Goal: Obtain resource: Obtain resource

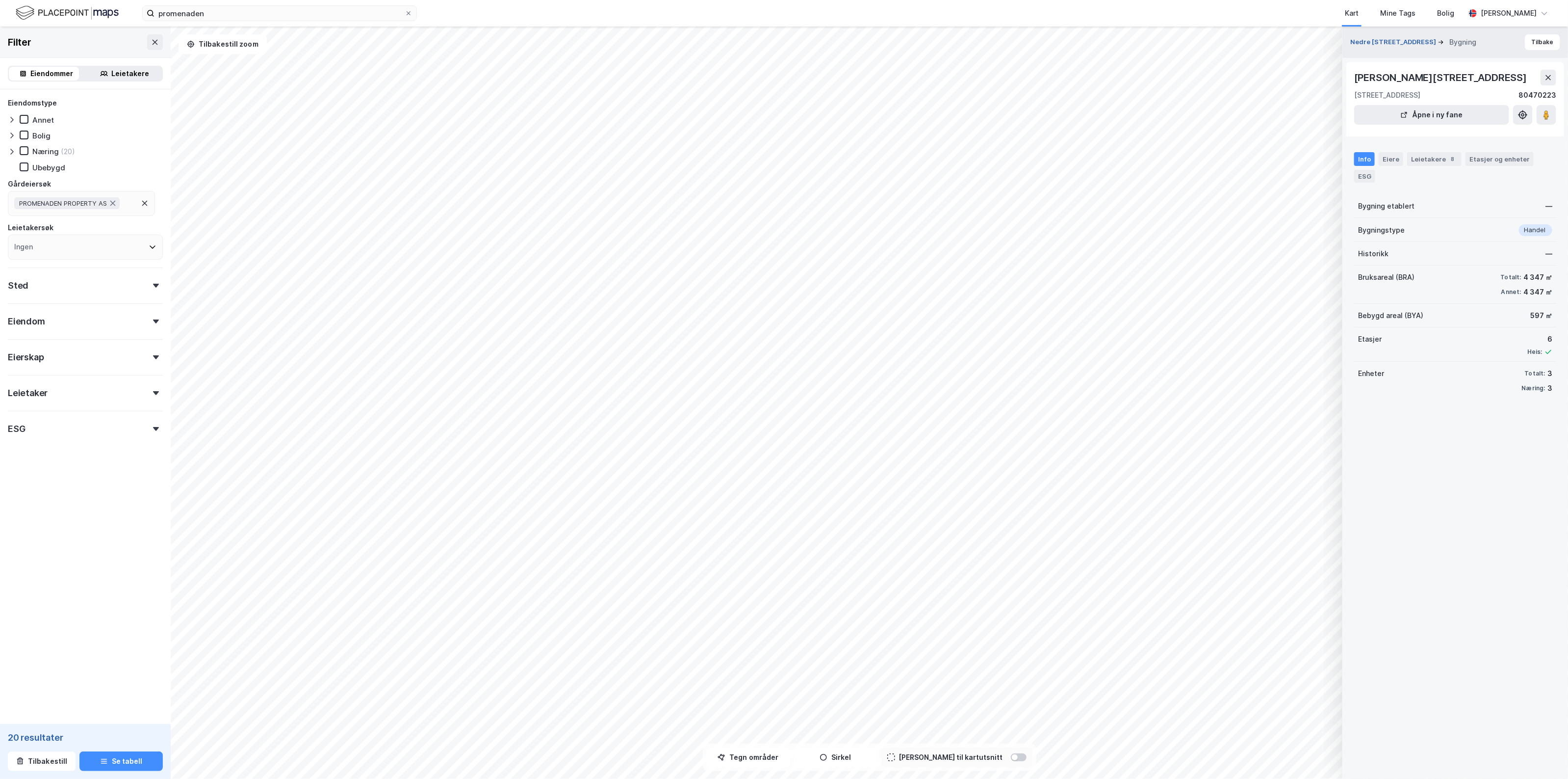
click at [1393, 45] on button "Nedre [STREET_ADDRESS]" at bounding box center [1394, 42] width 88 height 10
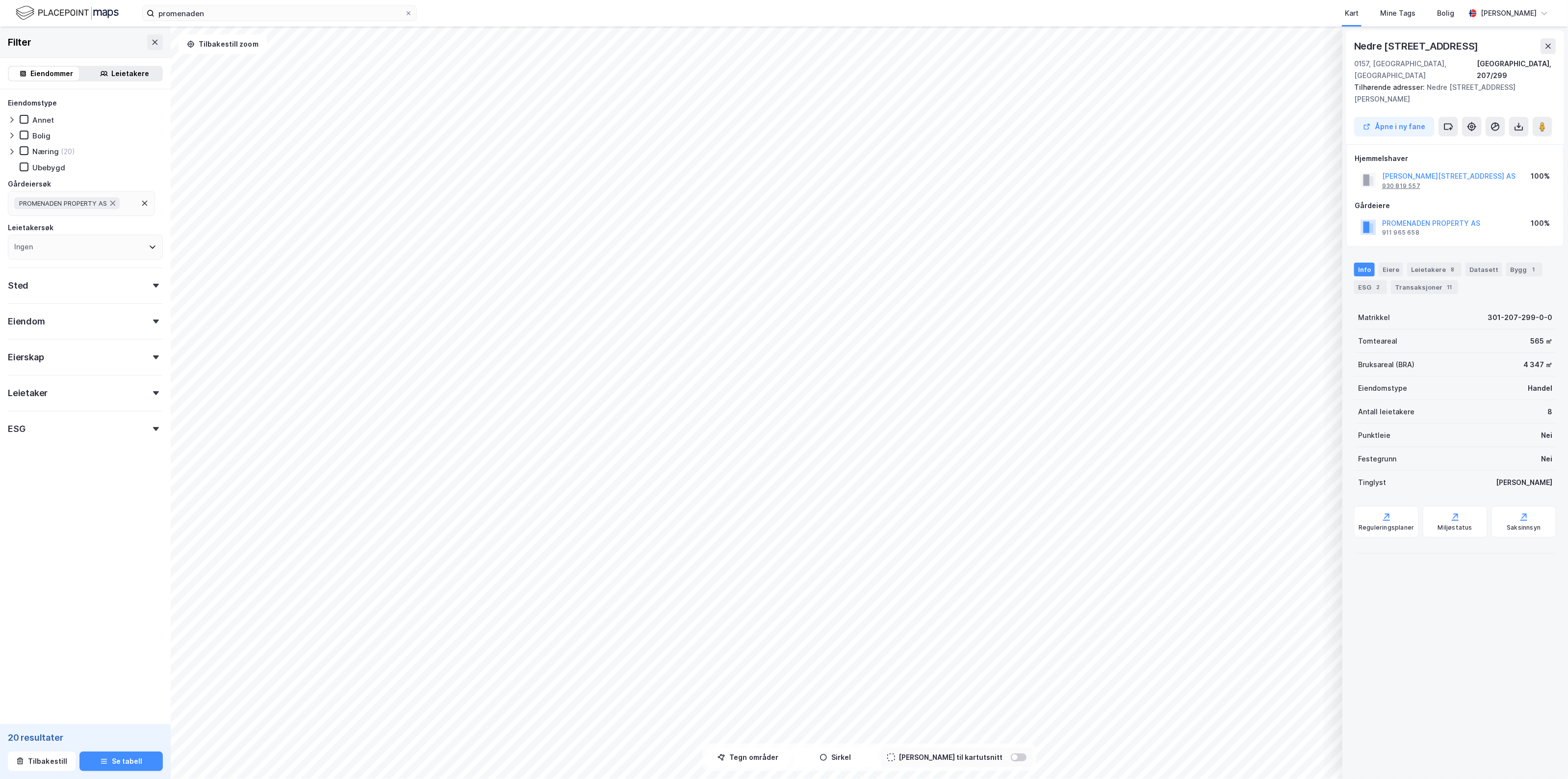
click at [1406, 182] on div "930 819 557" at bounding box center [1400, 186] width 38 height 8
drag, startPoint x: 1505, startPoint y: 350, endPoint x: 1533, endPoint y: 350, distance: 28.0
click at [1533, 353] on div "Bruksareal (BRA) 4 347 ㎡" at bounding box center [1455, 364] width 202 height 24
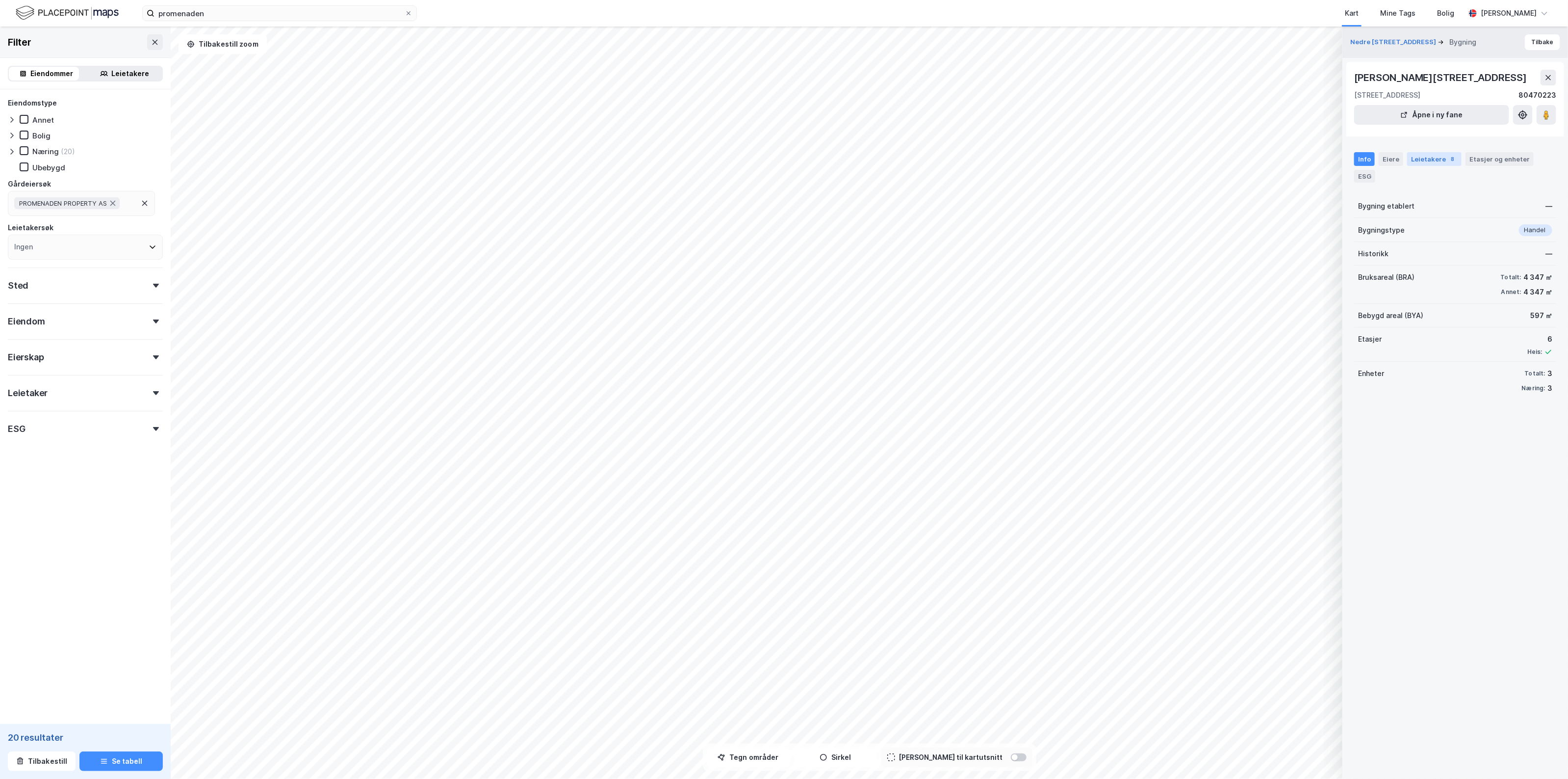
click at [1428, 160] on div "Leietakere 8" at bounding box center [1434, 159] width 54 height 14
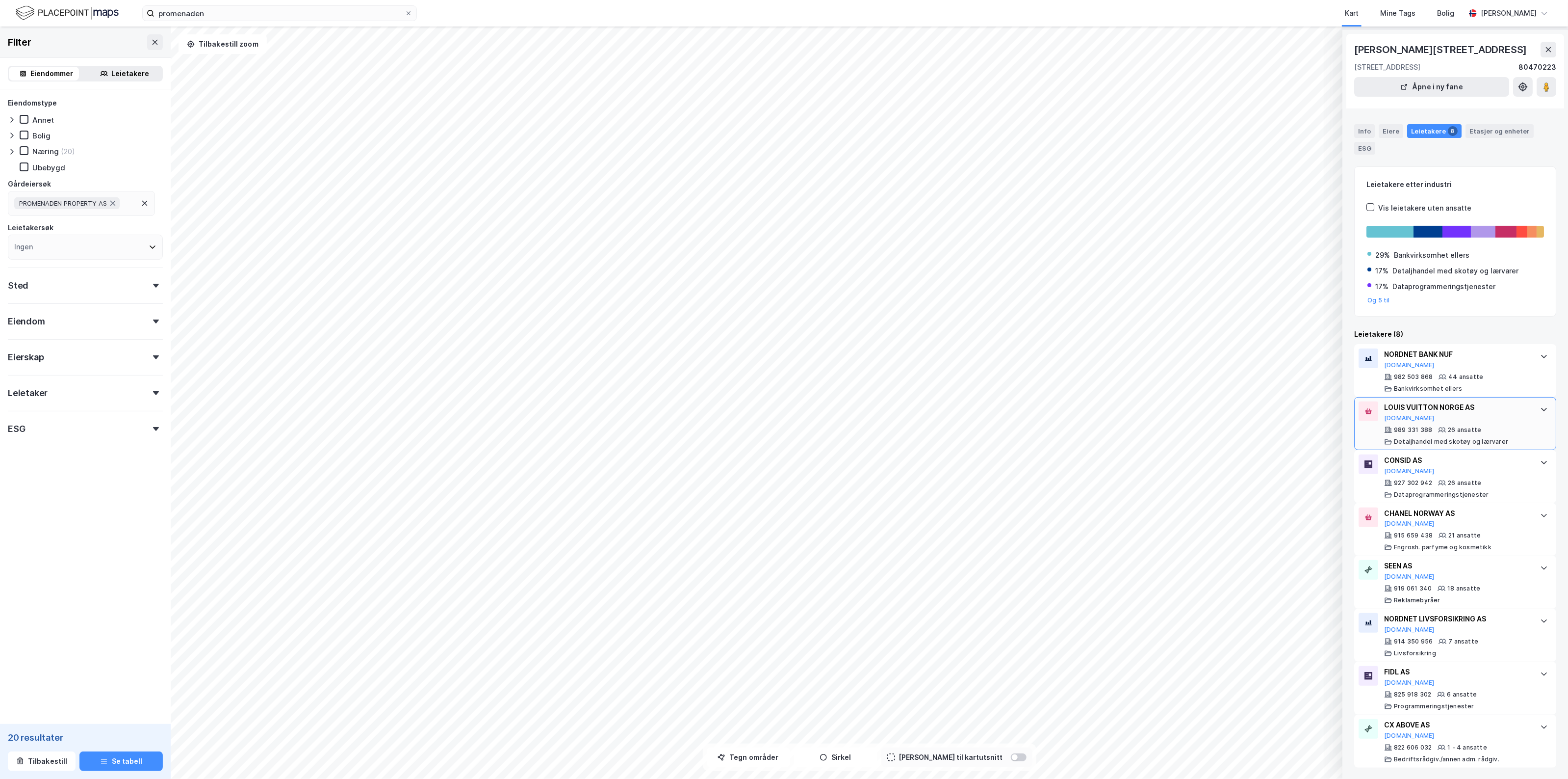
scroll to position [28, 0]
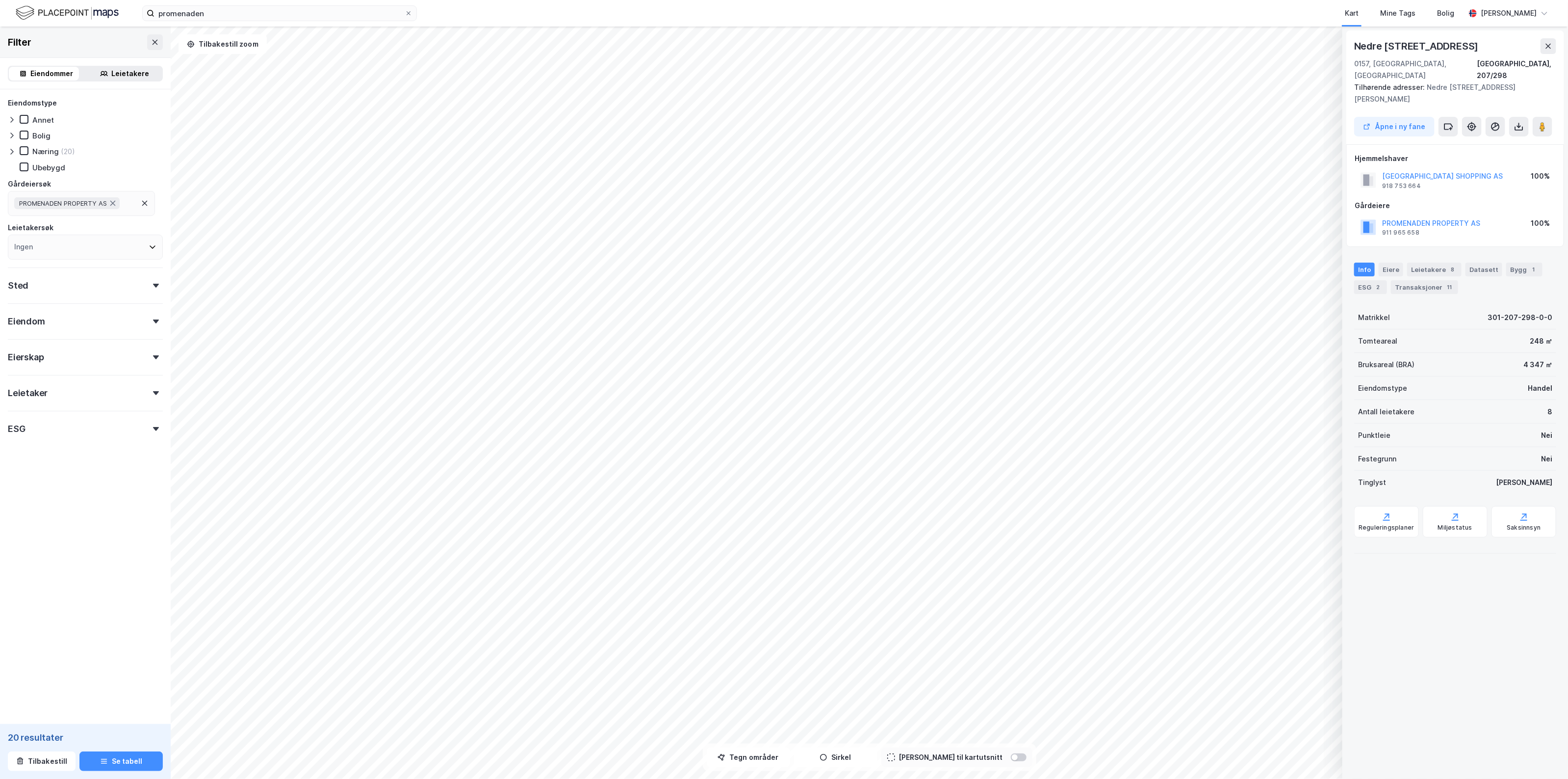
click at [1436, 251] on div "Info Eiere Leietakere 8 Datasett Bygg 1 ESG 2 Transaksjoner 11" at bounding box center [1455, 274] width 226 height 47
click at [1437, 262] on div "Leietakere 8" at bounding box center [1434, 269] width 54 height 14
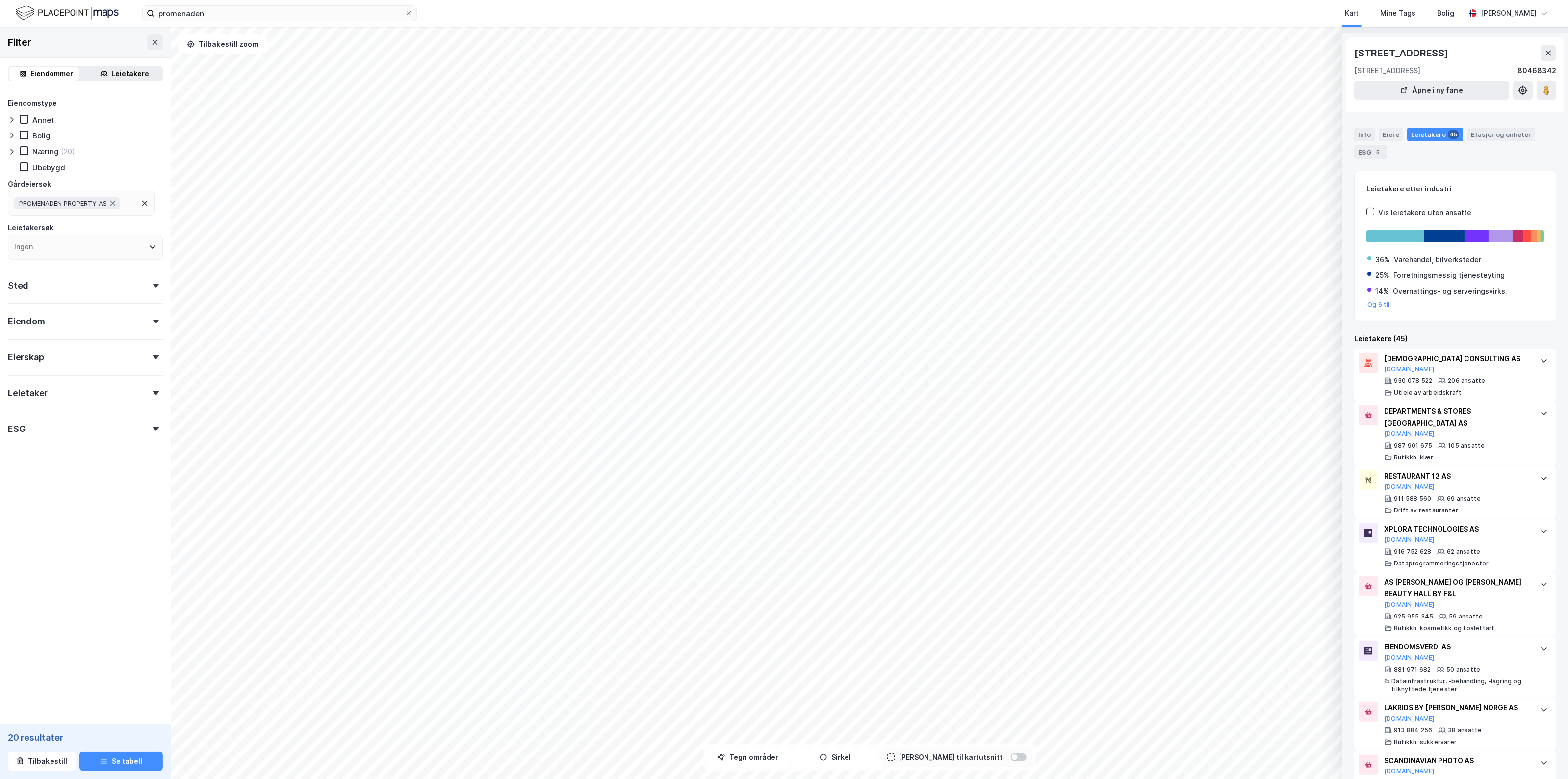
scroll to position [0, 0]
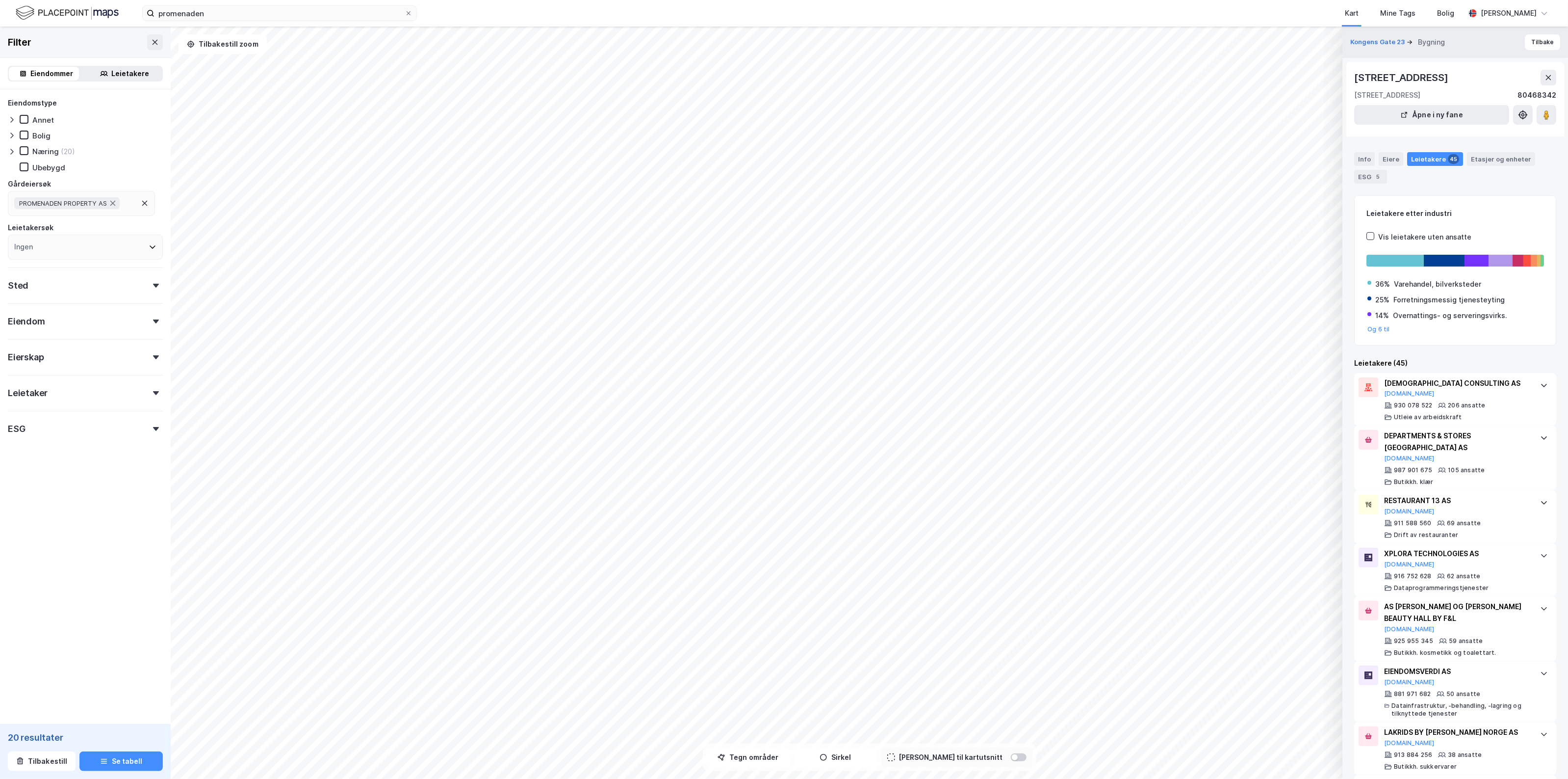
click at [1391, 47] on div "Kongens Gate 23 Bygning" at bounding box center [1401, 42] width 102 height 12
click at [1391, 42] on button "Kongens Gate 23" at bounding box center [1379, 42] width 57 height 10
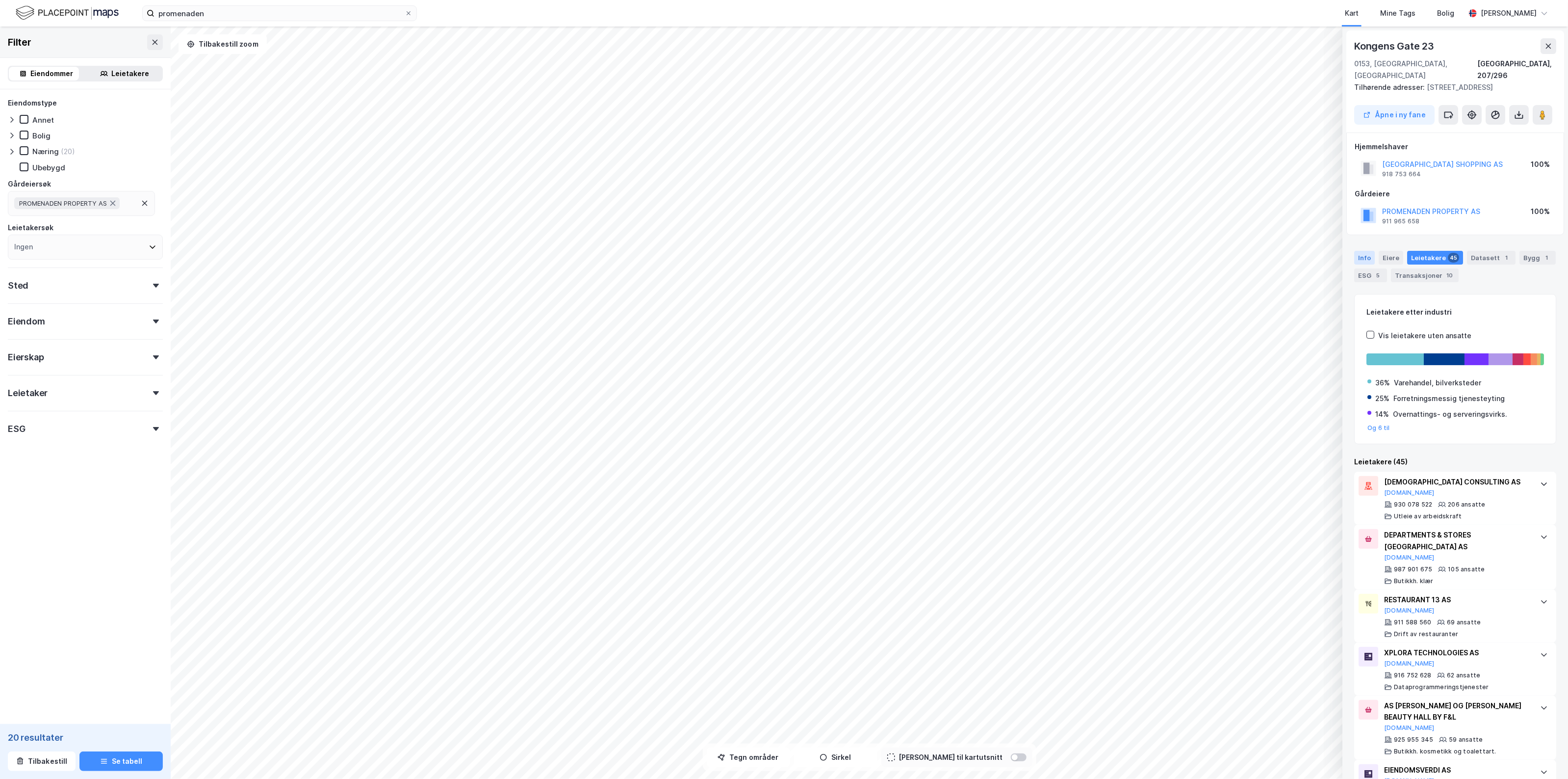
click at [1366, 251] on div "Info" at bounding box center [1364, 257] width 21 height 14
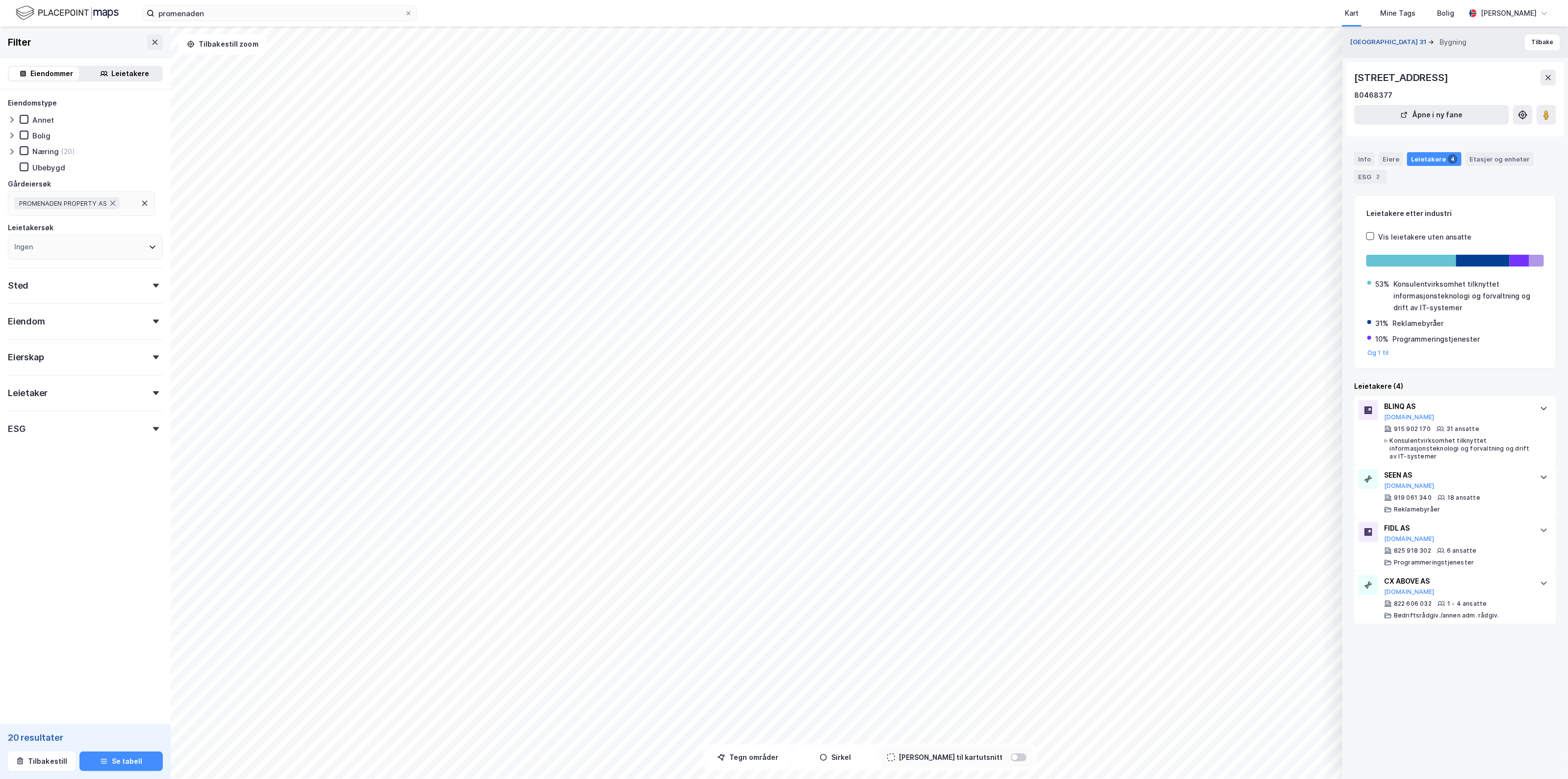
click at [1374, 42] on button "[GEOGRAPHIC_DATA] 31" at bounding box center [1389, 42] width 78 height 10
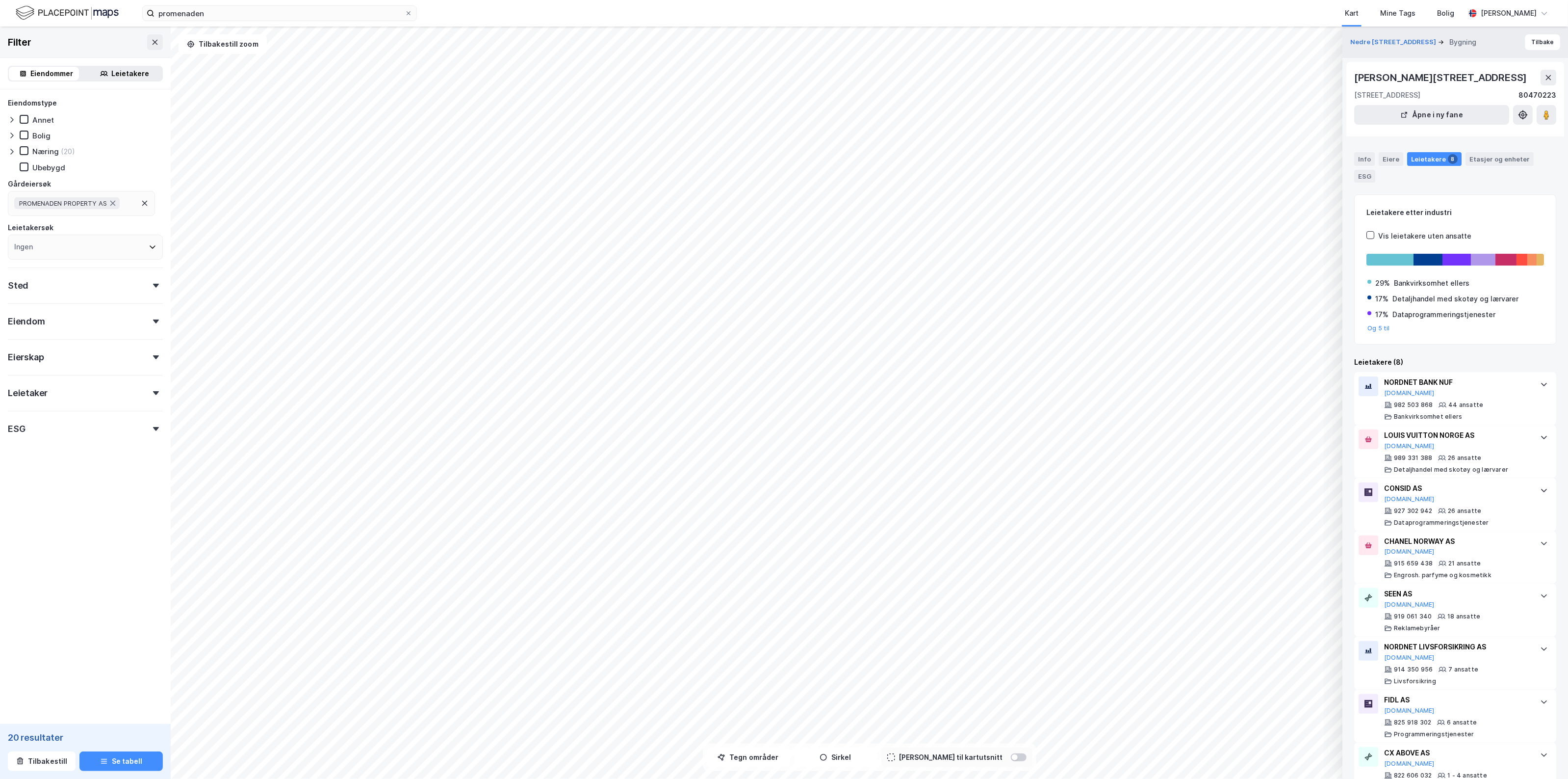
click at [1375, 34] on div "Nedre Slottsgate 10 Bygning Tilbake" at bounding box center [1455, 42] width 226 height 32
click at [1375, 35] on div "Nedre Slottsgate 10 Bygning Tilbake" at bounding box center [1455, 42] width 226 height 32
click at [1376, 43] on button "Nedre [STREET_ADDRESS]" at bounding box center [1394, 42] width 88 height 10
click at [1376, 44] on button "Nedre [STREET_ADDRESS]" at bounding box center [1394, 42] width 88 height 10
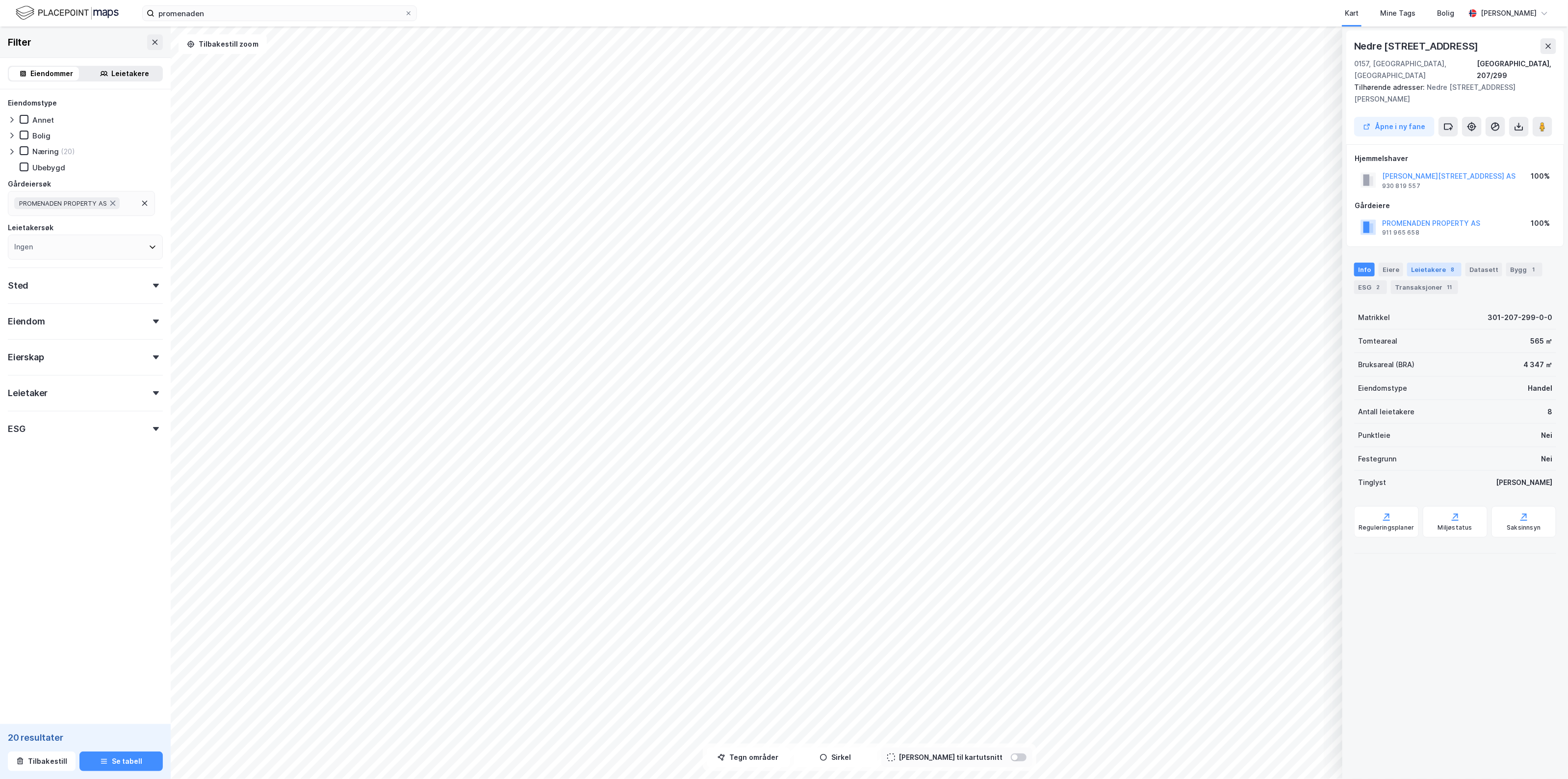
click at [1439, 263] on div "Leietakere 8" at bounding box center [1434, 269] width 54 height 14
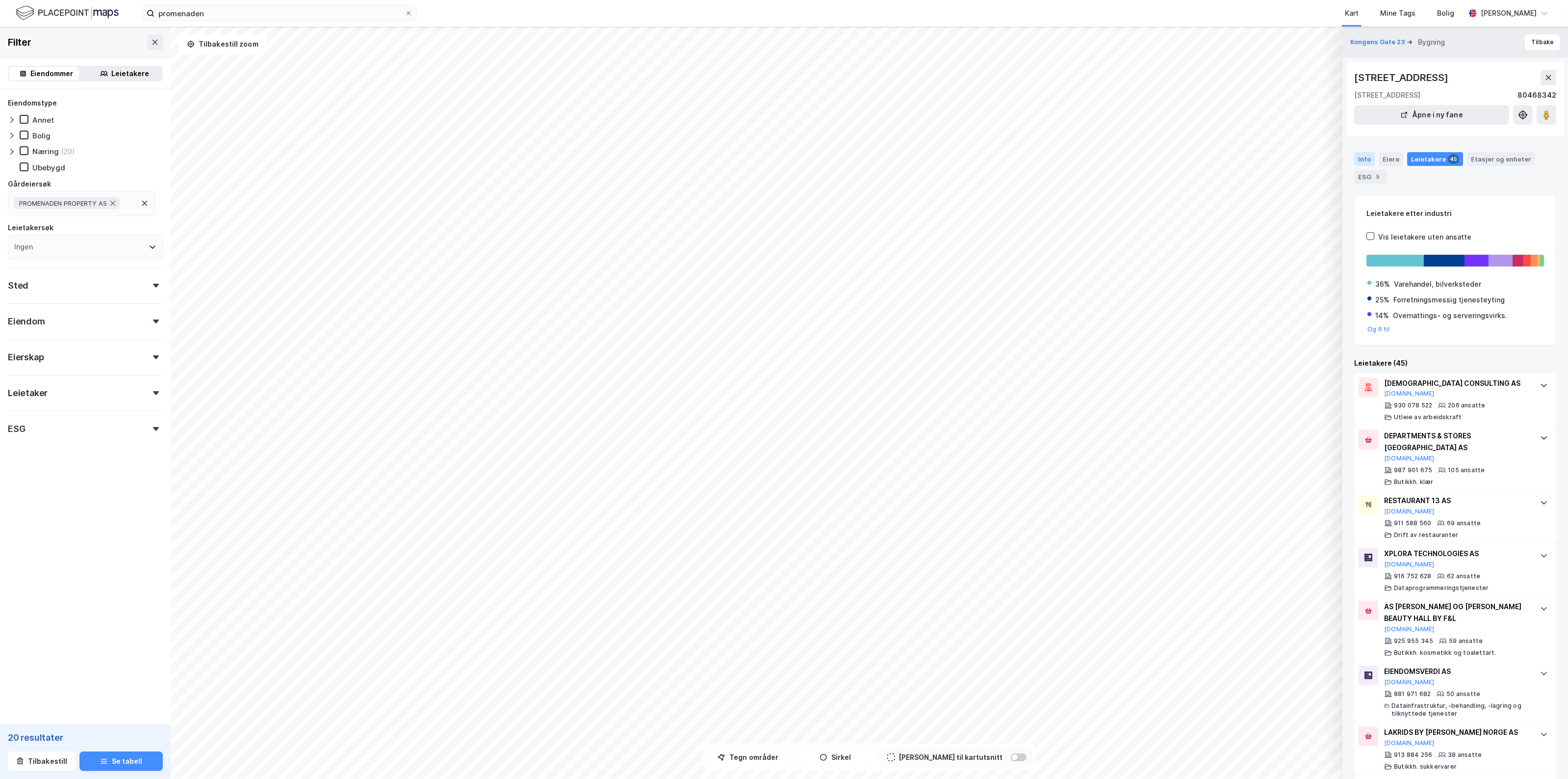
click at [1357, 155] on div "Info" at bounding box center [1364, 159] width 21 height 14
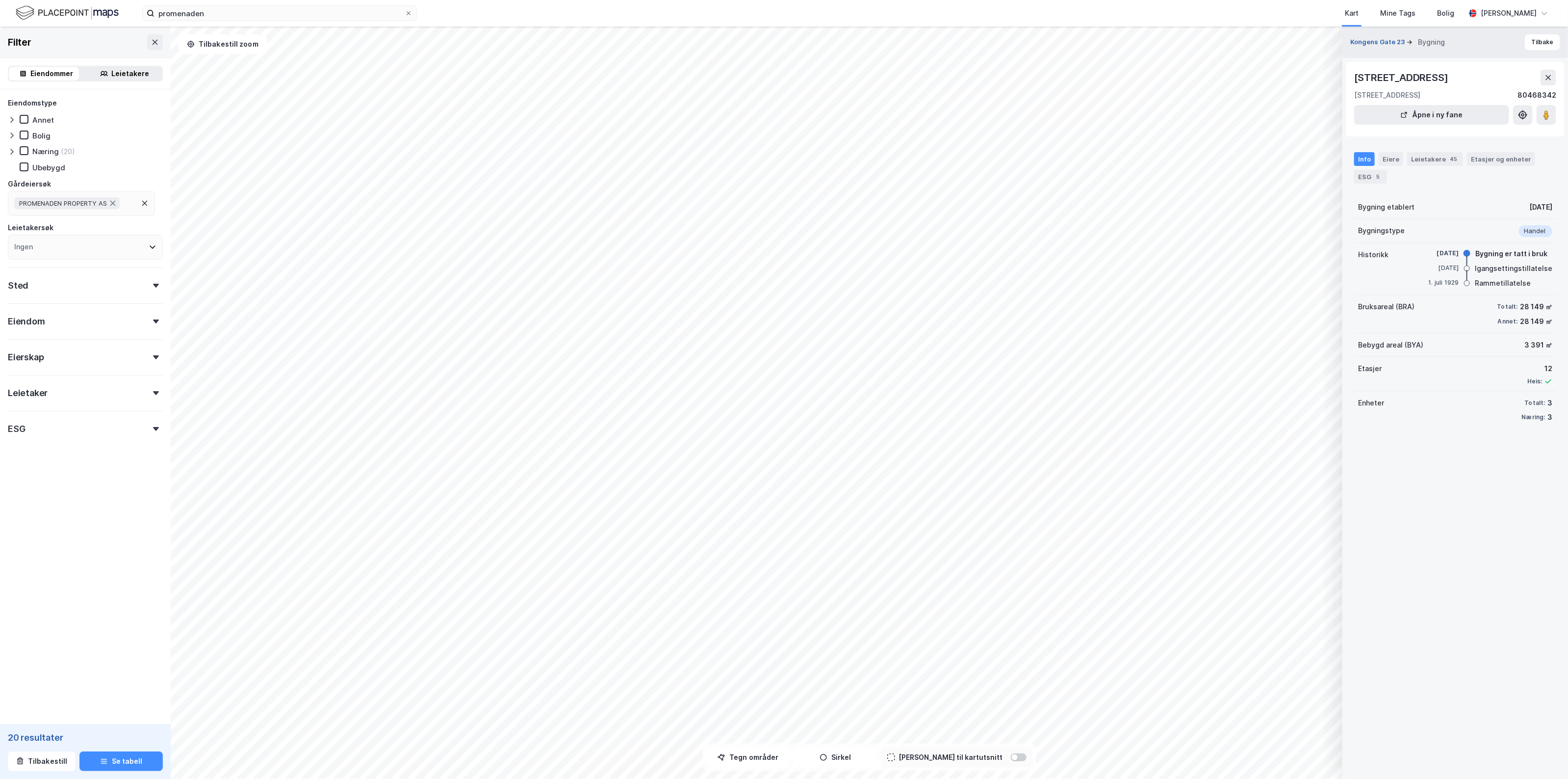
click at [1398, 41] on button "Kongens Gate 23" at bounding box center [1379, 42] width 57 height 10
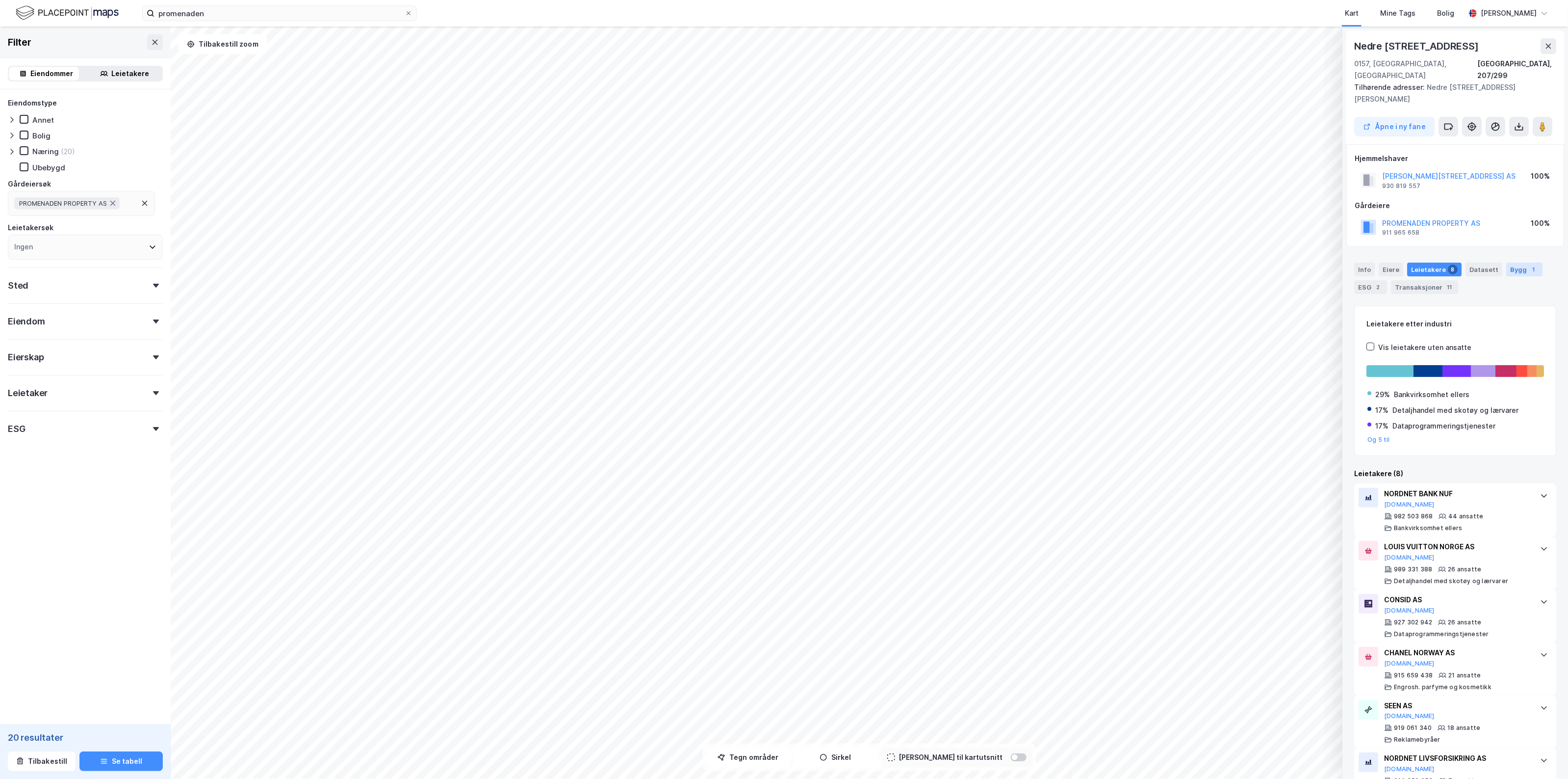
click at [1506, 262] on div "Bygg 1" at bounding box center [1524, 269] width 36 height 14
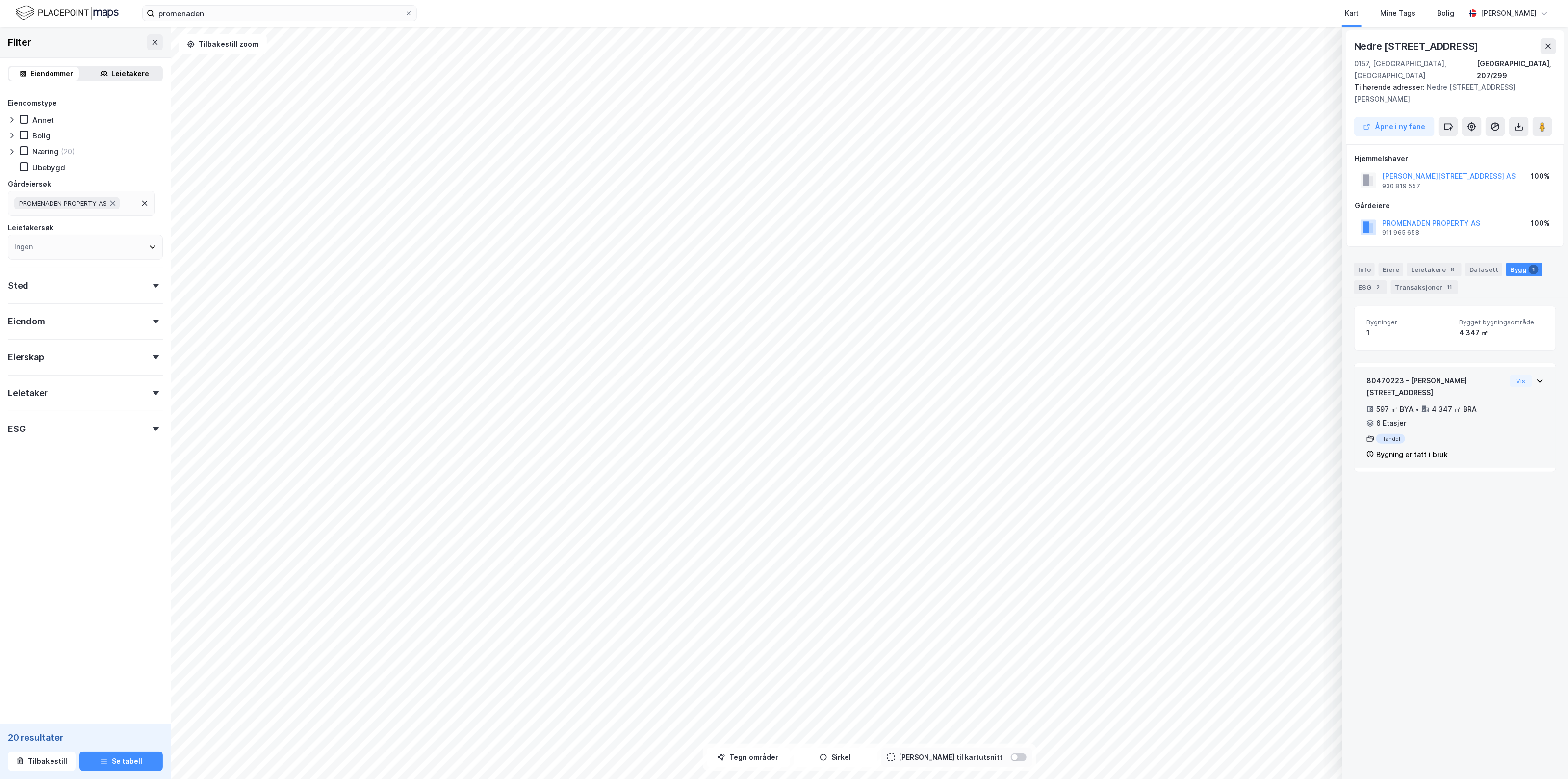
click at [1429, 403] on div "4 347 ㎡ BRA" at bounding box center [1449, 409] width 55 height 12
click at [1426, 468] on div "Historikk utilgjengelig" at bounding box center [1455, 482] width 201 height 28
click at [1458, 403] on div "597 ㎡ BYA • 4 347 ㎡ BRA • 6 Etasjer" at bounding box center [1436, 416] width 140 height 26
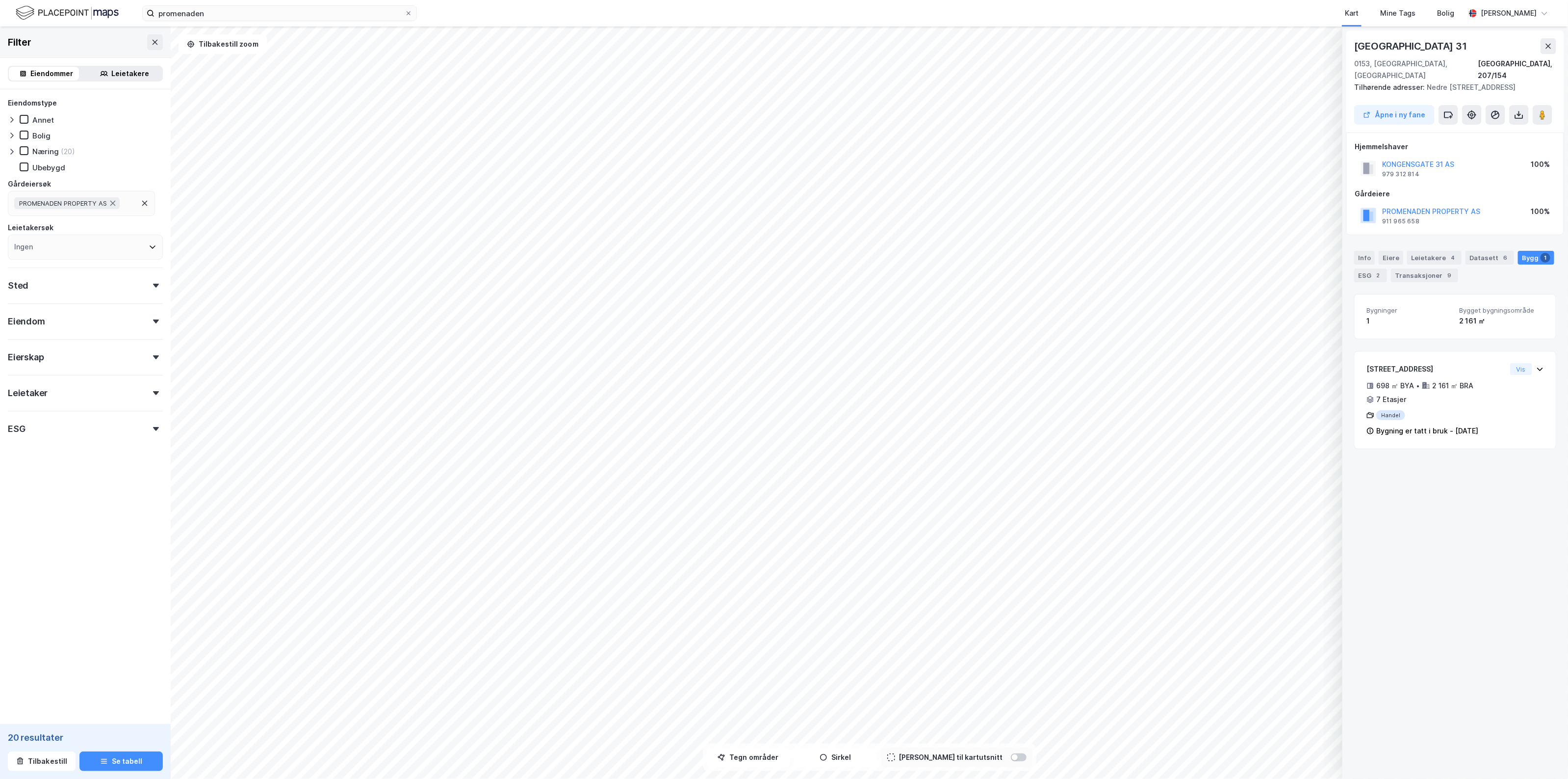
click at [1479, 315] on div "2 161 ㎡" at bounding box center [1502, 321] width 85 height 12
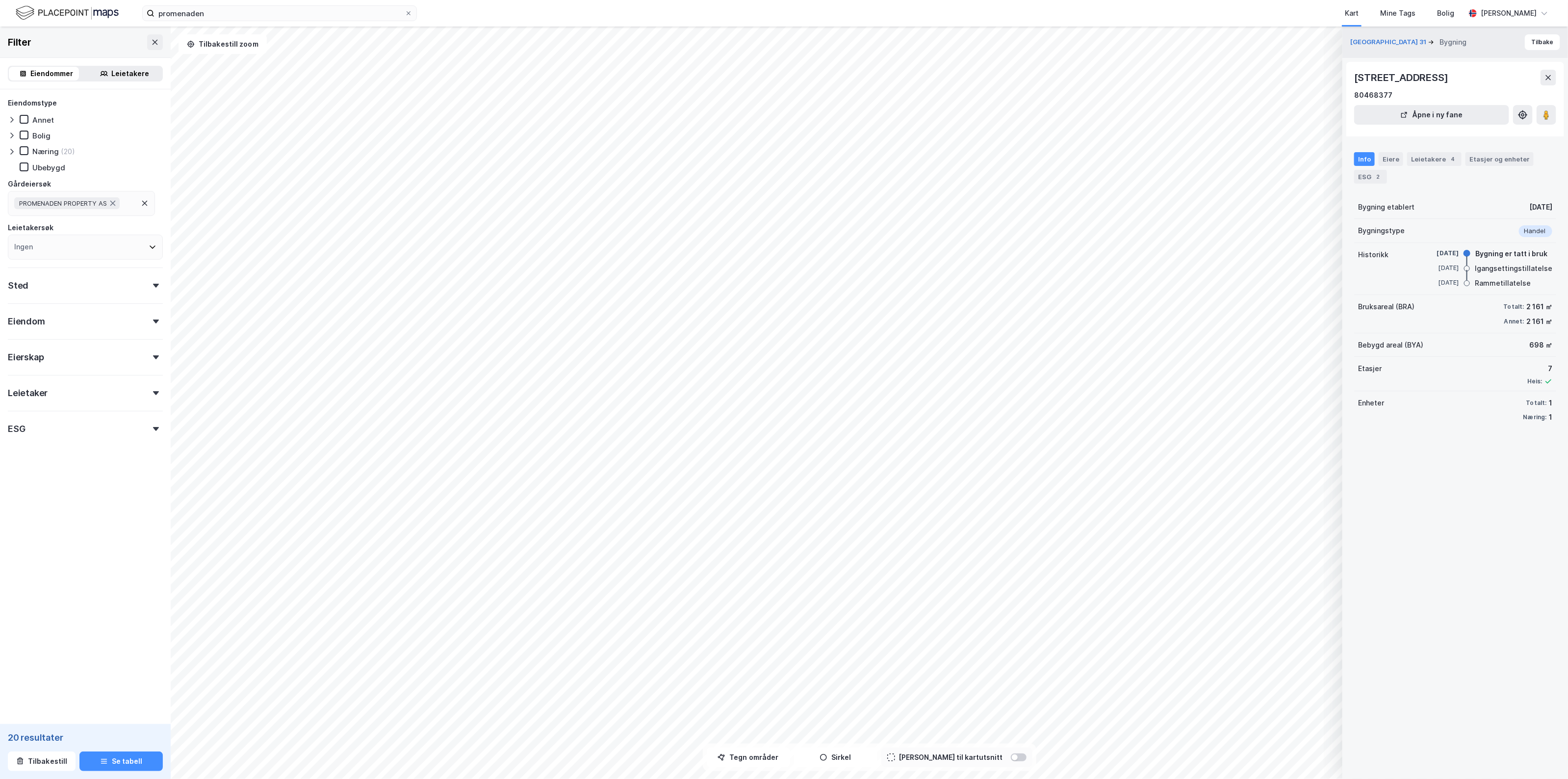
click at [1386, 35] on div "Kongens Gate 31 Bygning Tilbake" at bounding box center [1455, 42] width 226 height 32
click at [1387, 41] on button "[GEOGRAPHIC_DATA] 31" at bounding box center [1389, 42] width 78 height 10
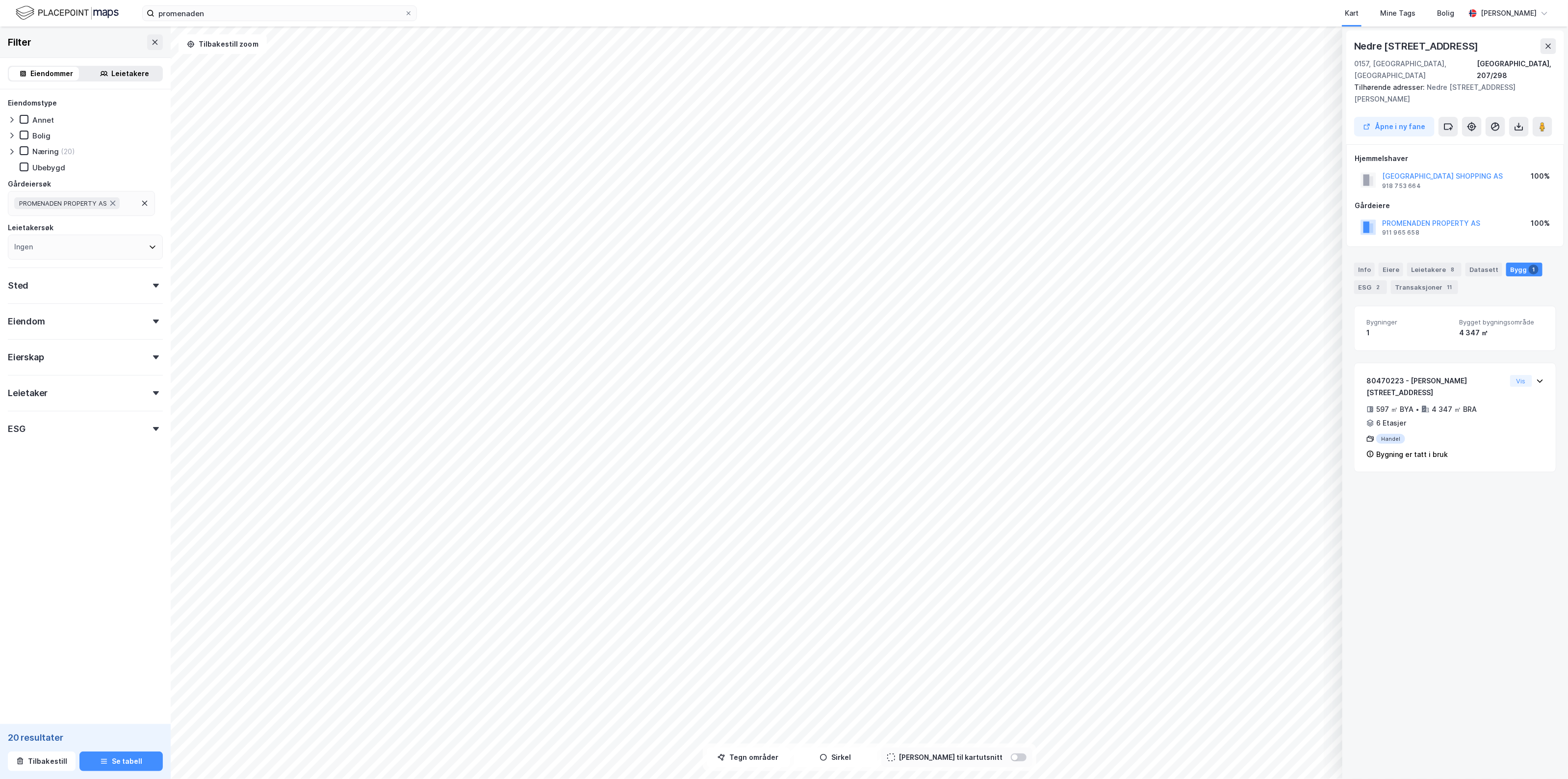
click at [1507, 330] on div "Bygninger 1 Bygget bygningsområde 4 347 ㎡" at bounding box center [1455, 328] width 202 height 44
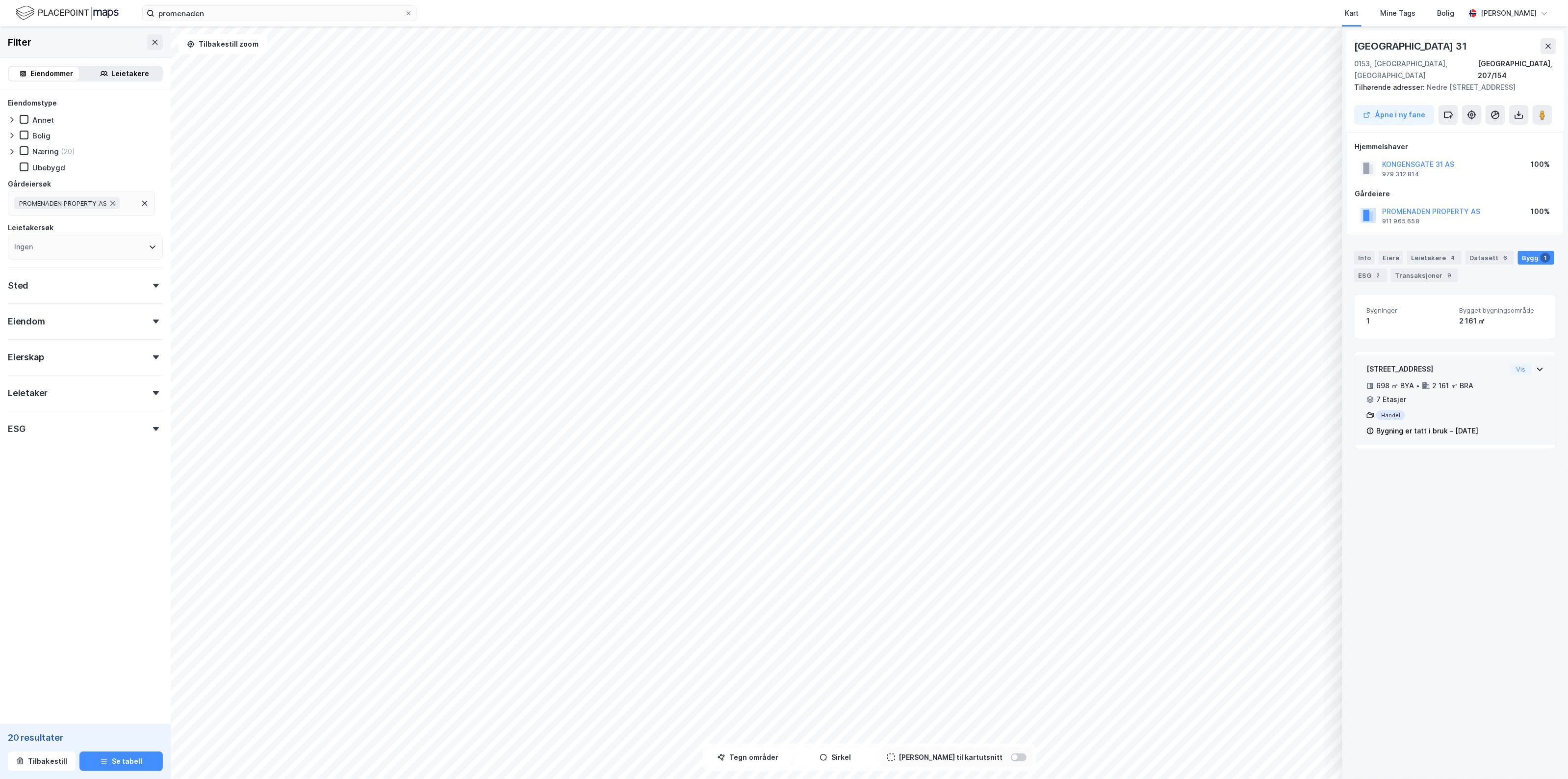
click at [1472, 391] on div "698 ㎡ BYA • 2 161 ㎡ BRA • 7 Etasjer" at bounding box center [1436, 393] width 140 height 26
click at [1447, 253] on div "4" at bounding box center [1452, 257] width 10 height 10
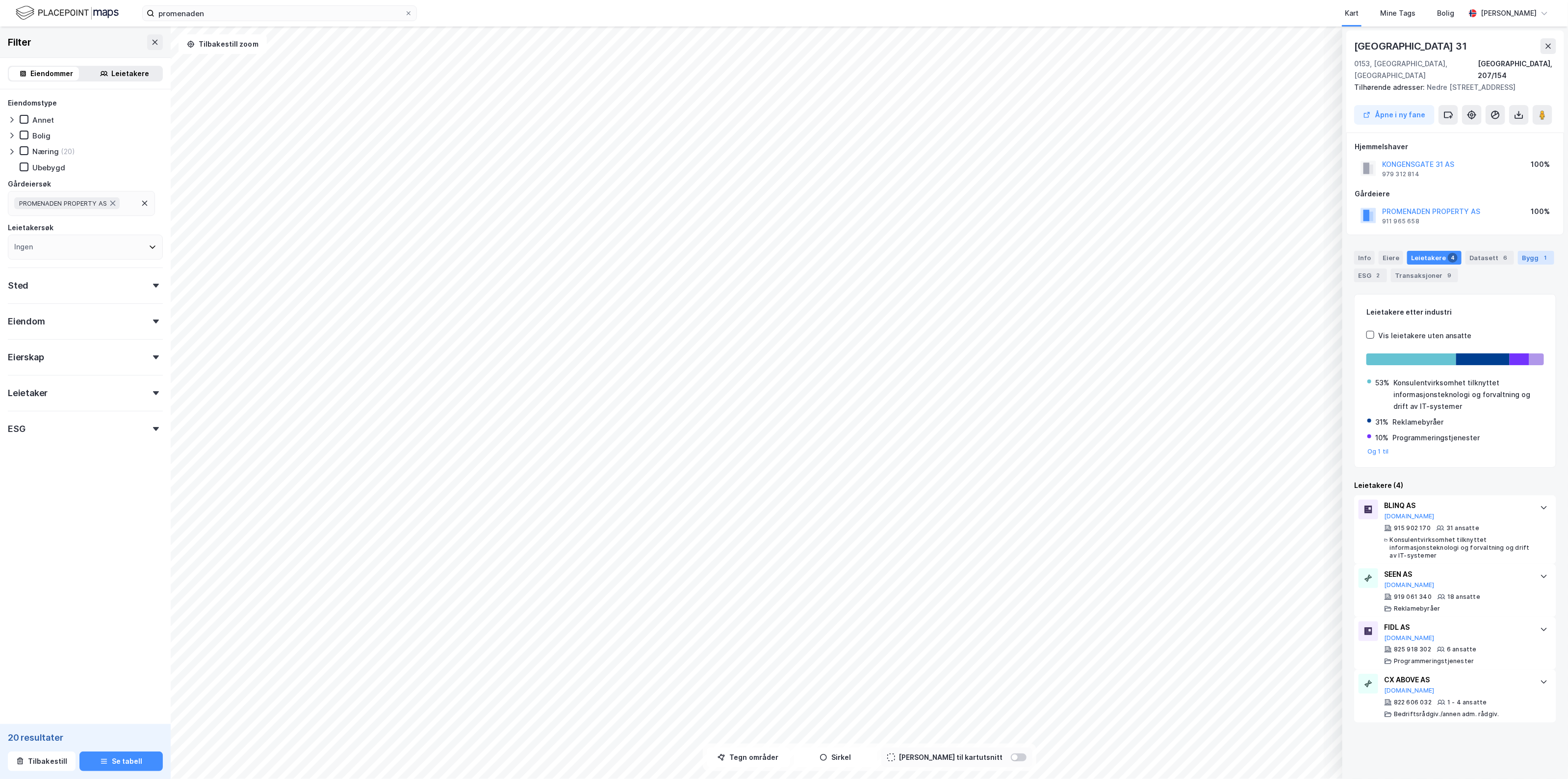
drag, startPoint x: 1516, startPoint y: 245, endPoint x: 1520, endPoint y: 250, distance: 6.4
click at [1518, 251] on div "Bygg 1" at bounding box center [1536, 257] width 36 height 14
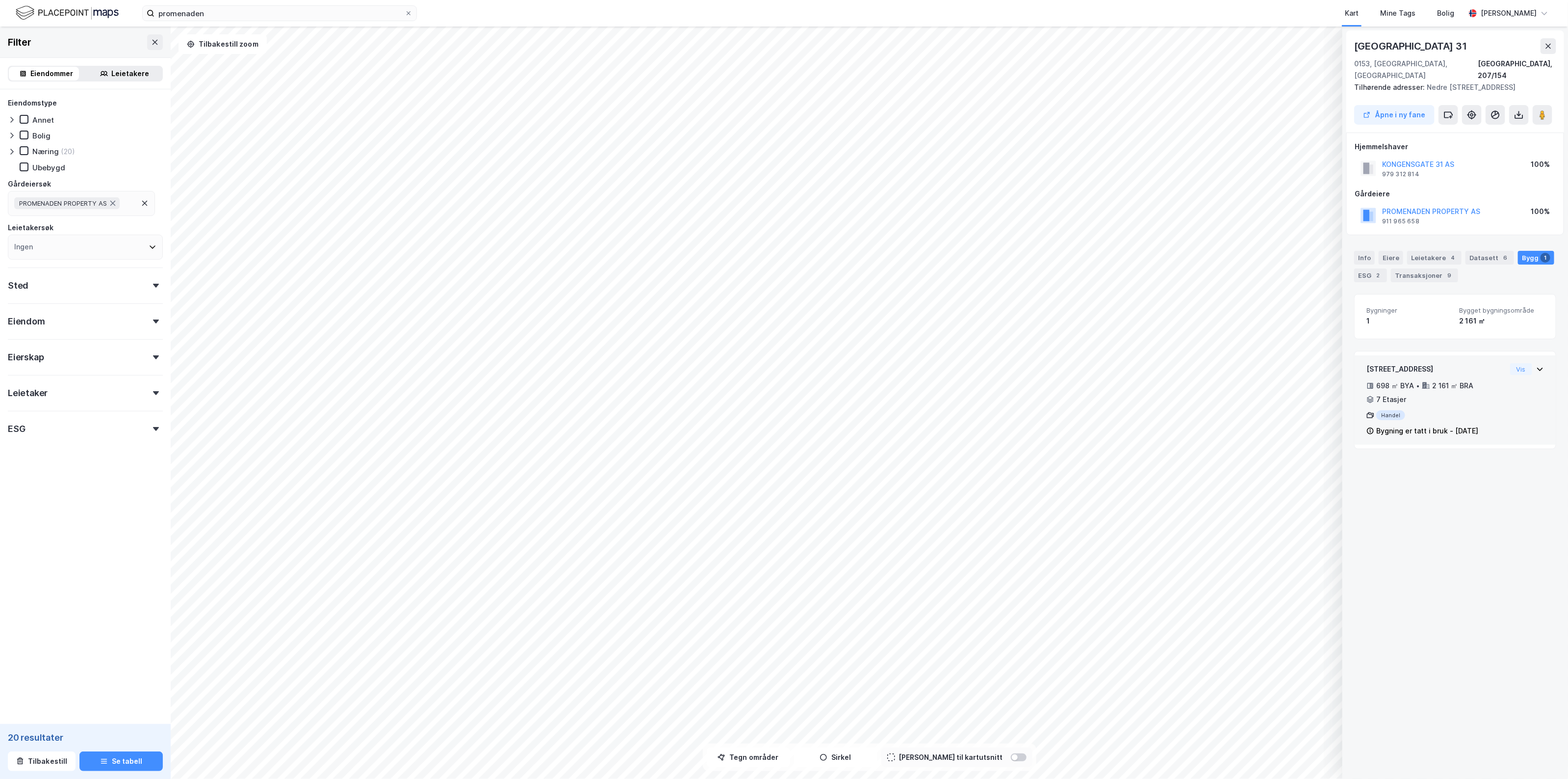
click at [1482, 380] on div "698 ㎡ BYA • 2 161 ㎡ BRA • 7 Etasjer" at bounding box center [1436, 393] width 140 height 26
click at [1411, 188] on div "Gårdeiere" at bounding box center [1455, 193] width 201 height 12
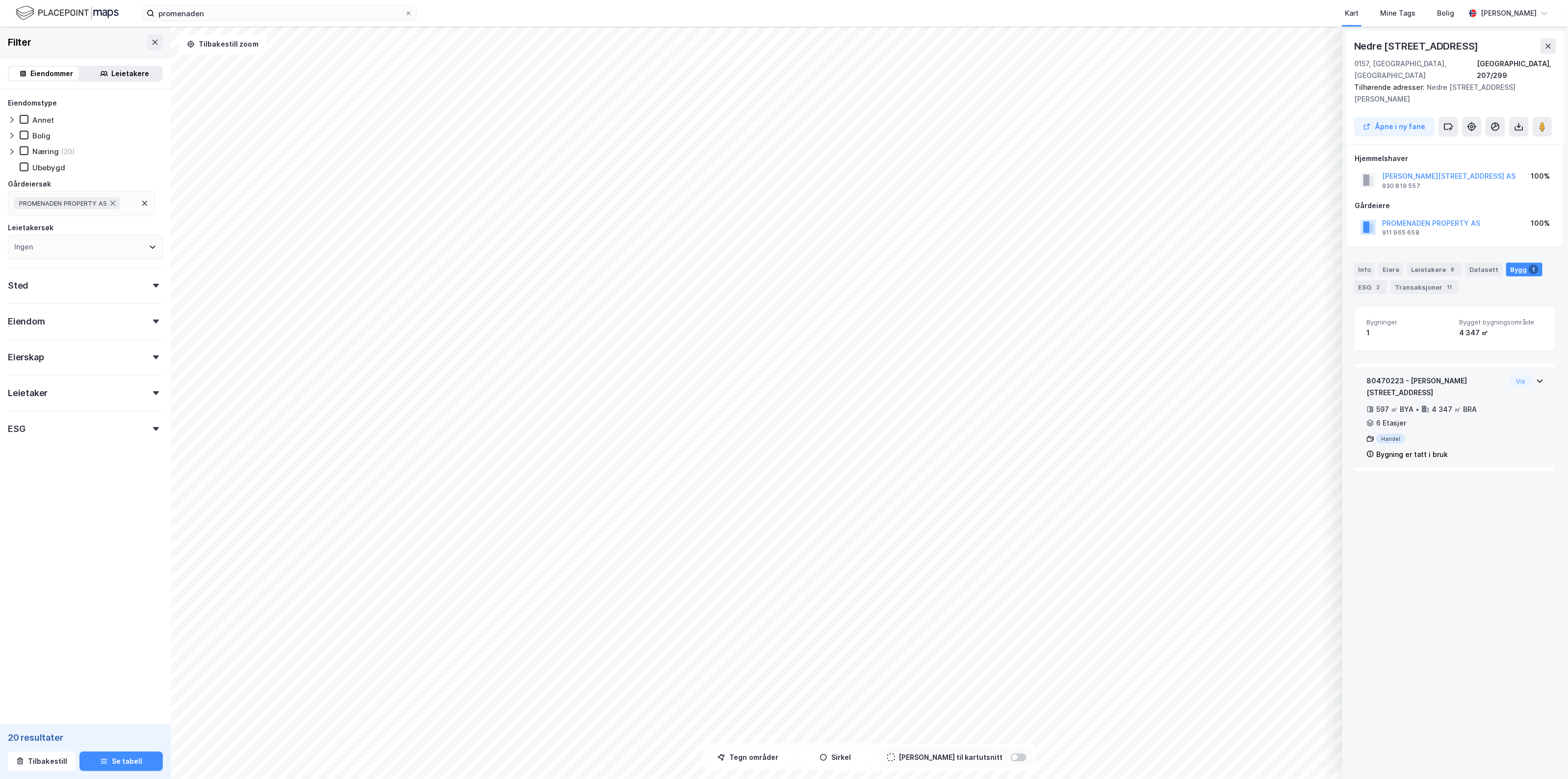
click at [1467, 434] on div "Handel" at bounding box center [1436, 439] width 140 height 10
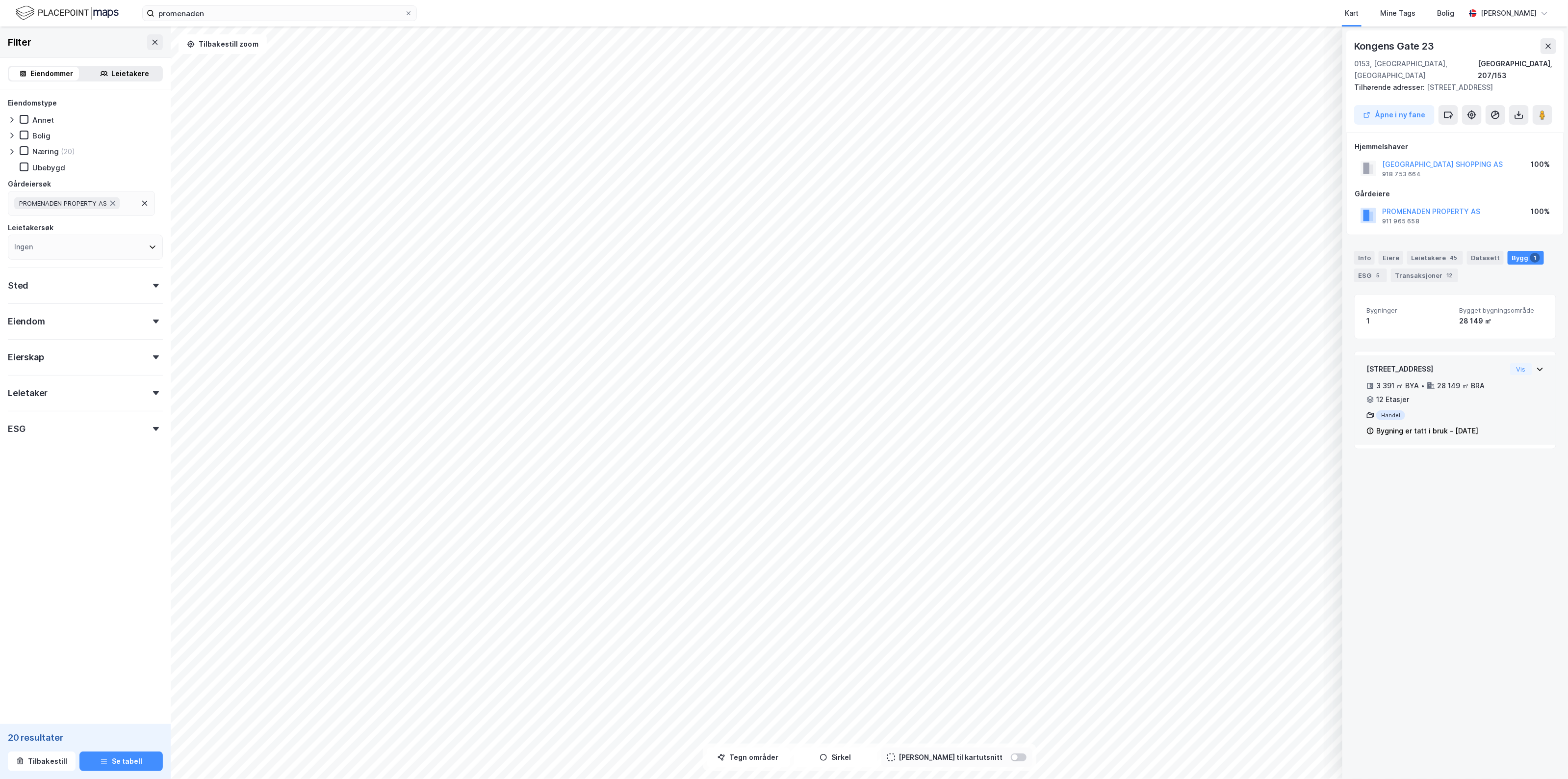
click at [1484, 381] on div "3 391 ㎡ BYA • 28 149 ㎡ BRA • 12 Etasjer" at bounding box center [1436, 393] width 140 height 26
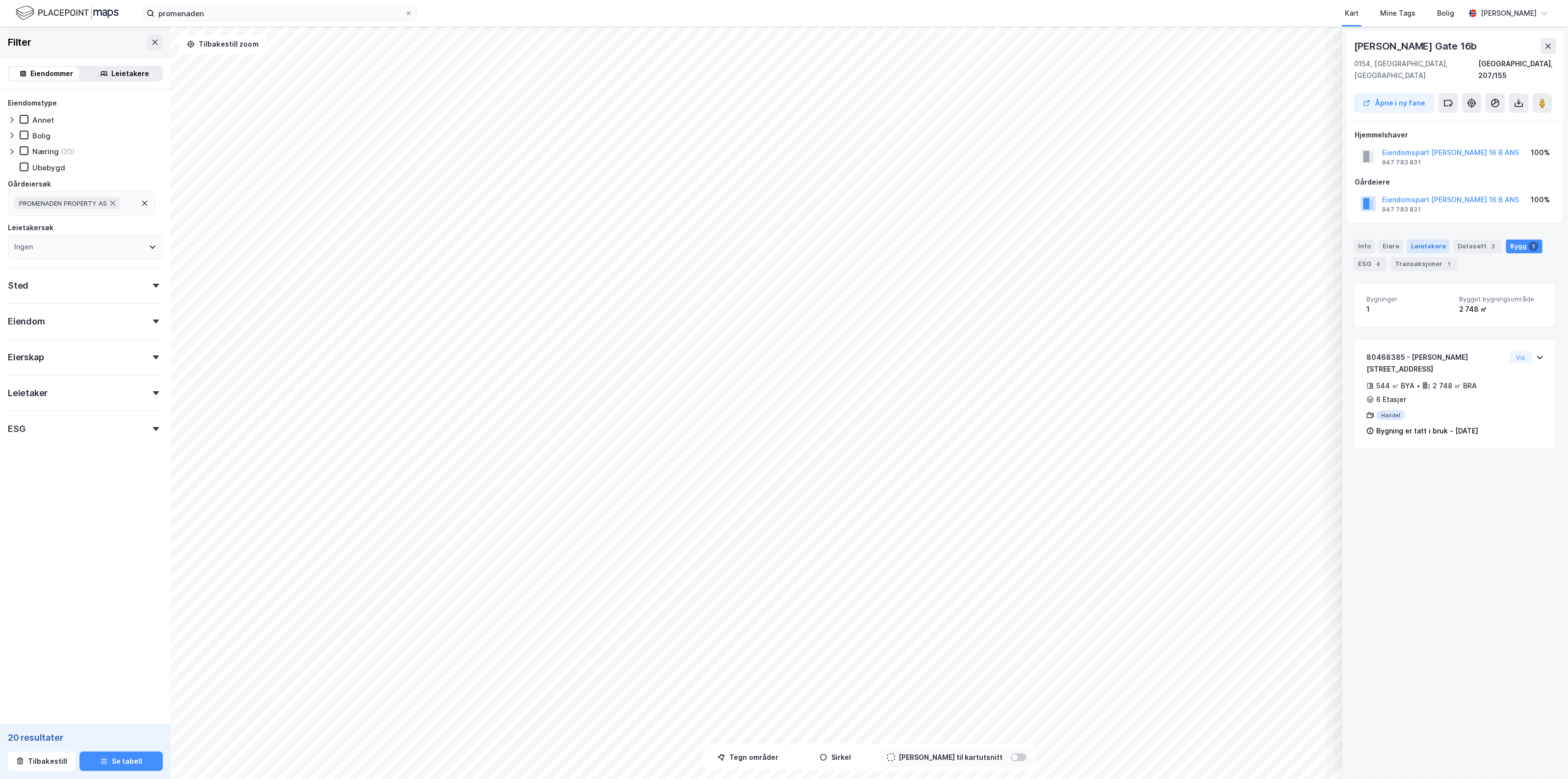
click at [1432, 239] on div "Leietakere" at bounding box center [1428, 246] width 43 height 14
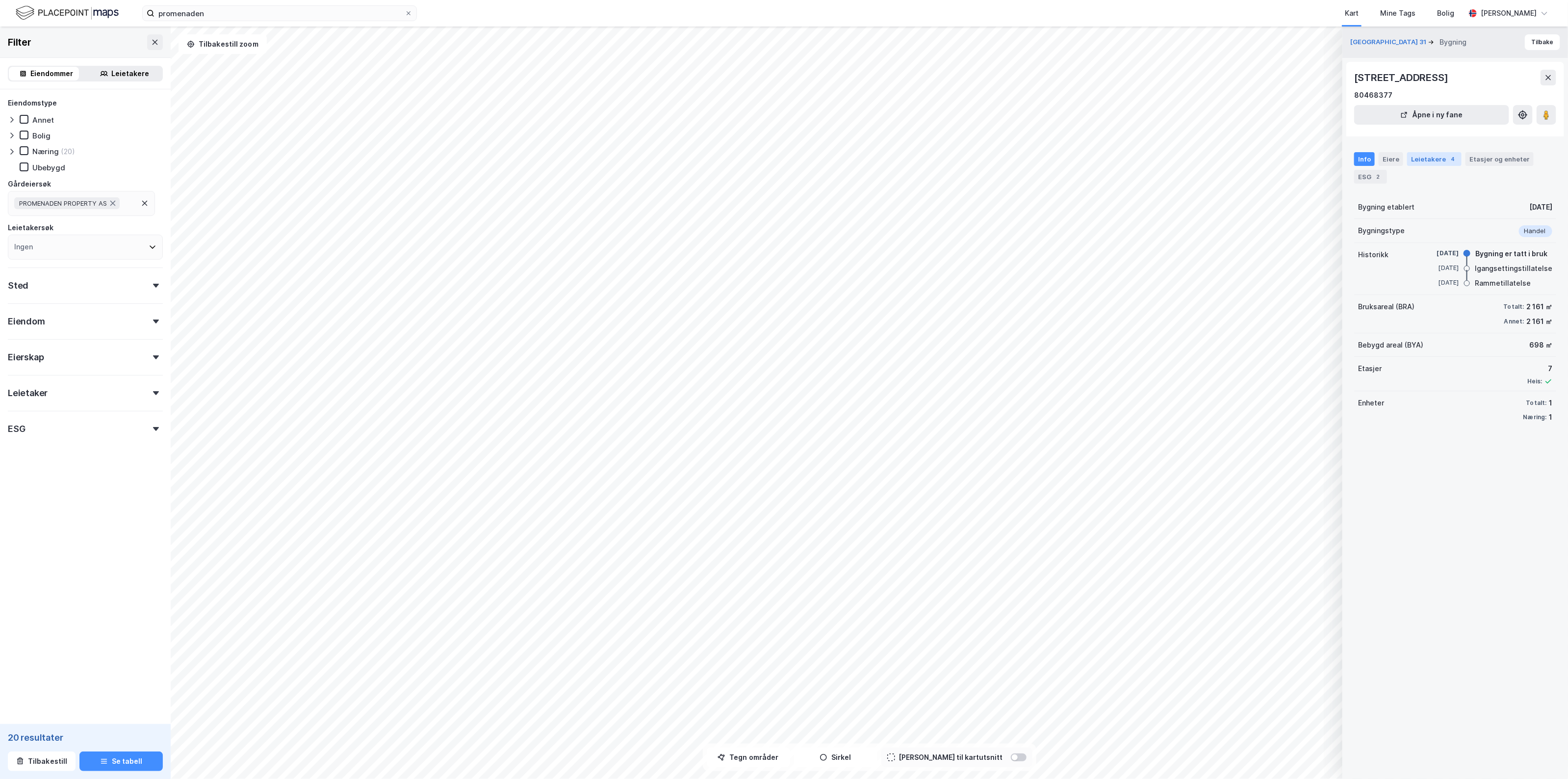
click at [1408, 161] on div "Leietakere 4" at bounding box center [1434, 159] width 54 height 14
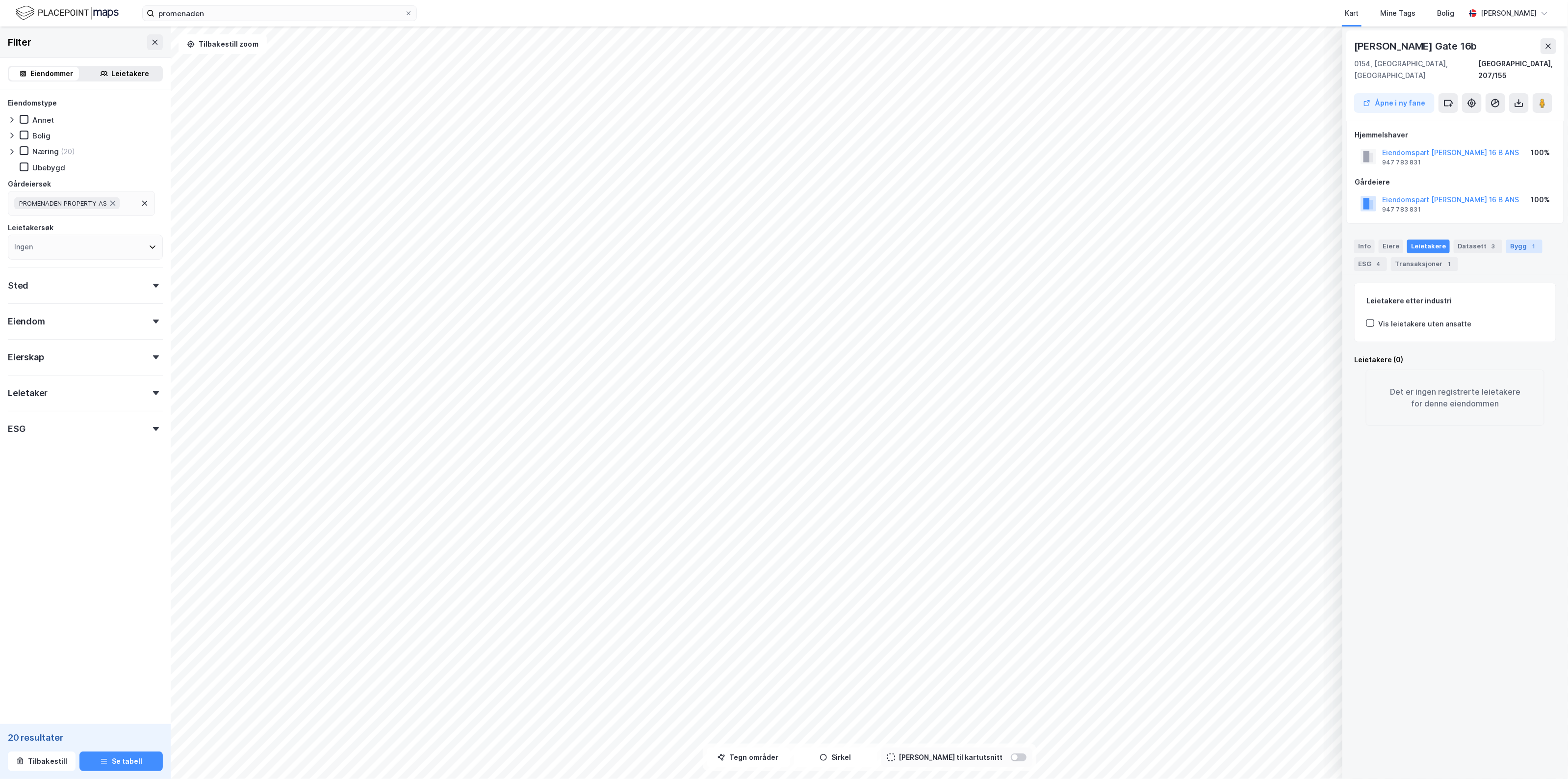
click at [1516, 241] on div "Bygg 1" at bounding box center [1524, 246] width 36 height 14
click at [1498, 366] on div "80468385 - Karl Johans gate 16B 544 ㎡ BYA • 2 748 ㎡ BRA • 6 Etasjer Handel Bygn…" at bounding box center [1455, 398] width 177 height 94
click at [1438, 239] on div "Leietakere 7" at bounding box center [1434, 246] width 54 height 14
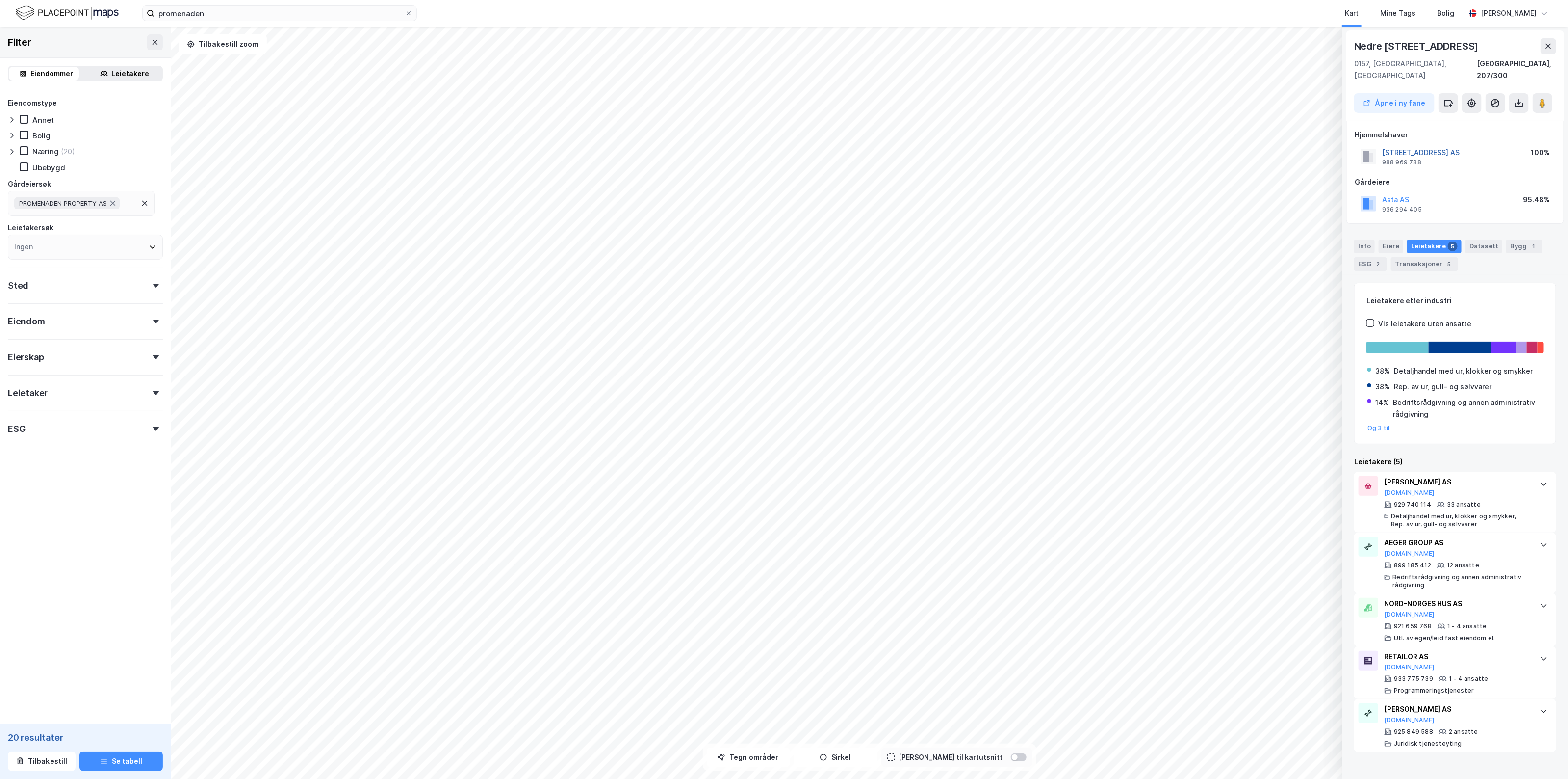
click at [0, 0] on button "NEDRE SLOTTSGATE 11 AS" at bounding box center [0, 0] width 0 height 0
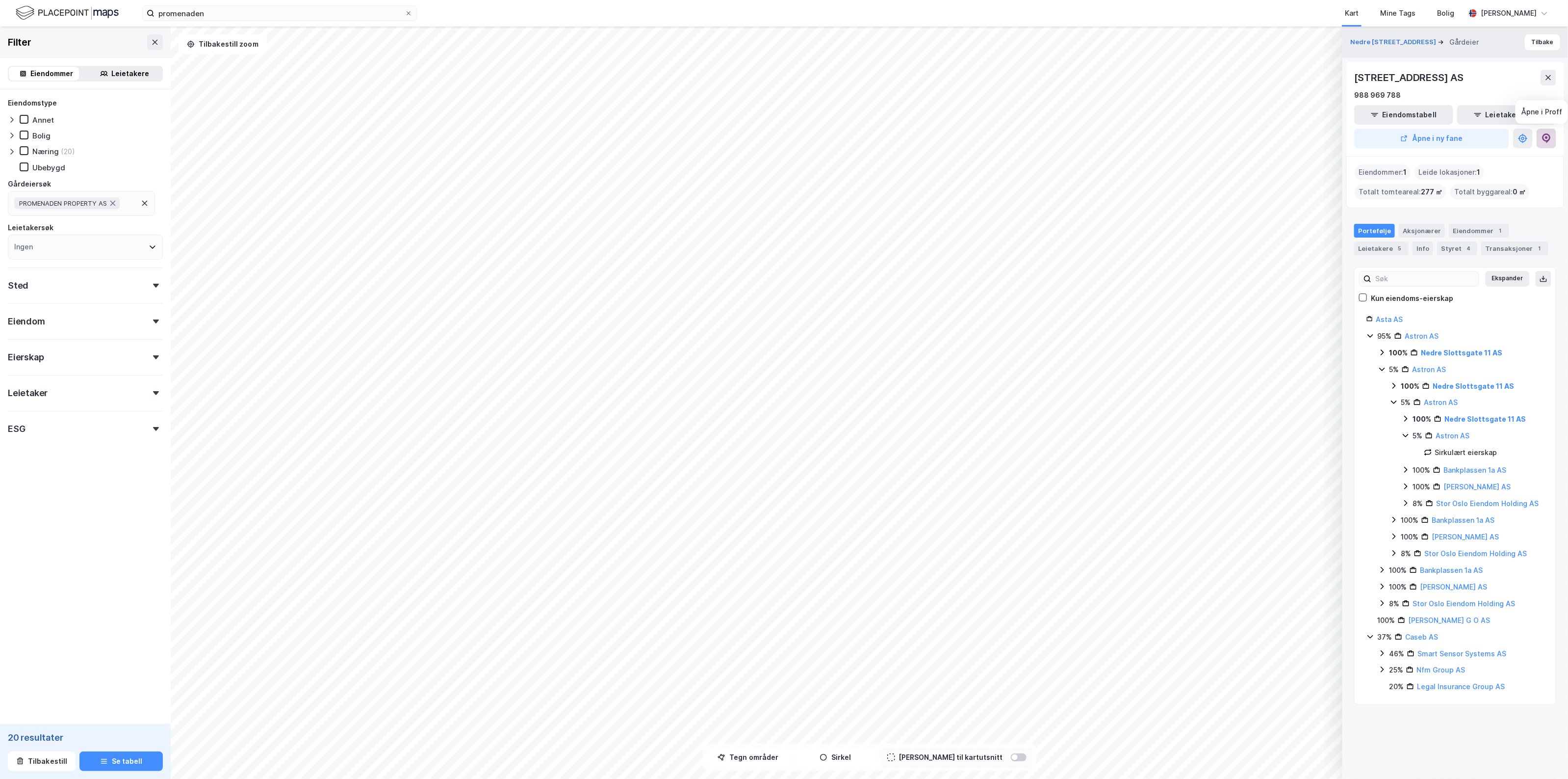
click at [1545, 140] on icon at bounding box center [1546, 138] width 10 height 10
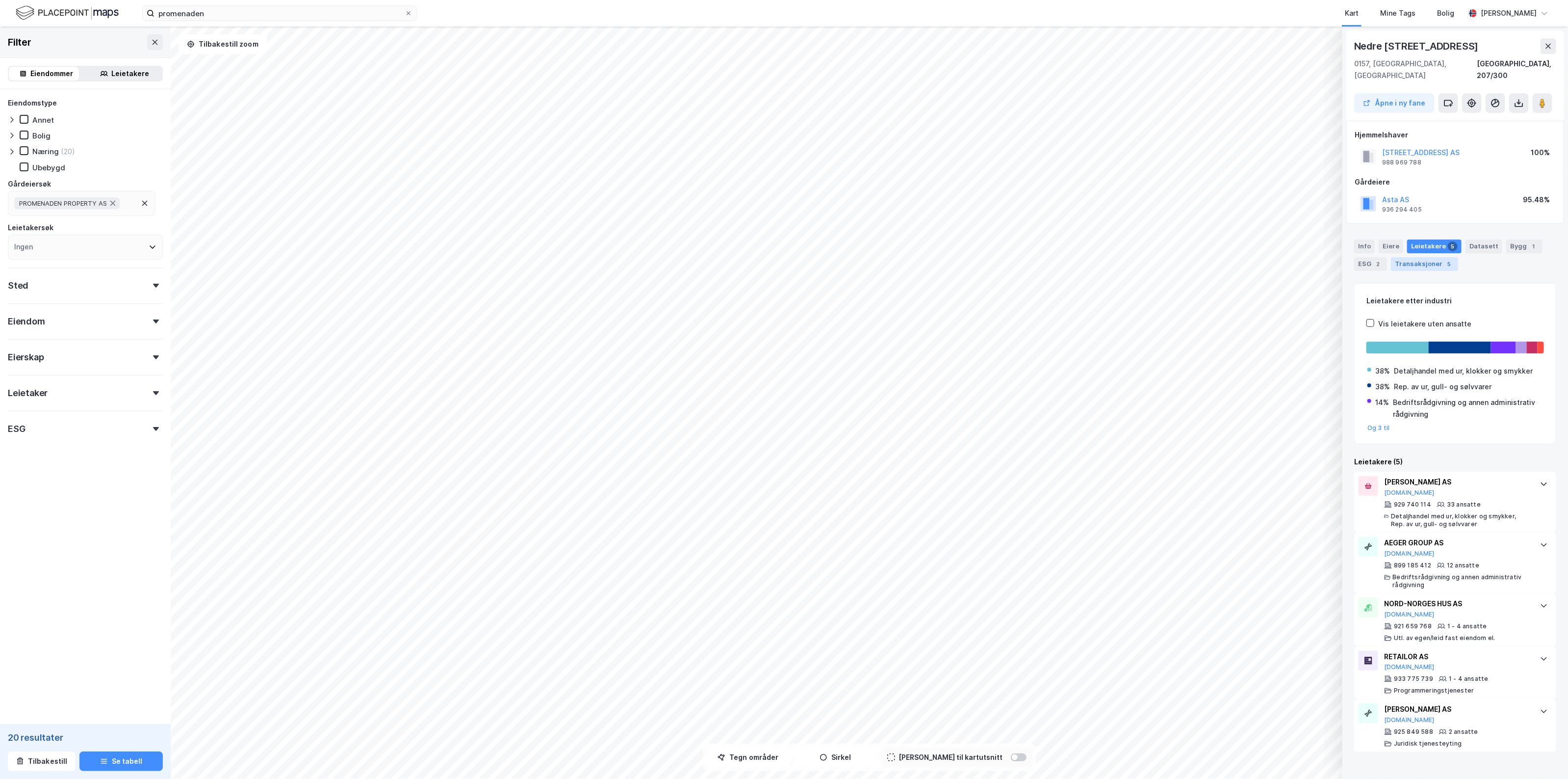
click at [1452, 257] on div "Transaksjoner 5" at bounding box center [1424, 264] width 67 height 14
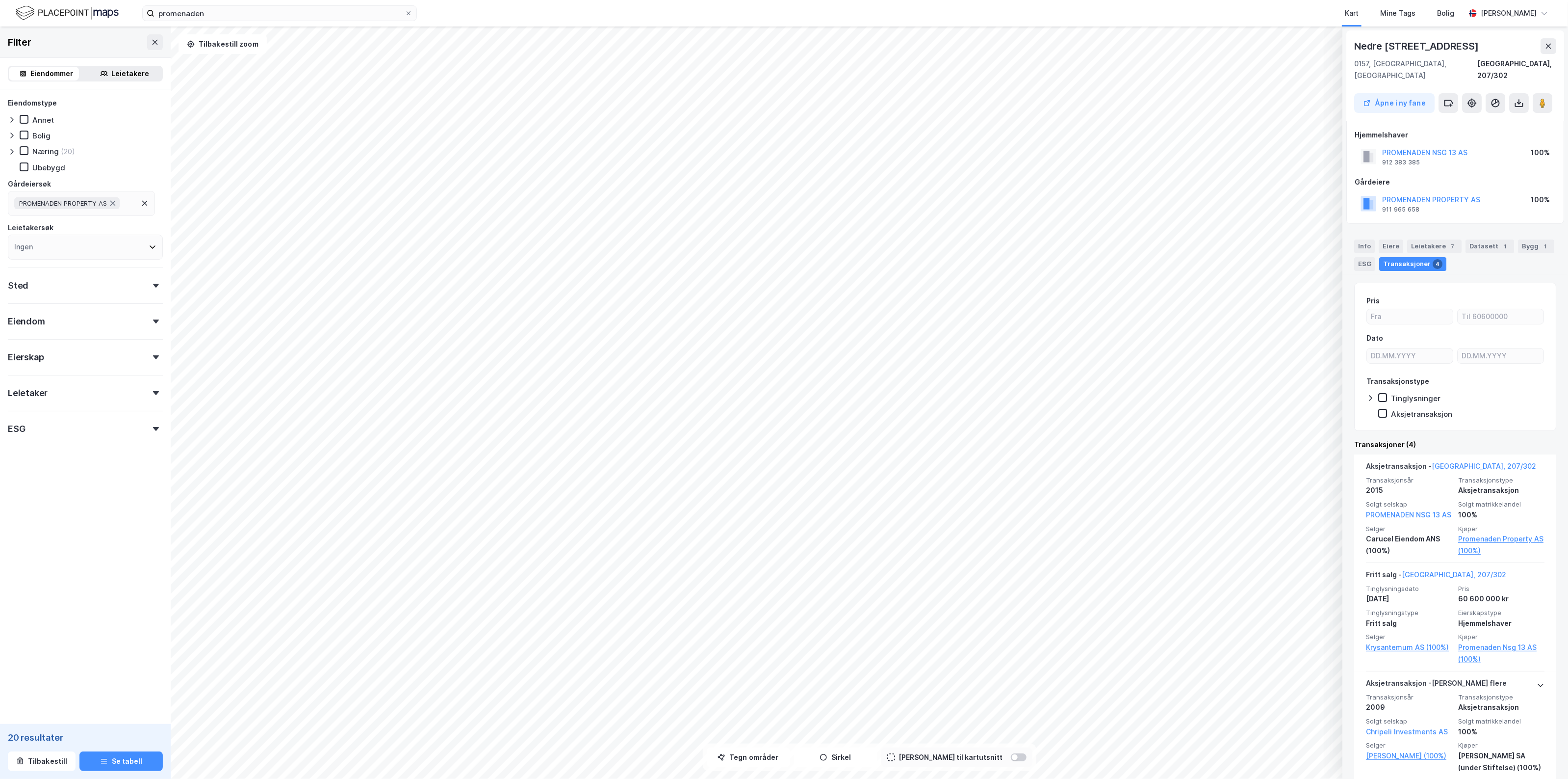
click at [1438, 228] on div "Info Eiere Leietakere 7 Datasett 1 Bygg 1 ESG Transaksjoner 4" at bounding box center [1455, 251] width 226 height 47
click at [1439, 239] on div "Leietakere 7" at bounding box center [1434, 246] width 54 height 14
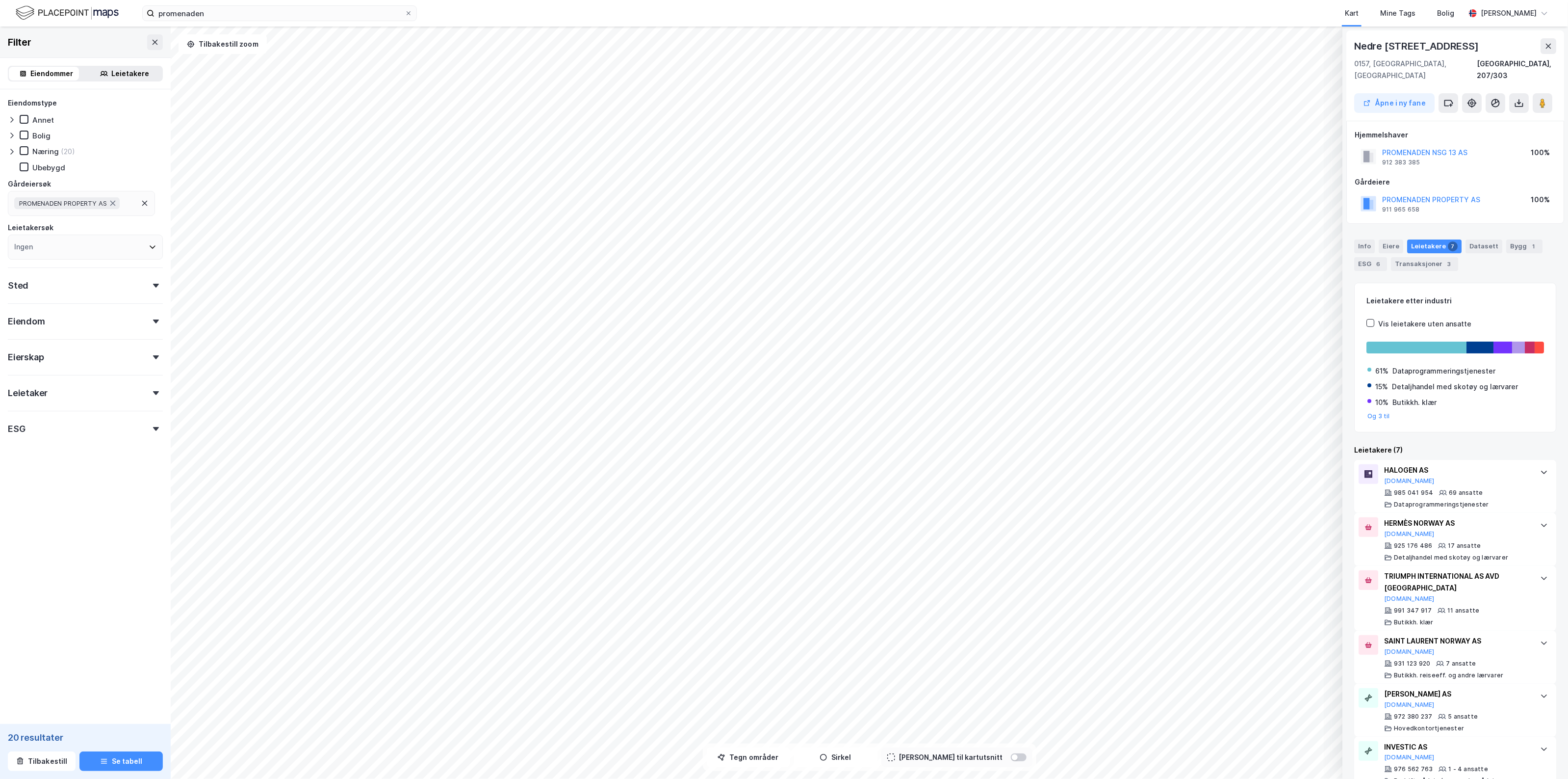
click at [1496, 243] on div "Info Eiere Leietakere 7 Datasett Bygg 1 ESG 6 Transaksjoner 3" at bounding box center [1455, 255] width 202 height 32
click at [1514, 239] on div "Bygg 1" at bounding box center [1524, 246] width 36 height 14
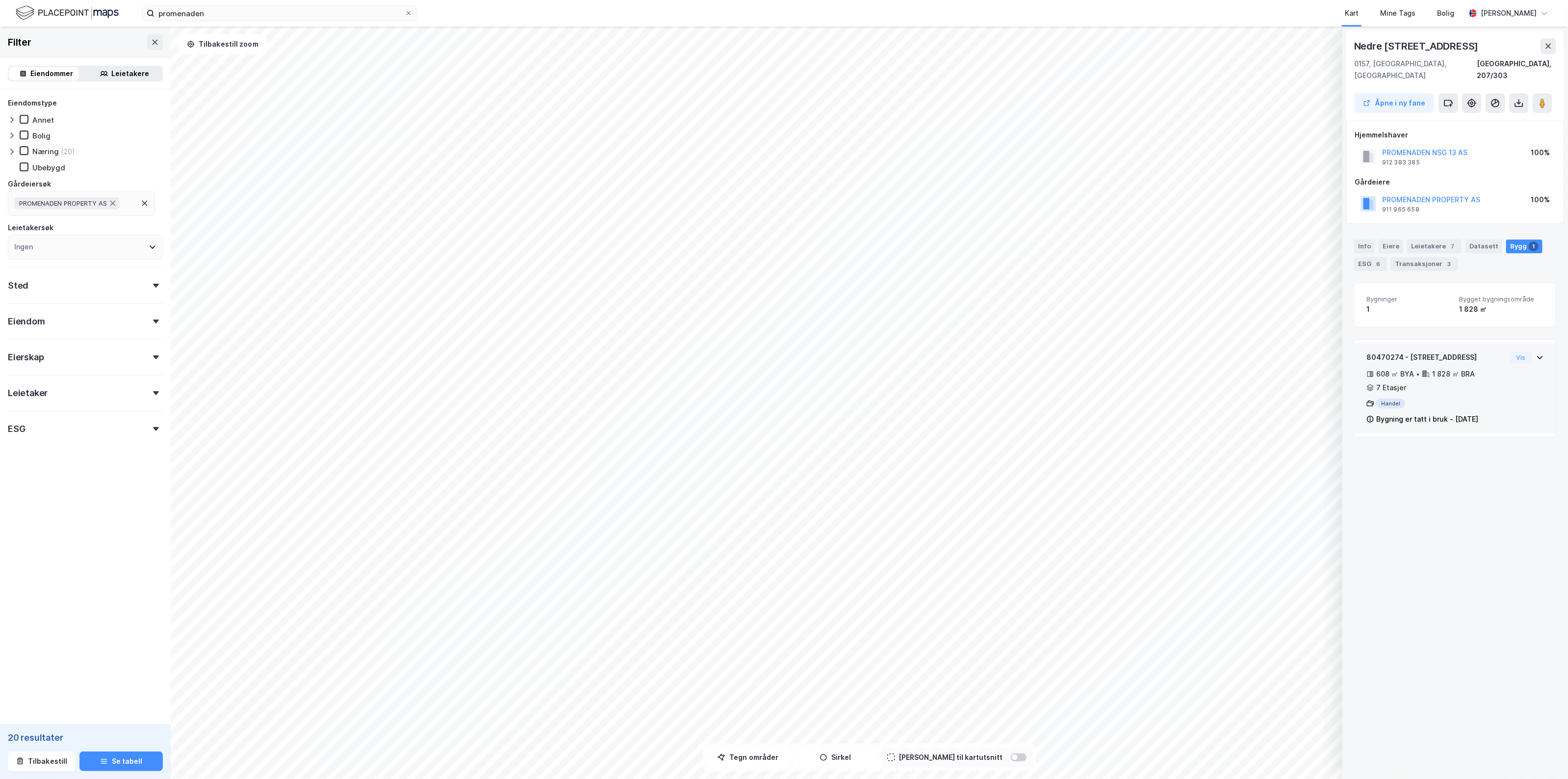
click at [1504, 378] on div "80470274 - Nedre Slottsgate 15 608 ㎡ BYA • 1 828 ㎡ BRA • 7 Etasjer Handel Bygni…" at bounding box center [1455, 392] width 177 height 81
click at [1460, 368] on div "1 828 ㎡ BRA" at bounding box center [1453, 374] width 43 height 12
click at [1368, 239] on div "Info" at bounding box center [1364, 246] width 21 height 14
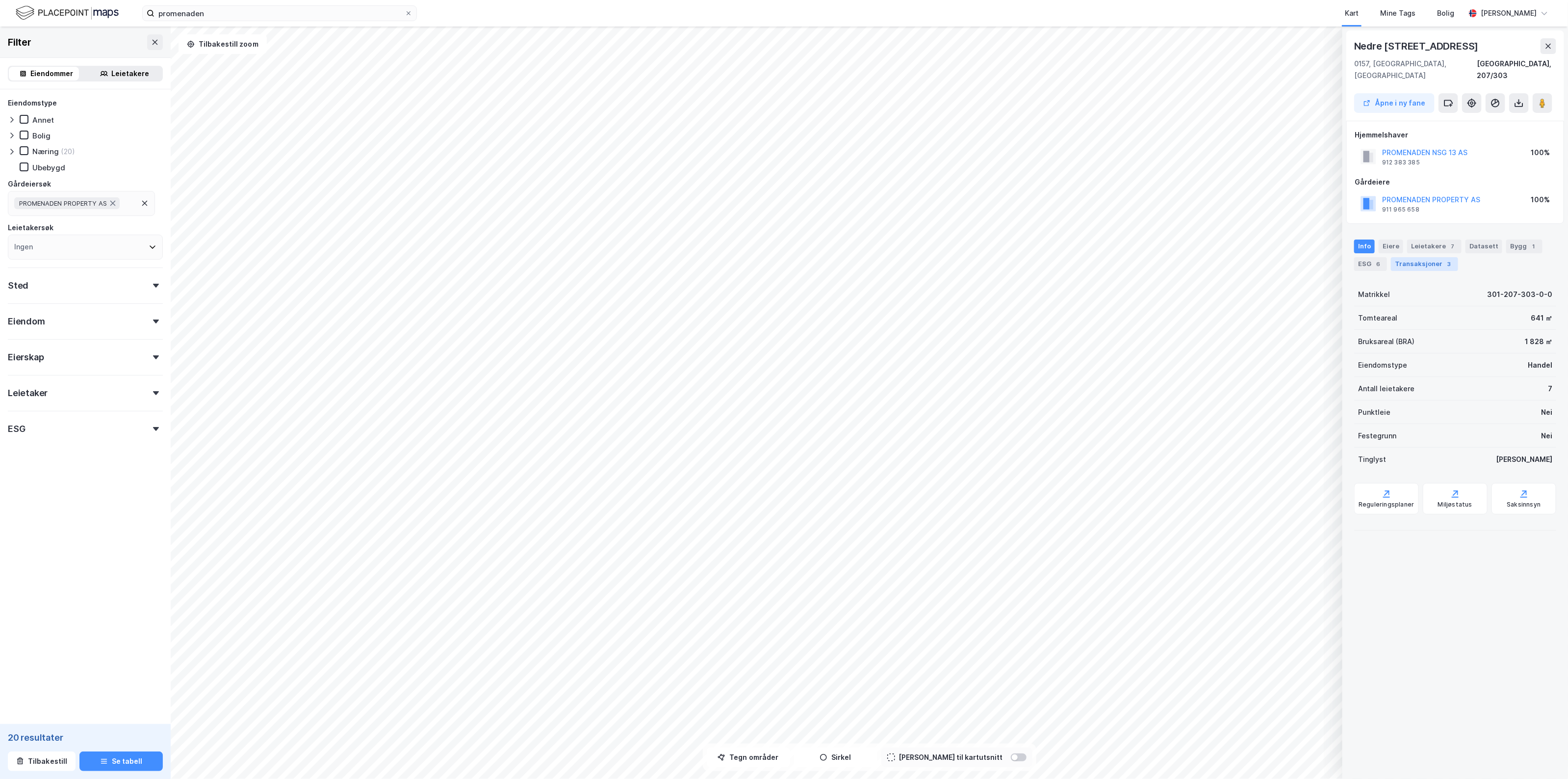
click at [1451, 257] on div "Transaksjoner 3" at bounding box center [1424, 264] width 67 height 14
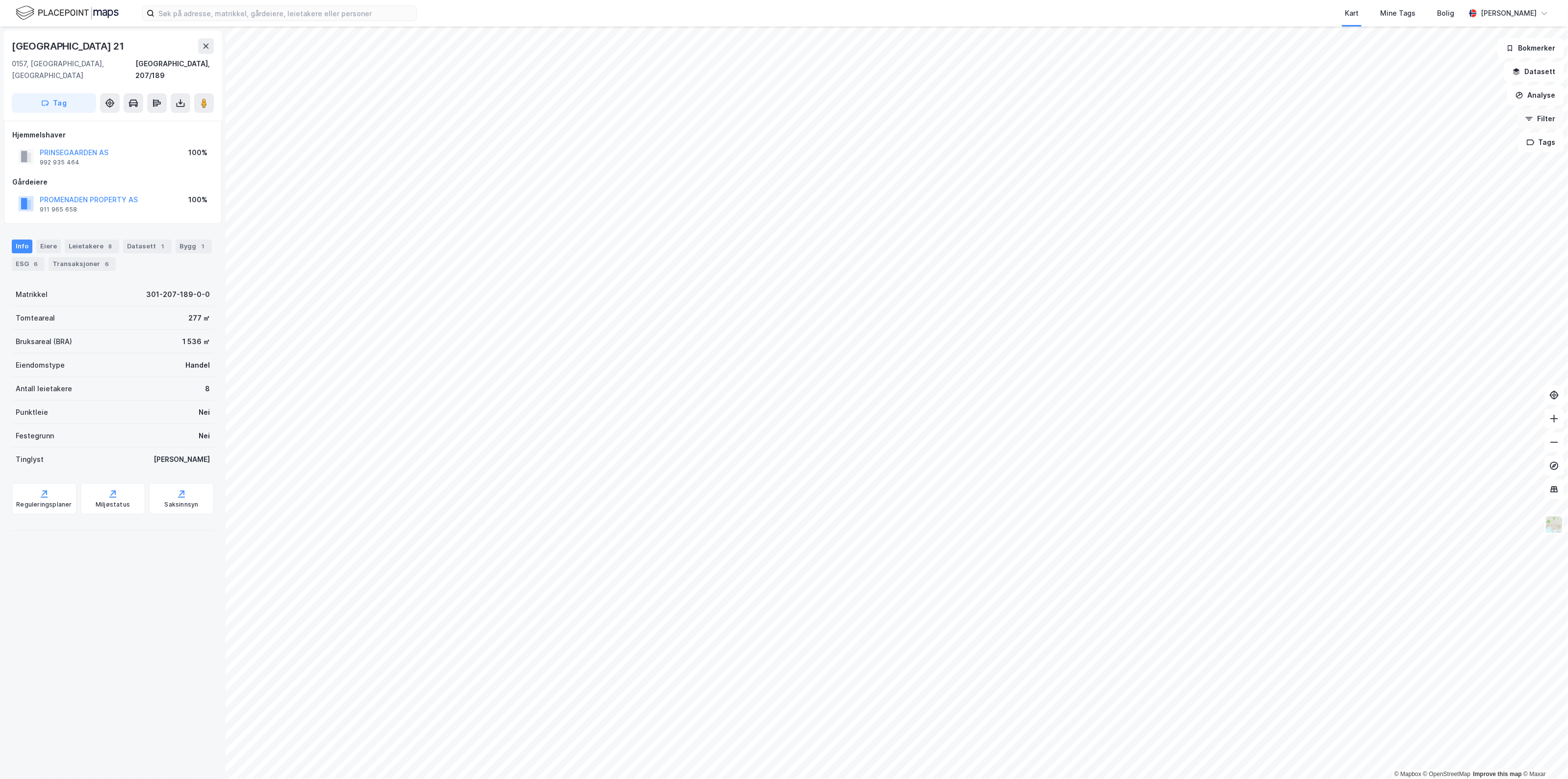
click at [1549, 112] on button "Filter" at bounding box center [1540, 119] width 47 height 19
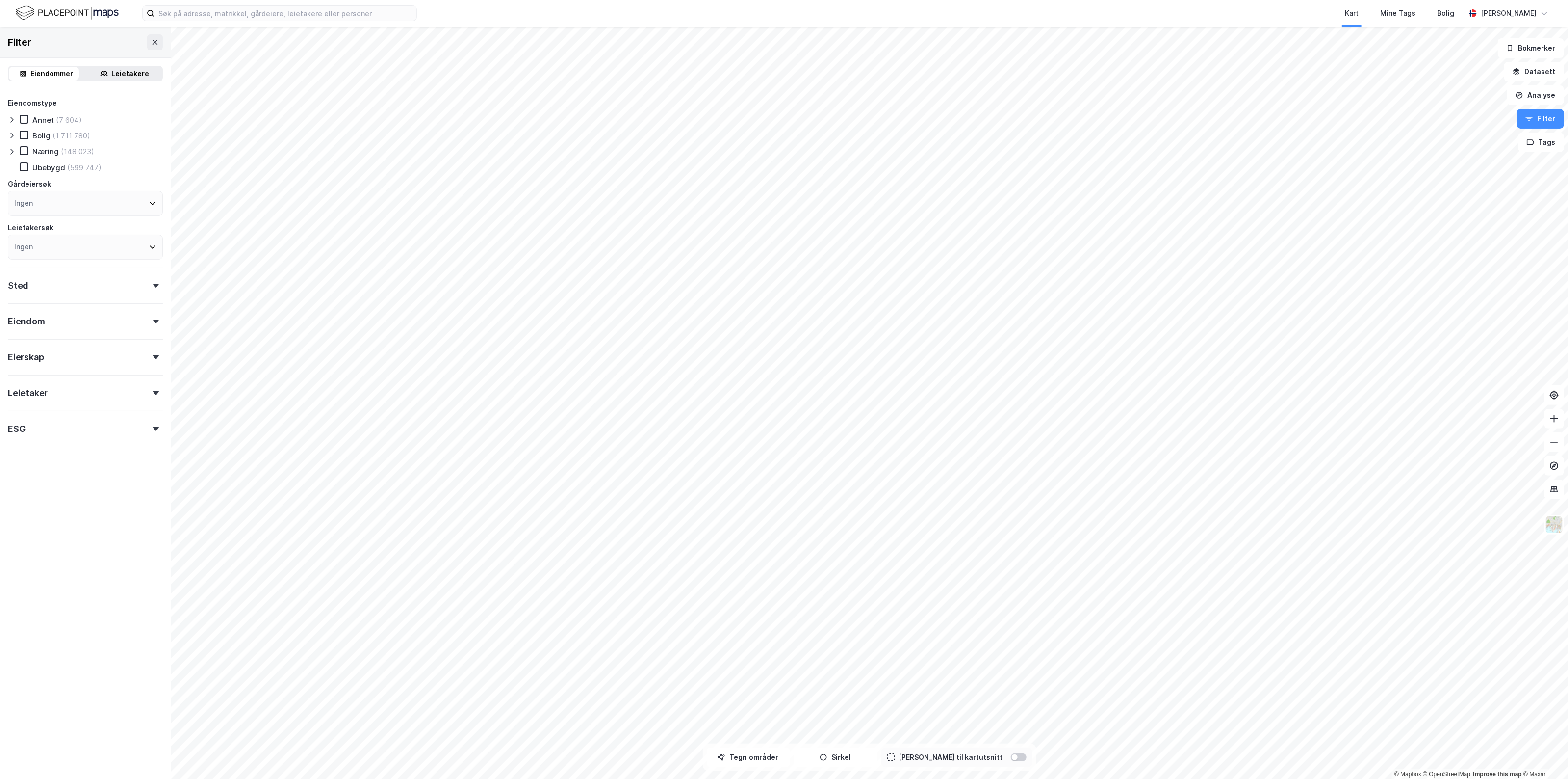
click at [61, 200] on div "Ingen" at bounding box center [85, 203] width 155 height 25
type input "promenade"
click at [72, 271] on div "Promenaden Property AS" at bounding box center [73, 274] width 91 height 9
click at [75, 526] on div "Filter Eiendommer Leietakere Eiendomstype Annet (7 604) [PERSON_NAME] (1 711 78…" at bounding box center [85, 402] width 171 height 752
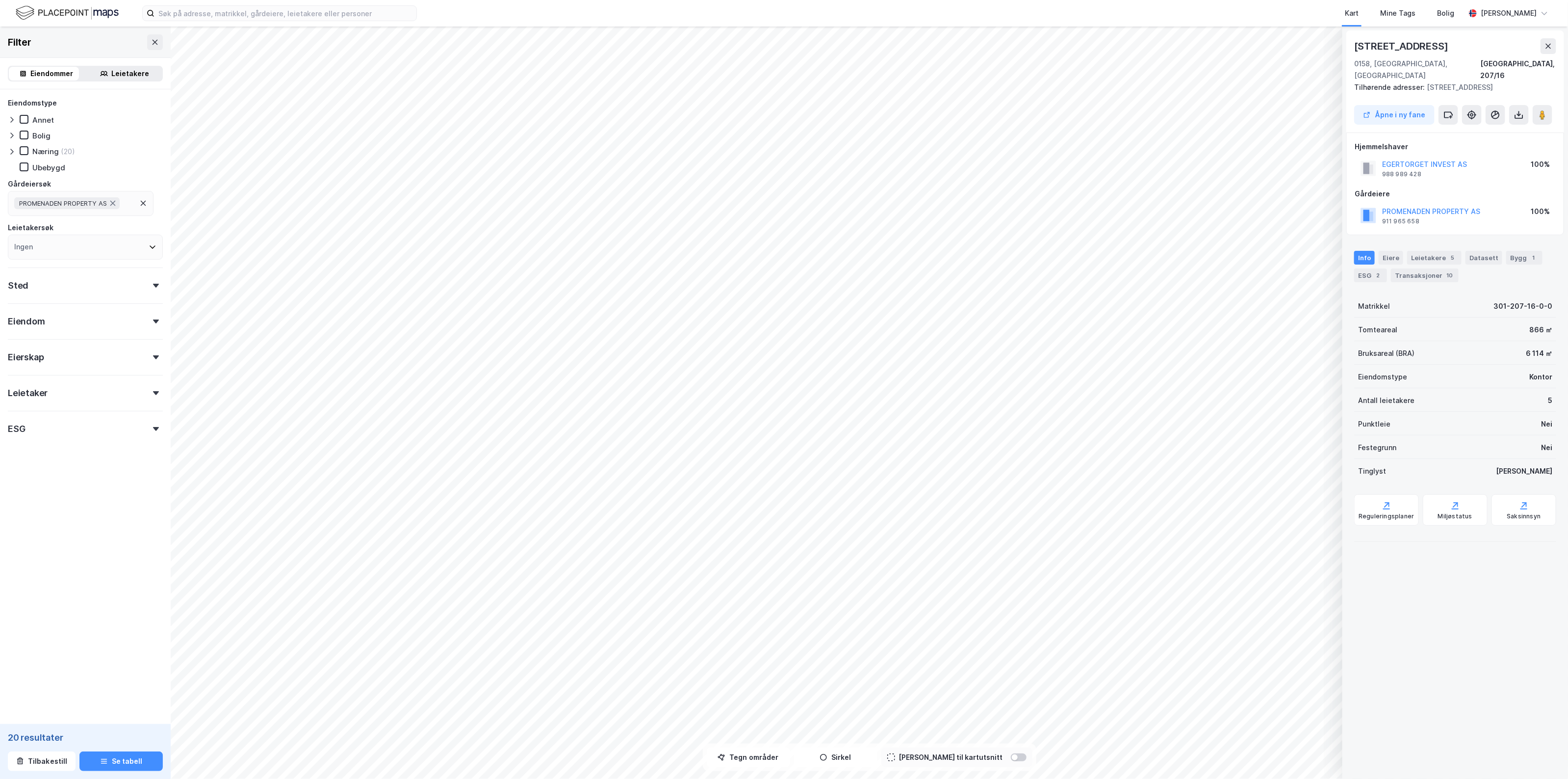
click at [1508, 239] on div "Info [PERSON_NAME] 5 Datasett Bygg 1 ESG 2 Transaksjoner 10" at bounding box center [1455, 262] width 226 height 47
click at [1511, 239] on div "Info [PERSON_NAME] 5 Datasett Bygg 1 ESG 2 Transaksjoner 10" at bounding box center [1455, 262] width 226 height 47
click at [1511, 251] on div "Bygg 1" at bounding box center [1524, 257] width 36 height 14
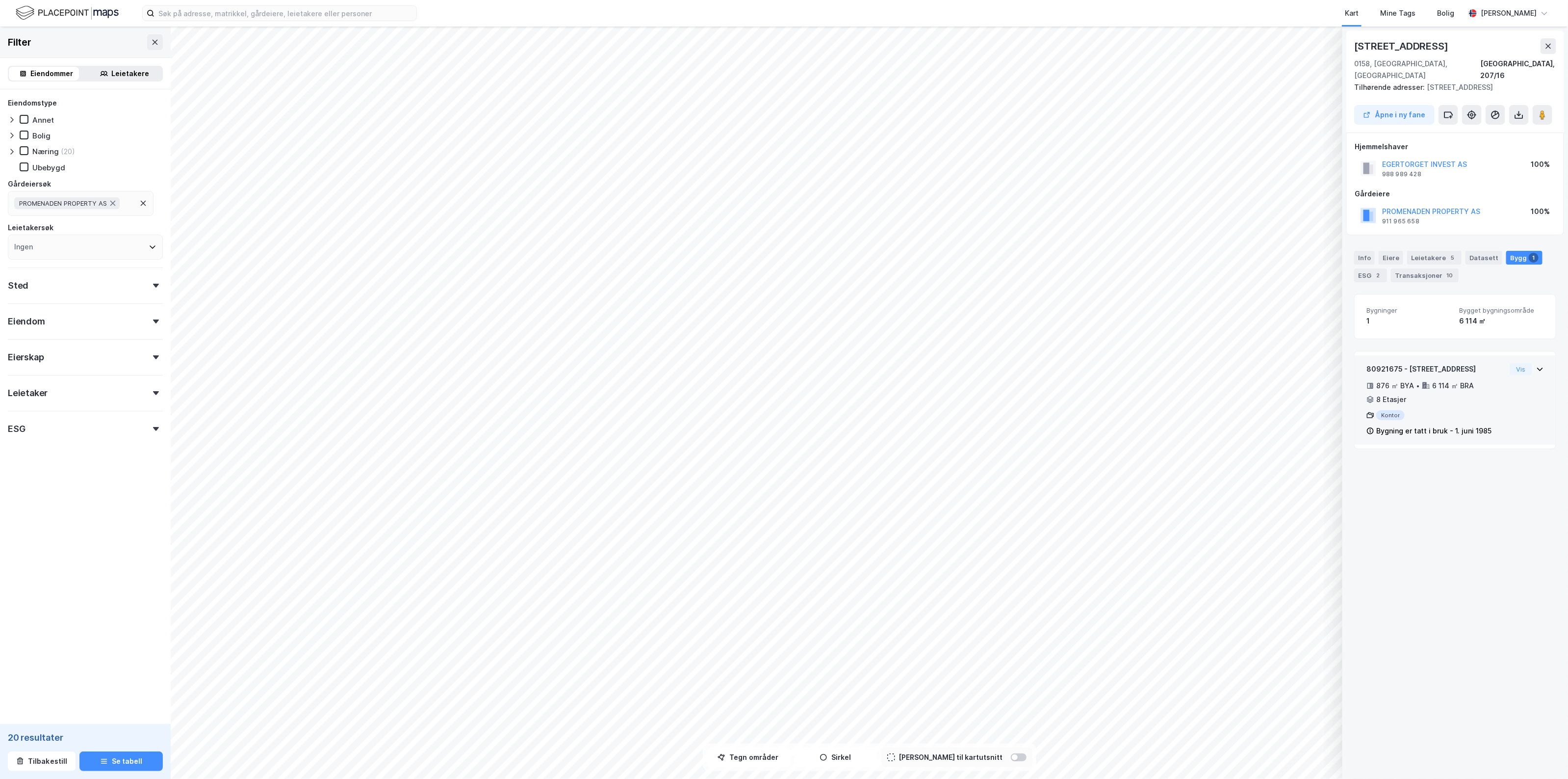
click at [1443, 425] on div "Bygning er tatt i bruk - 1. juni 1985" at bounding box center [1433, 431] width 115 height 12
click at [1437, 251] on div "Leietakere 1" at bounding box center [1434, 257] width 54 height 14
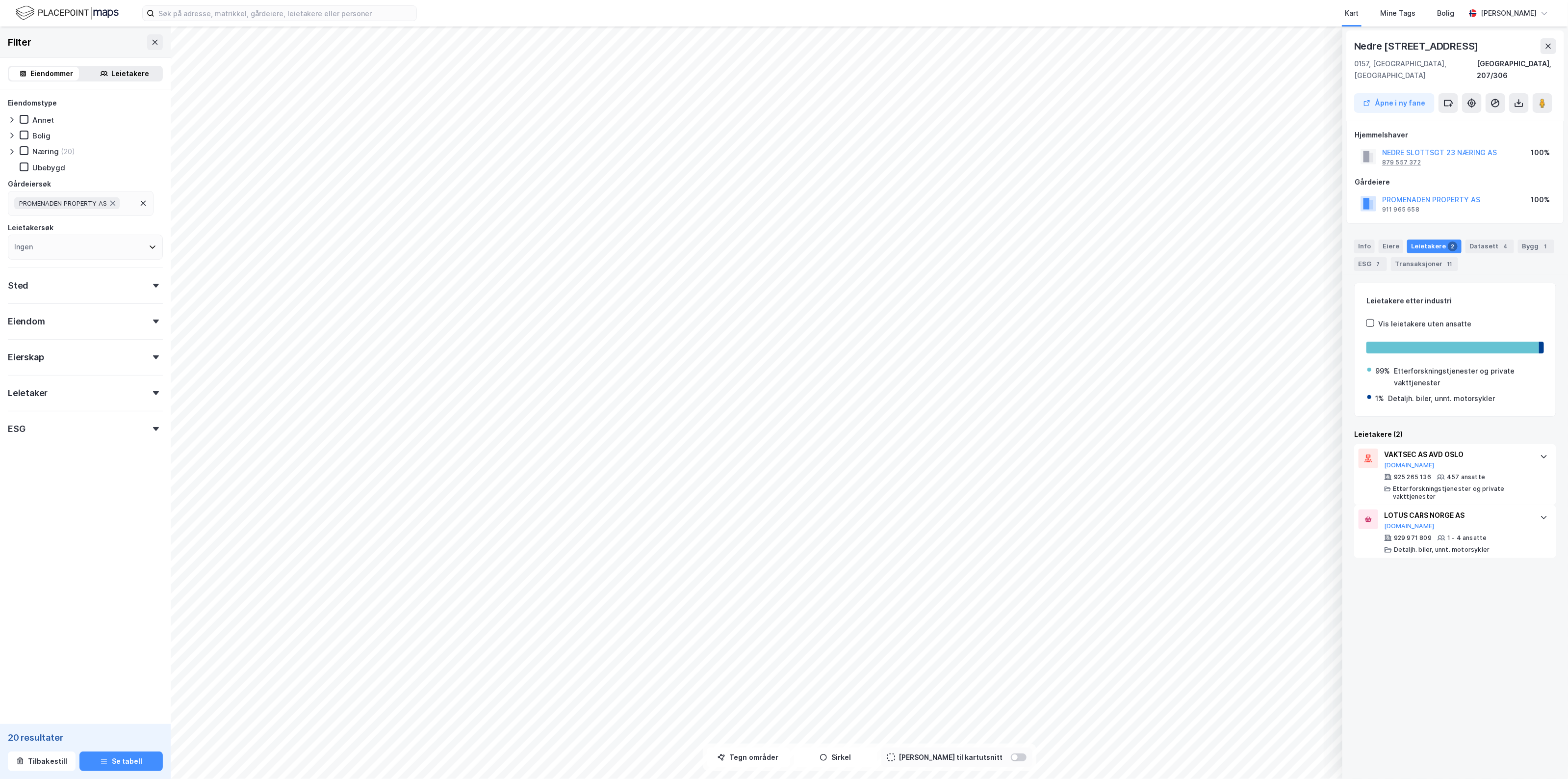
click at [1399, 159] on div "879 557 372" at bounding box center [1401, 163] width 39 height 8
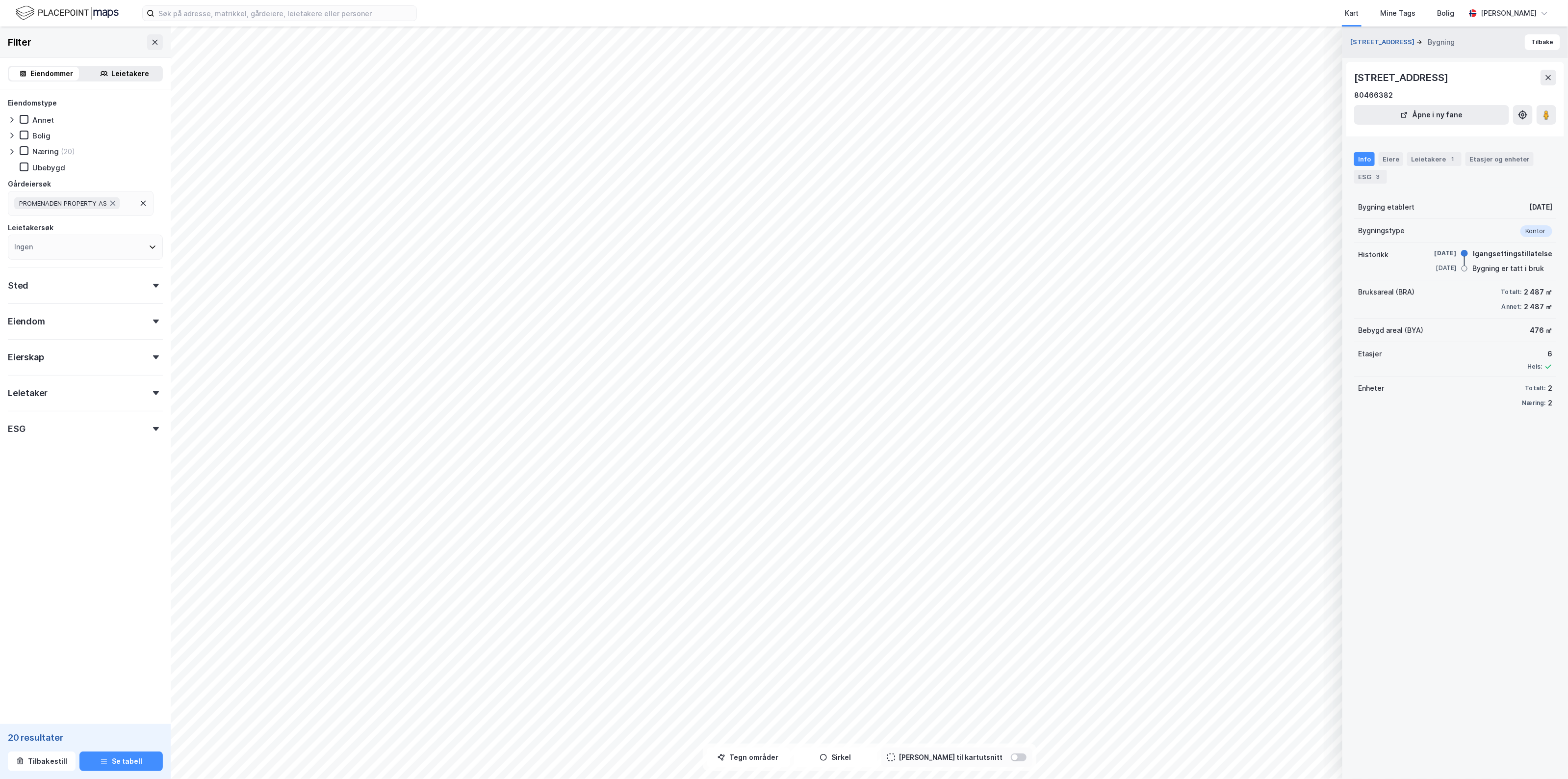
click at [1382, 42] on button "[STREET_ADDRESS]" at bounding box center [1383, 42] width 66 height 10
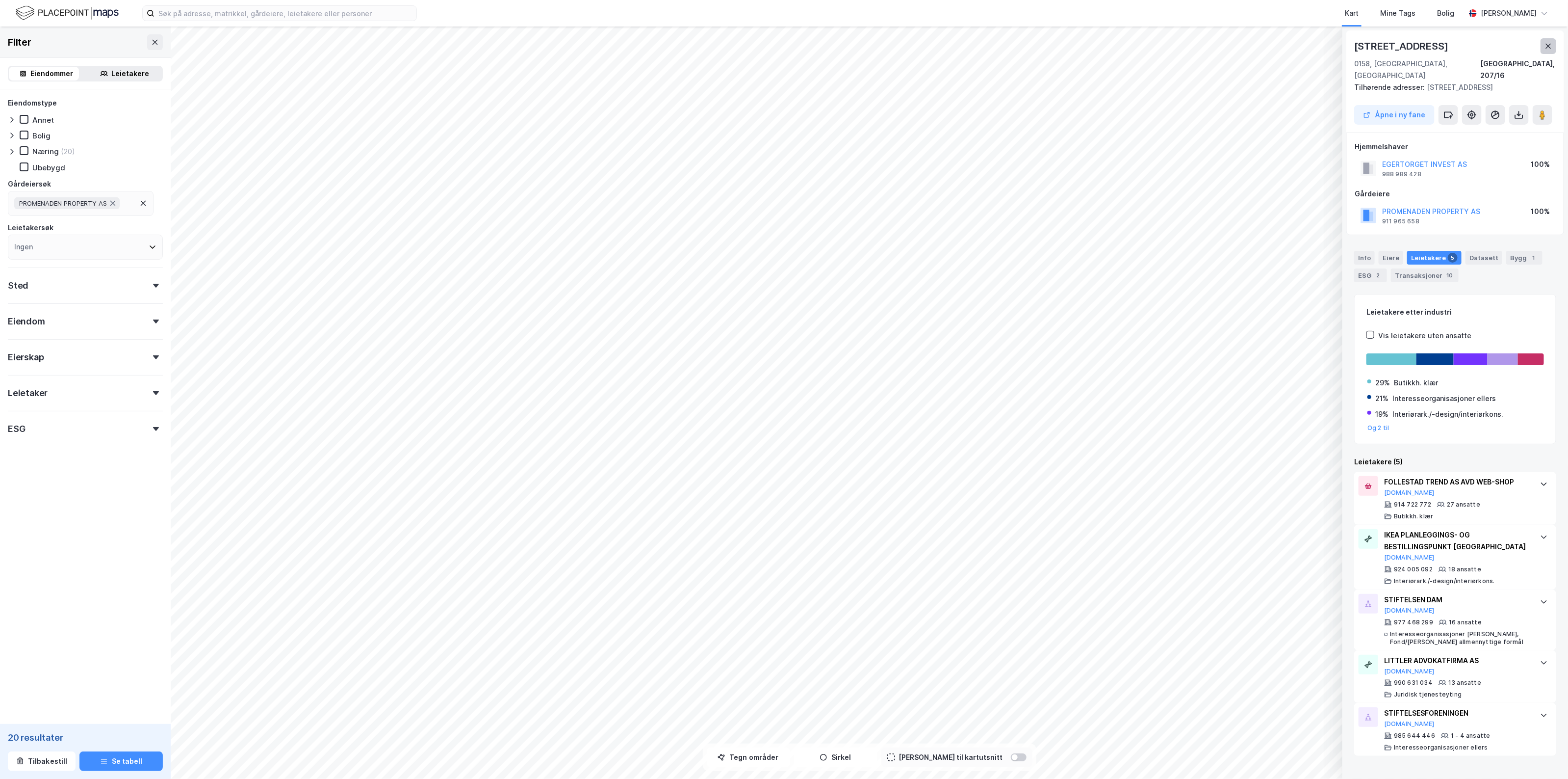
click at [1546, 43] on icon at bounding box center [1548, 46] width 8 height 8
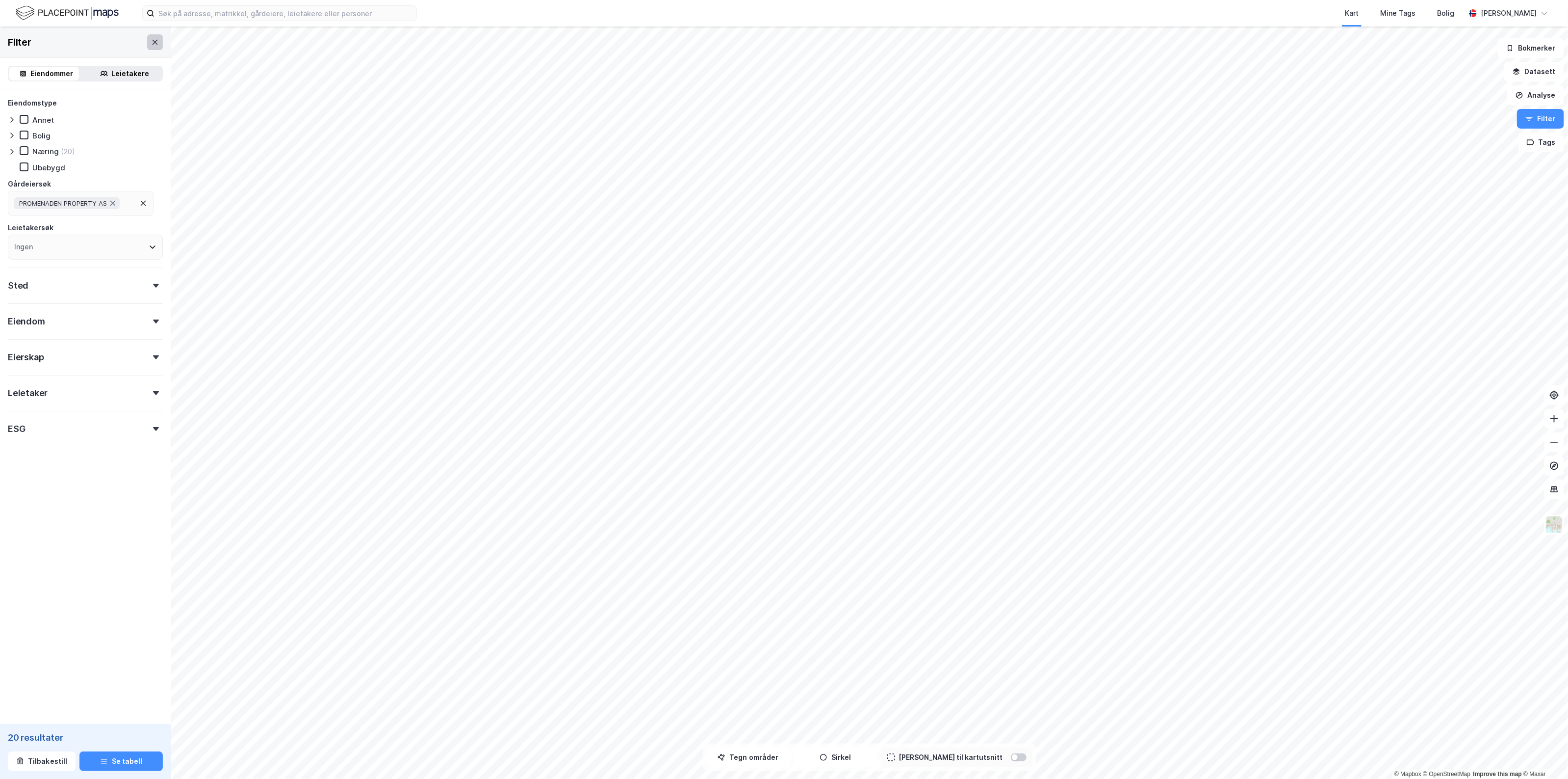
click at [150, 42] on button at bounding box center [155, 42] width 15 height 15
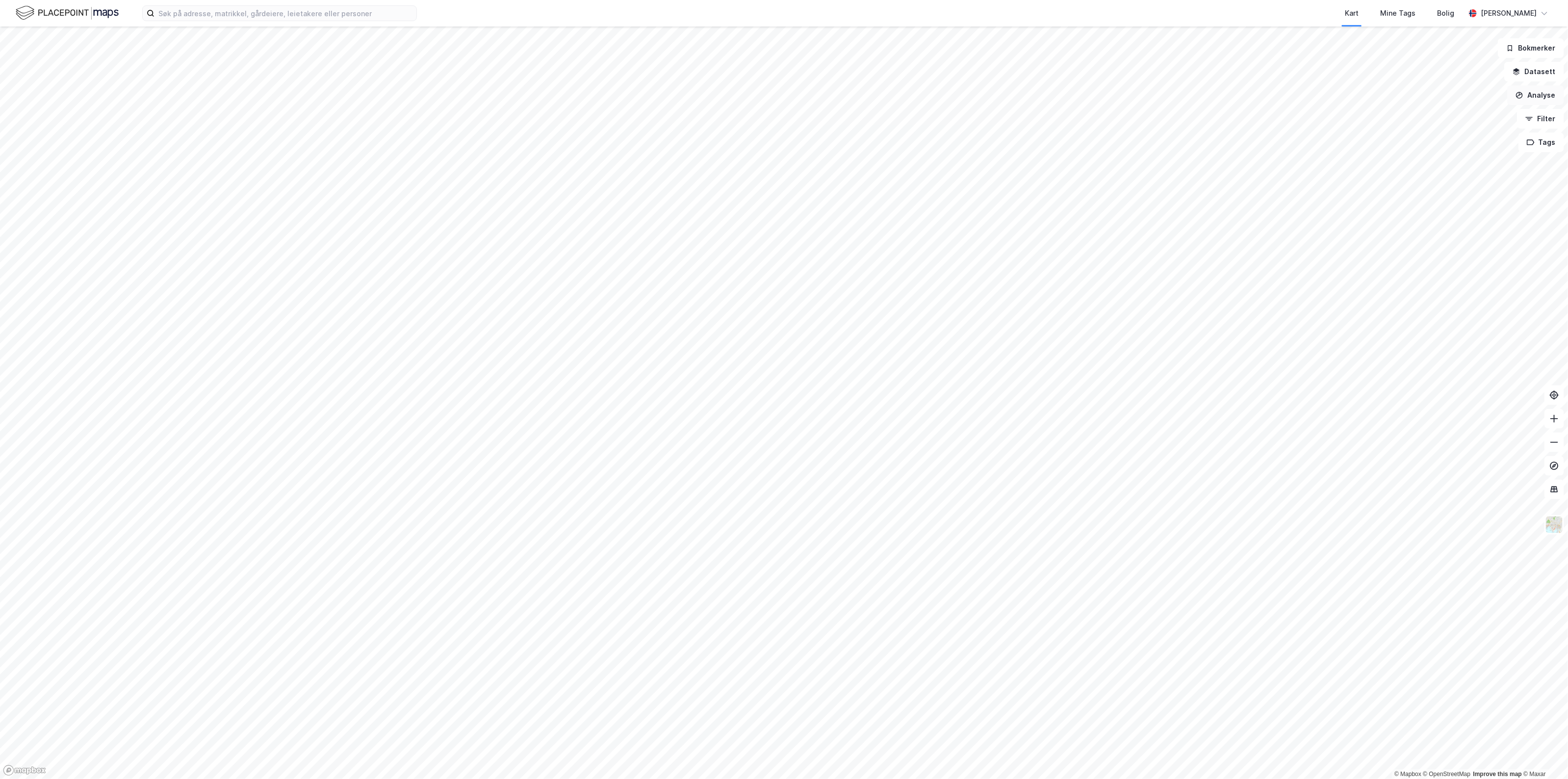
click at [1541, 95] on button "Analyse" at bounding box center [1535, 95] width 57 height 19
click at [1458, 118] on div "Tegn område" at bounding box center [1450, 115] width 85 height 8
click at [789, 758] on button "Tegn område" at bounding box center [773, 757] width 75 height 19
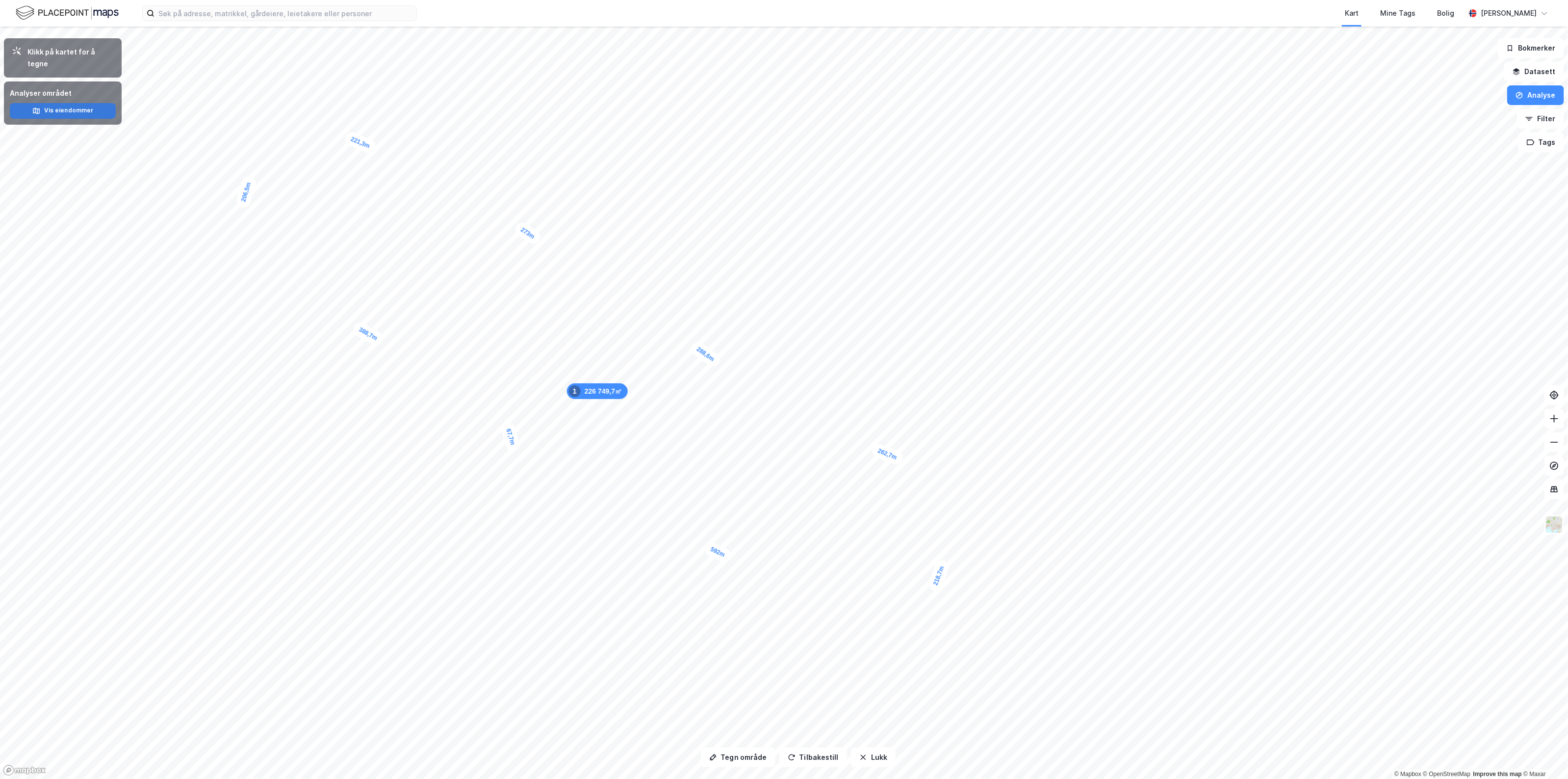
click at [75, 103] on button "Vis eiendommer" at bounding box center [63, 111] width 106 height 15
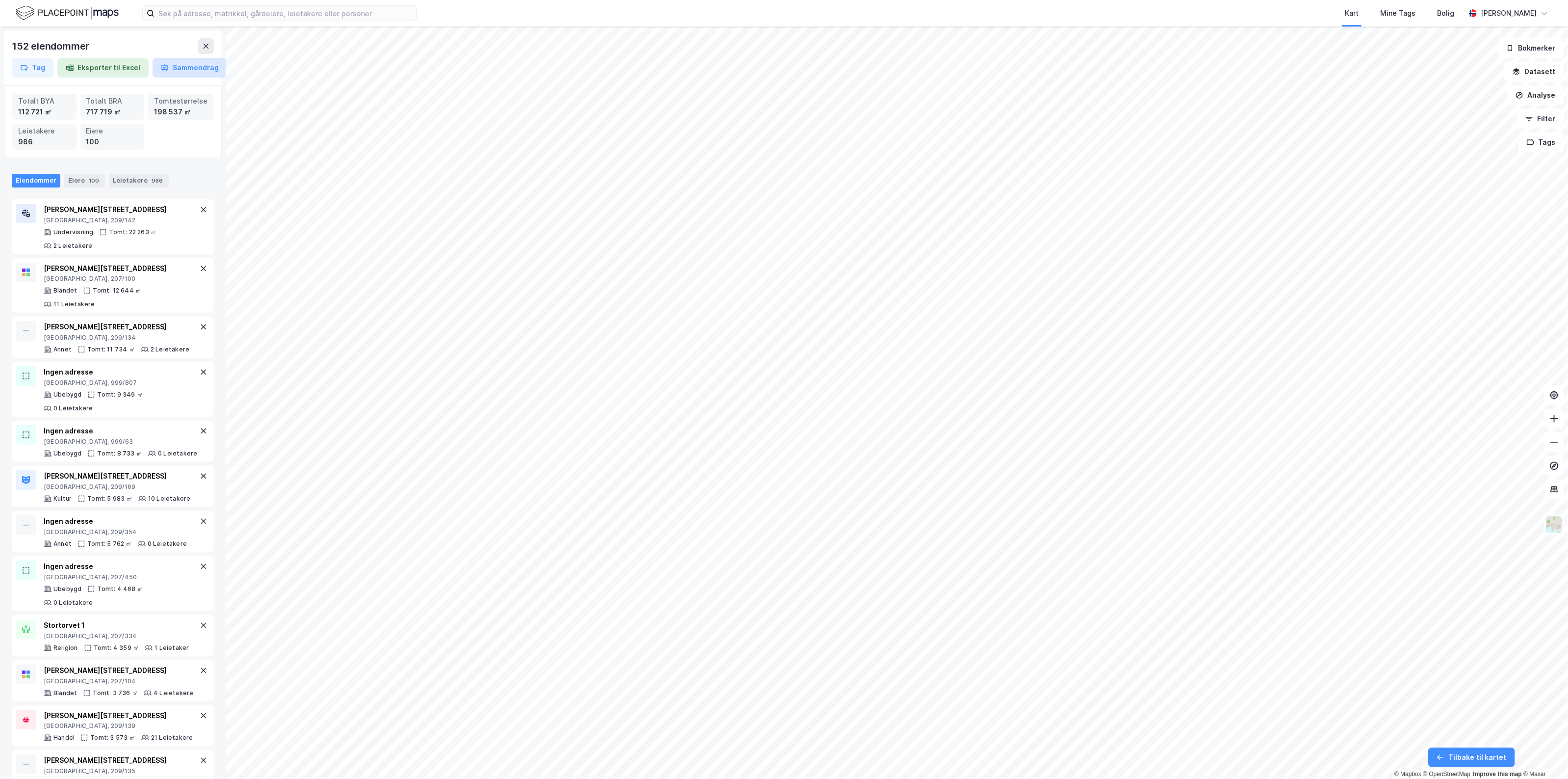
click at [179, 64] on button "Sammendrag" at bounding box center [190, 68] width 75 height 19
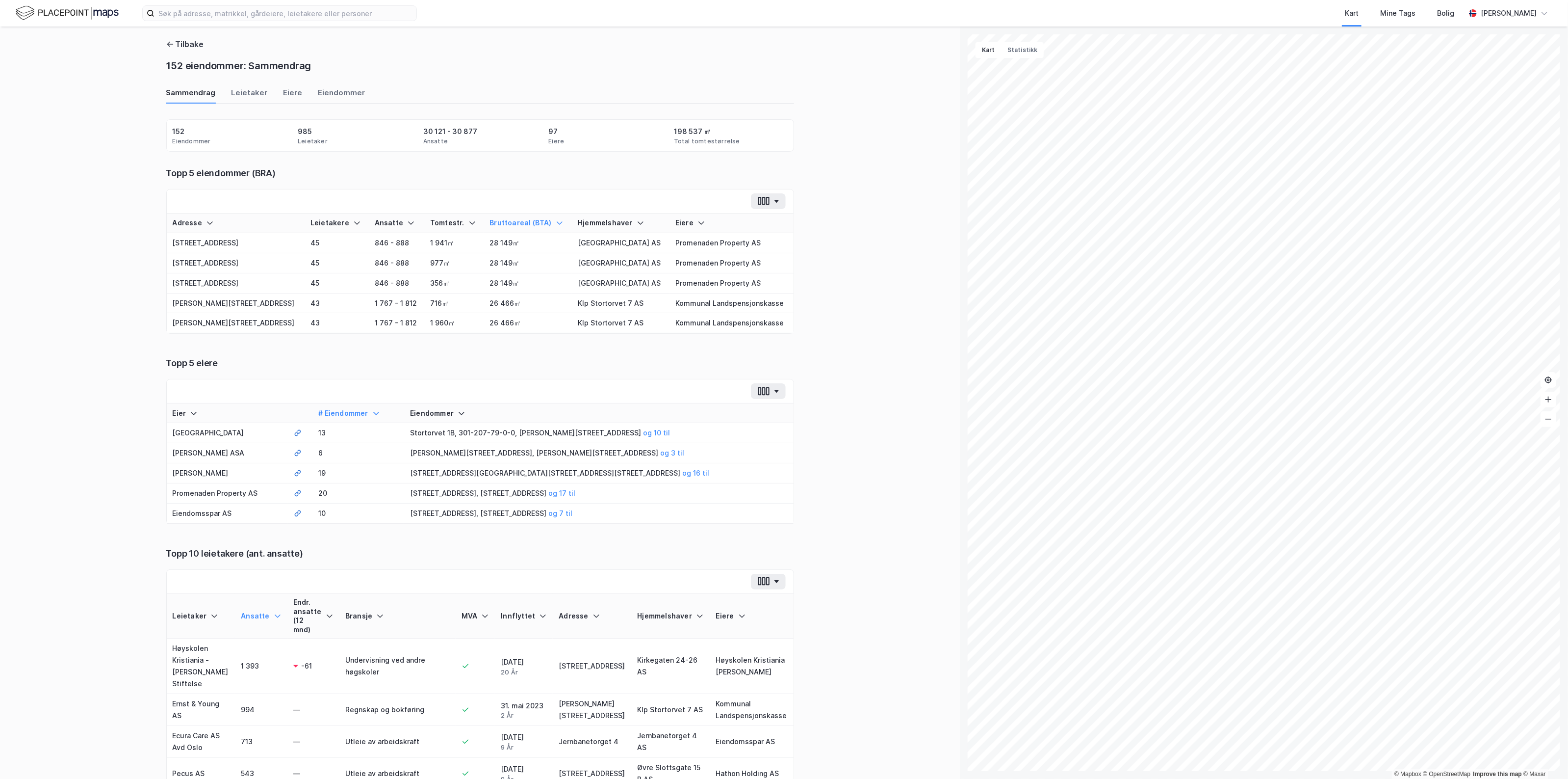
click at [269, 99] on div "Sammendrag Leietaker [PERSON_NAME]" at bounding box center [480, 95] width 628 height 16
click at [284, 94] on div "Eiere" at bounding box center [293, 95] width 19 height 16
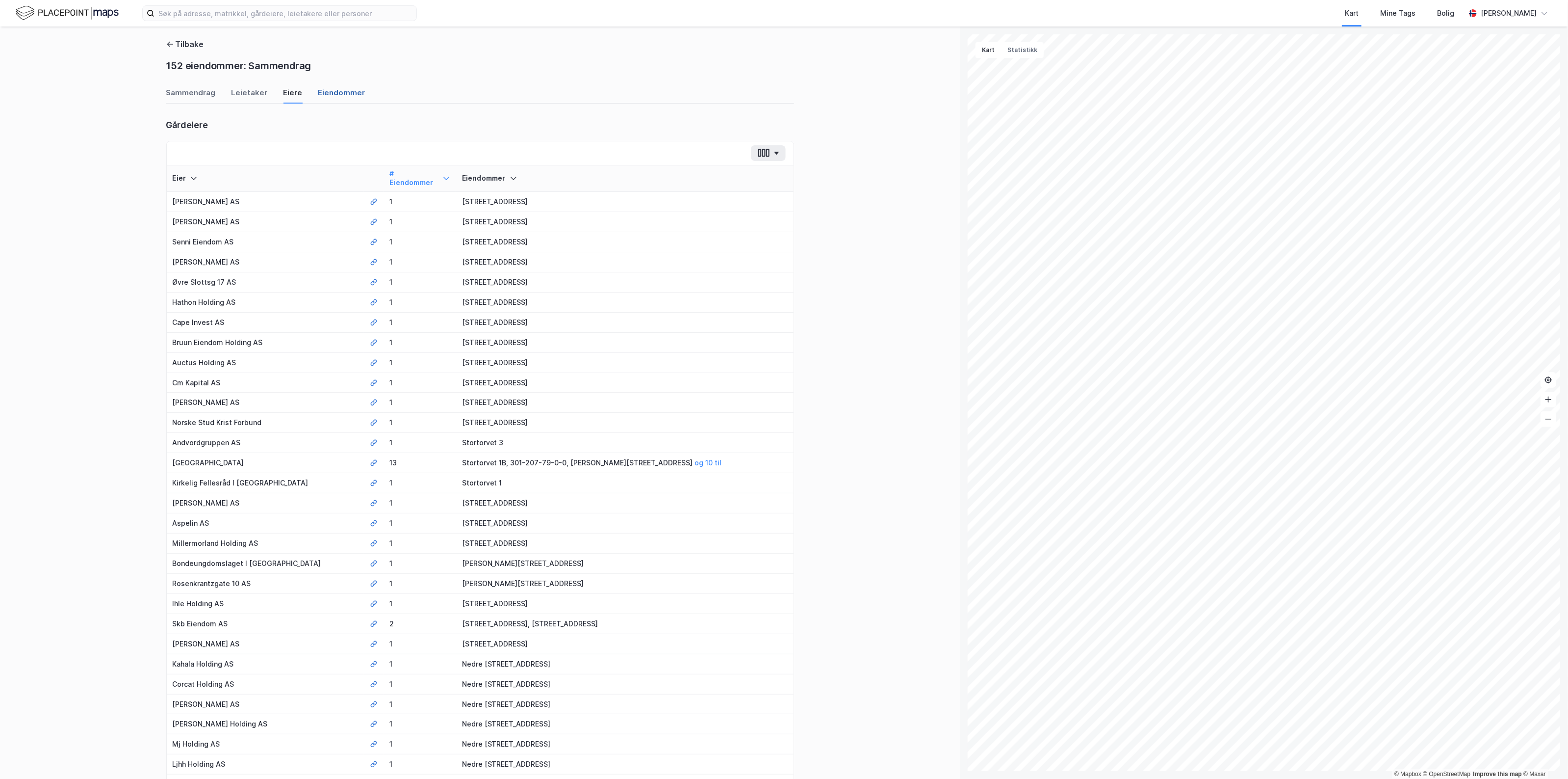
click at [324, 90] on div "Eiendommer" at bounding box center [342, 95] width 47 height 16
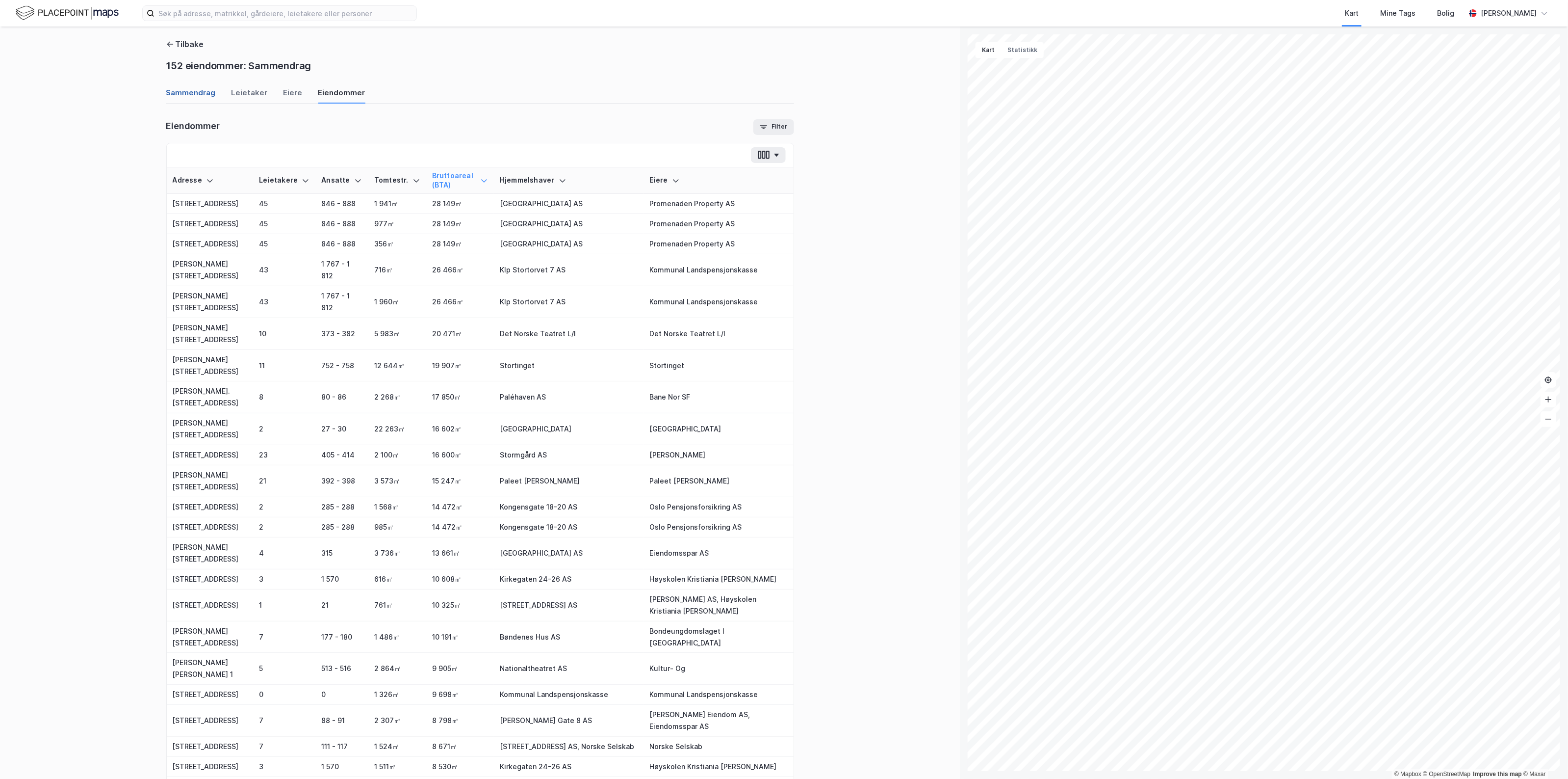
click at [167, 98] on div "Sammendrag" at bounding box center [191, 95] width 50 height 16
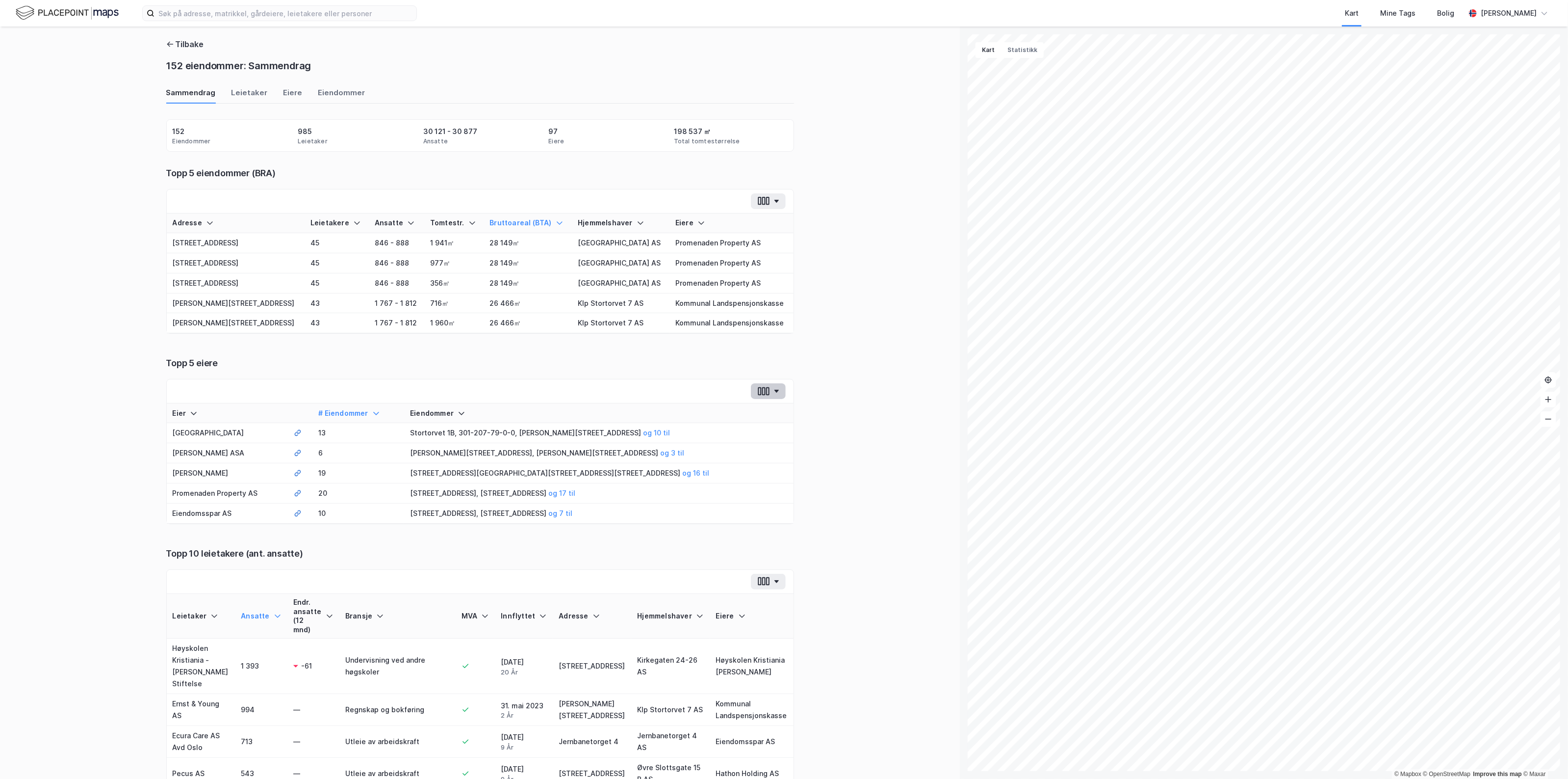
click at [766, 394] on icon "button" at bounding box center [768, 391] width 3 height 8
click at [766, 393] on icon "button" at bounding box center [768, 391] width 3 height 8
click at [900, 506] on div "Tilbake 152 eiendommer: Sammendrag Sammendrag Leietaker Eiere Eiendommer Eiendo…" at bounding box center [479, 402] width 960 height 752
click at [391, 384] on div at bounding box center [480, 391] width 626 height 24
click at [305, 91] on div "Sammendrag Leietaker [PERSON_NAME]" at bounding box center [480, 95] width 628 height 16
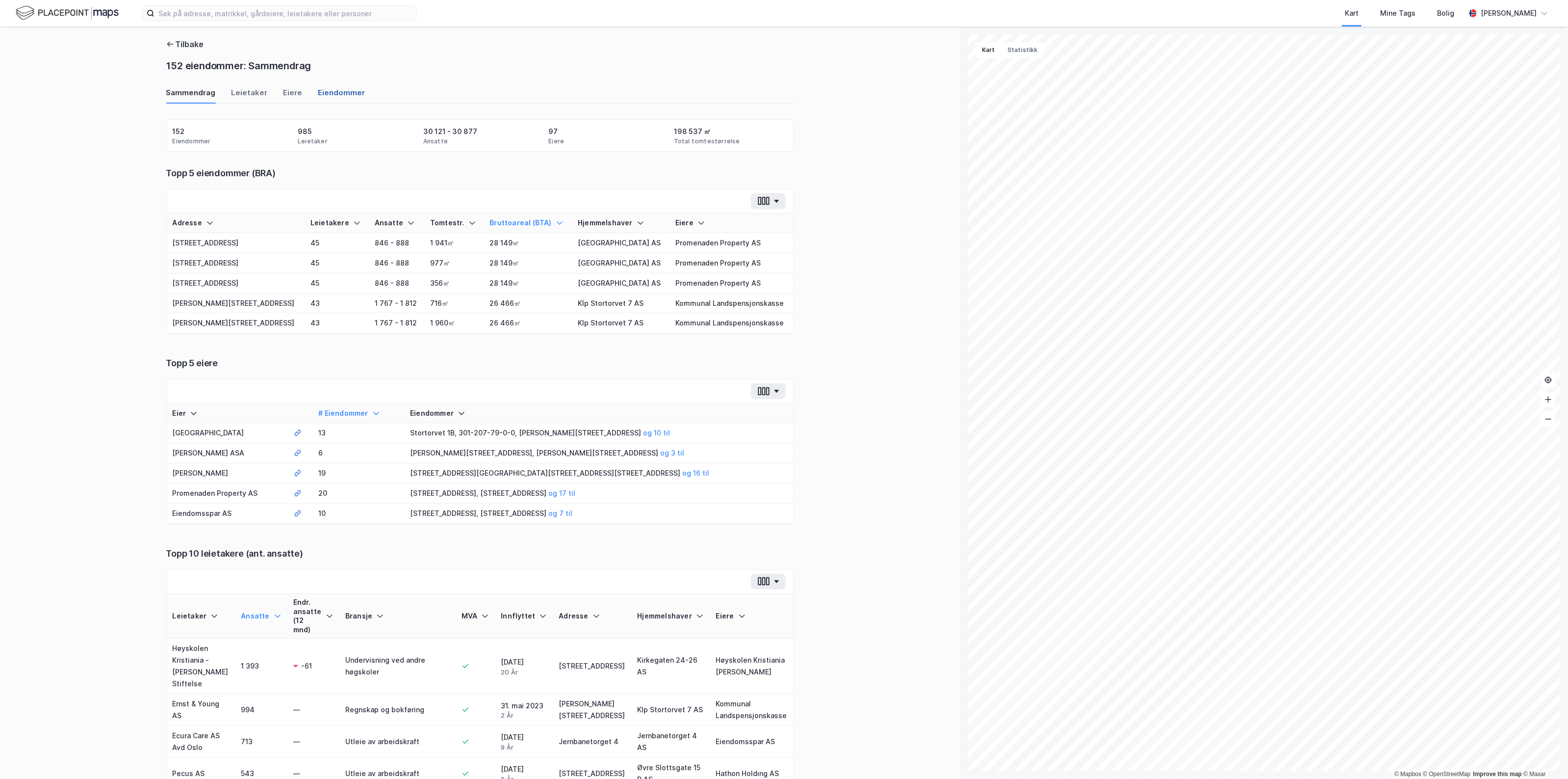
click at [318, 91] on div "Eiendommer" at bounding box center [342, 95] width 47 height 16
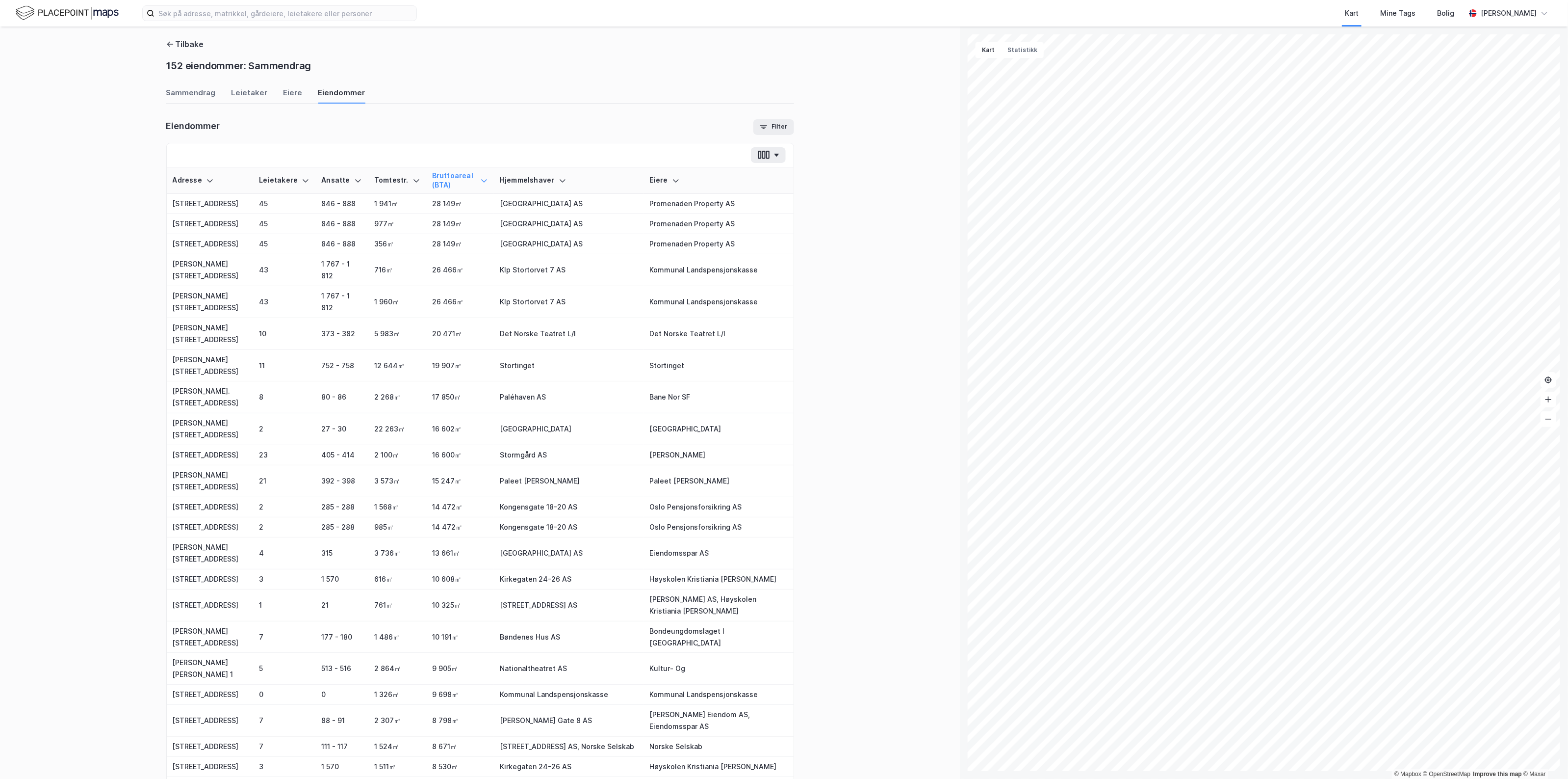
click at [289, 86] on div "Tilbake 152 eiendommer: Sammendrag Sammendrag Leietaker Eiere Eiendommer Eiendo…" at bounding box center [480, 386] width 628 height 697
click at [286, 99] on div "Eiere" at bounding box center [293, 95] width 19 height 16
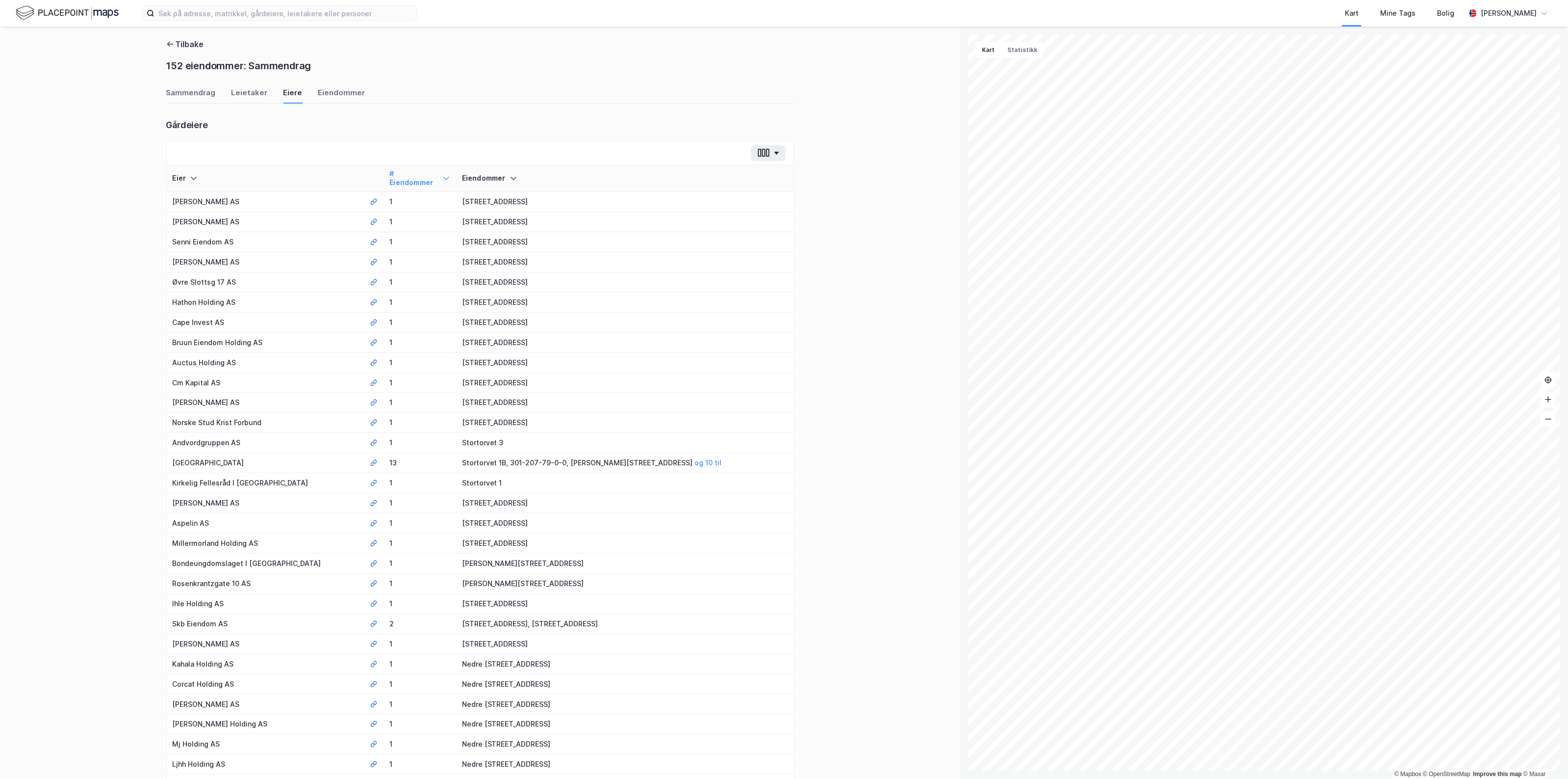
click at [421, 168] on th "# Eiendommer" at bounding box center [420, 178] width 72 height 26
click at [425, 173] on div "# Eiendommer" at bounding box center [420, 179] width 61 height 18
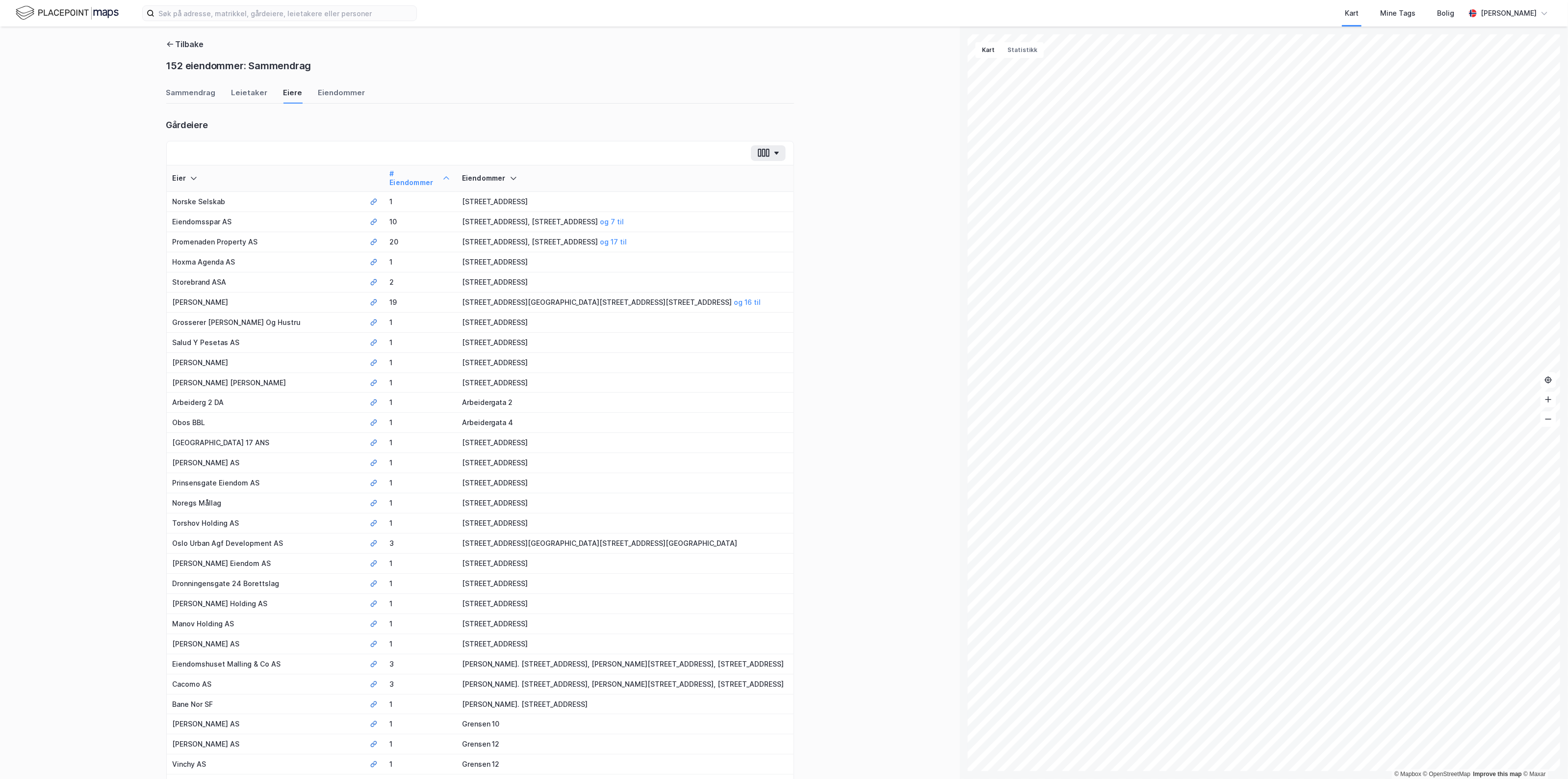
click at [428, 173] on div "# Eiendommer" at bounding box center [420, 179] width 61 height 18
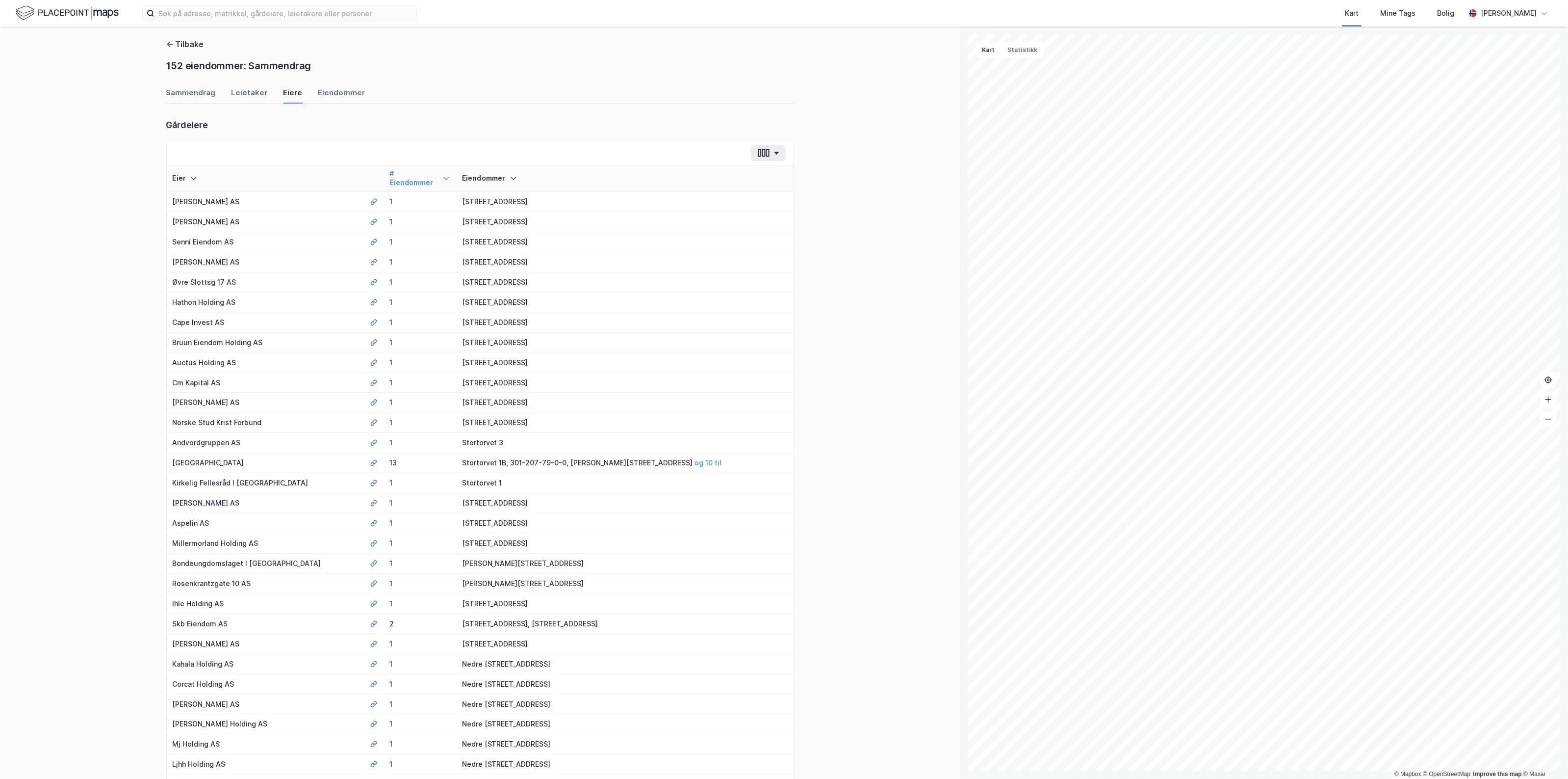
click at [434, 175] on div "# Eiendommer" at bounding box center [420, 179] width 61 height 18
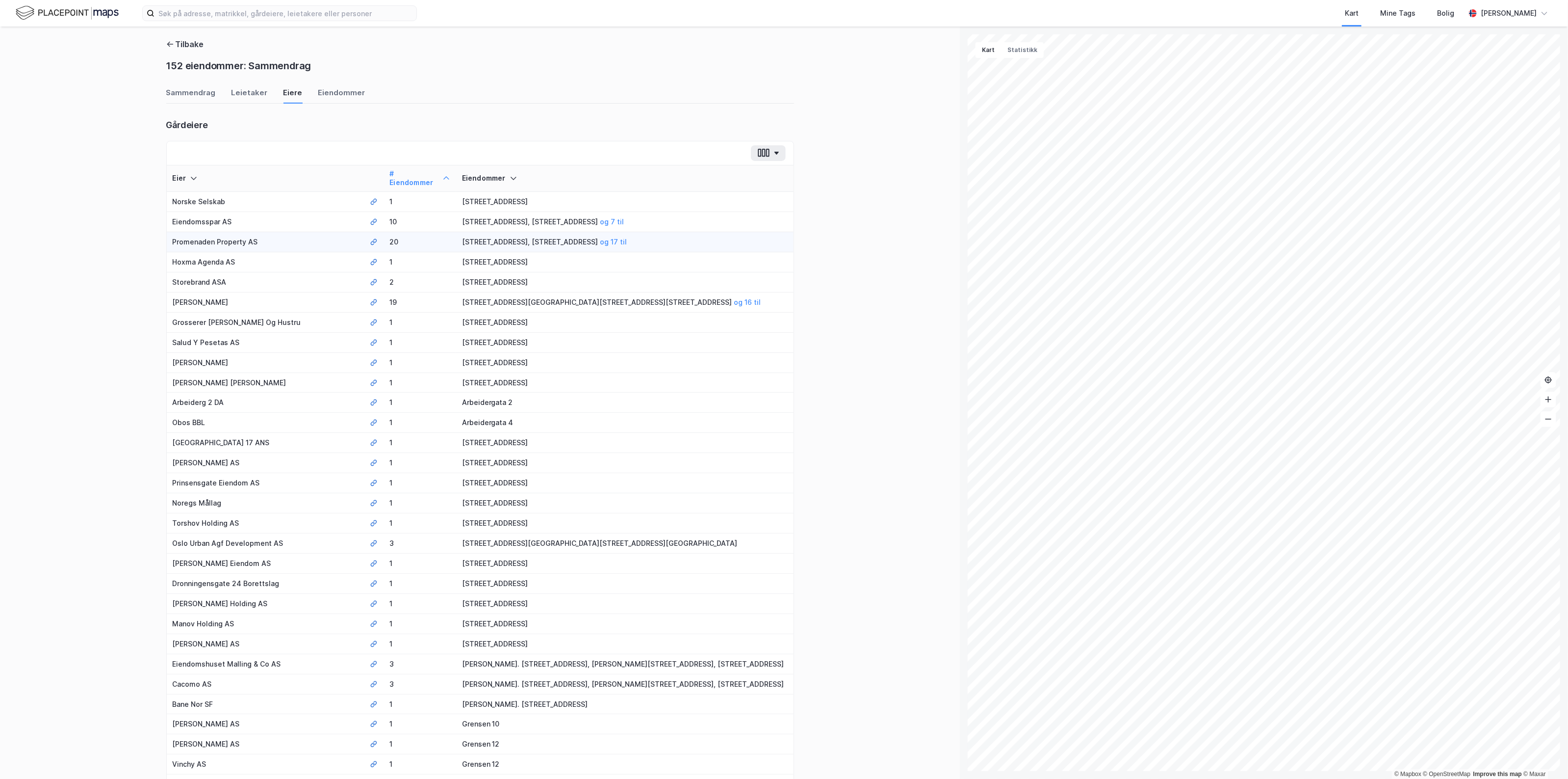
click at [393, 233] on td "20" at bounding box center [420, 242] width 72 height 20
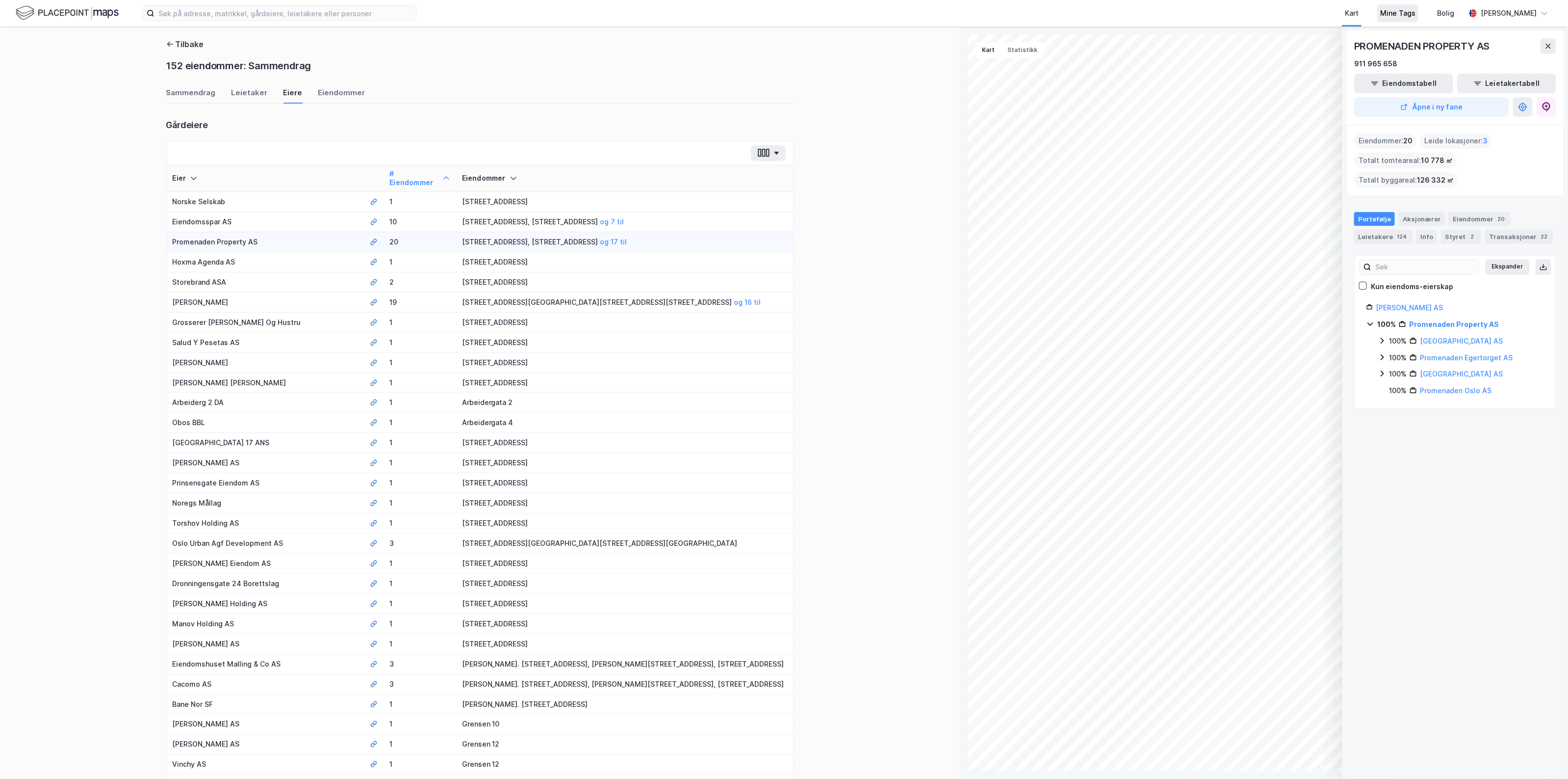
drag, startPoint x: 1546, startPoint y: 50, endPoint x: 1391, endPoint y: 5, distance: 161.4
click at [1546, 50] on button at bounding box center [1548, 46] width 15 height 15
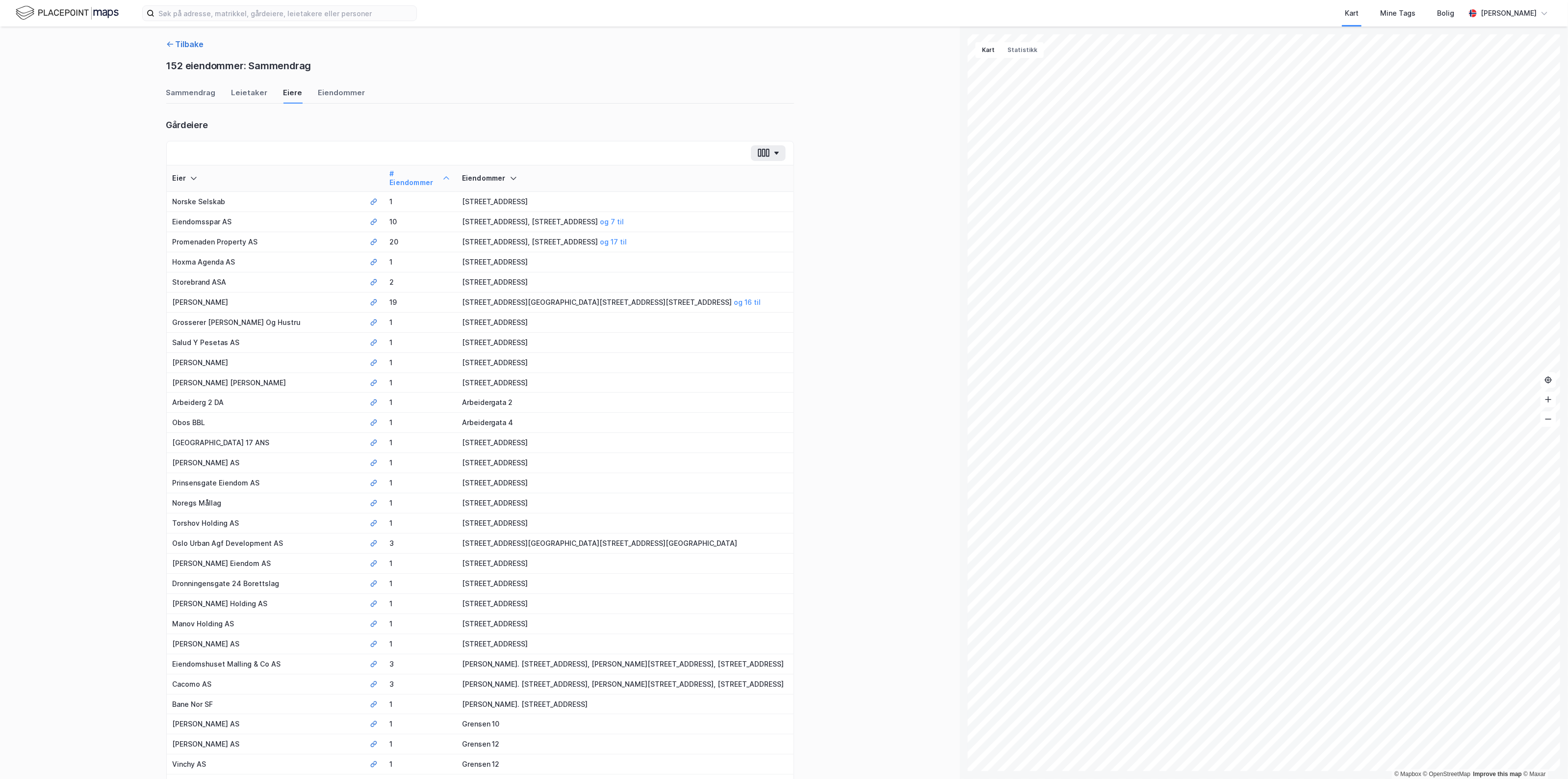
click at [175, 45] on button "Tilbake" at bounding box center [185, 44] width 38 height 12
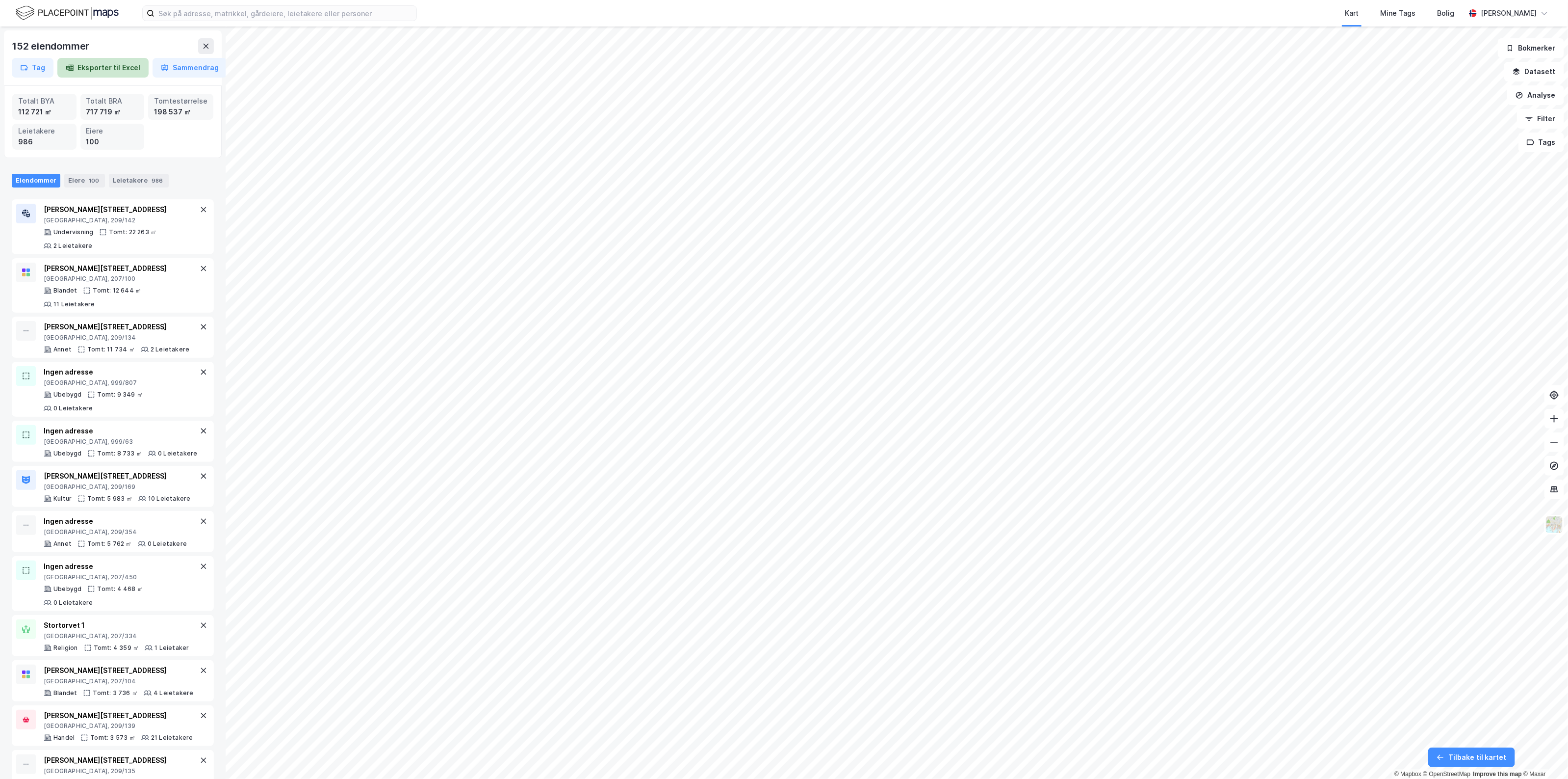
click at [116, 72] on button "Eksporter til Excel" at bounding box center [103, 68] width 92 height 19
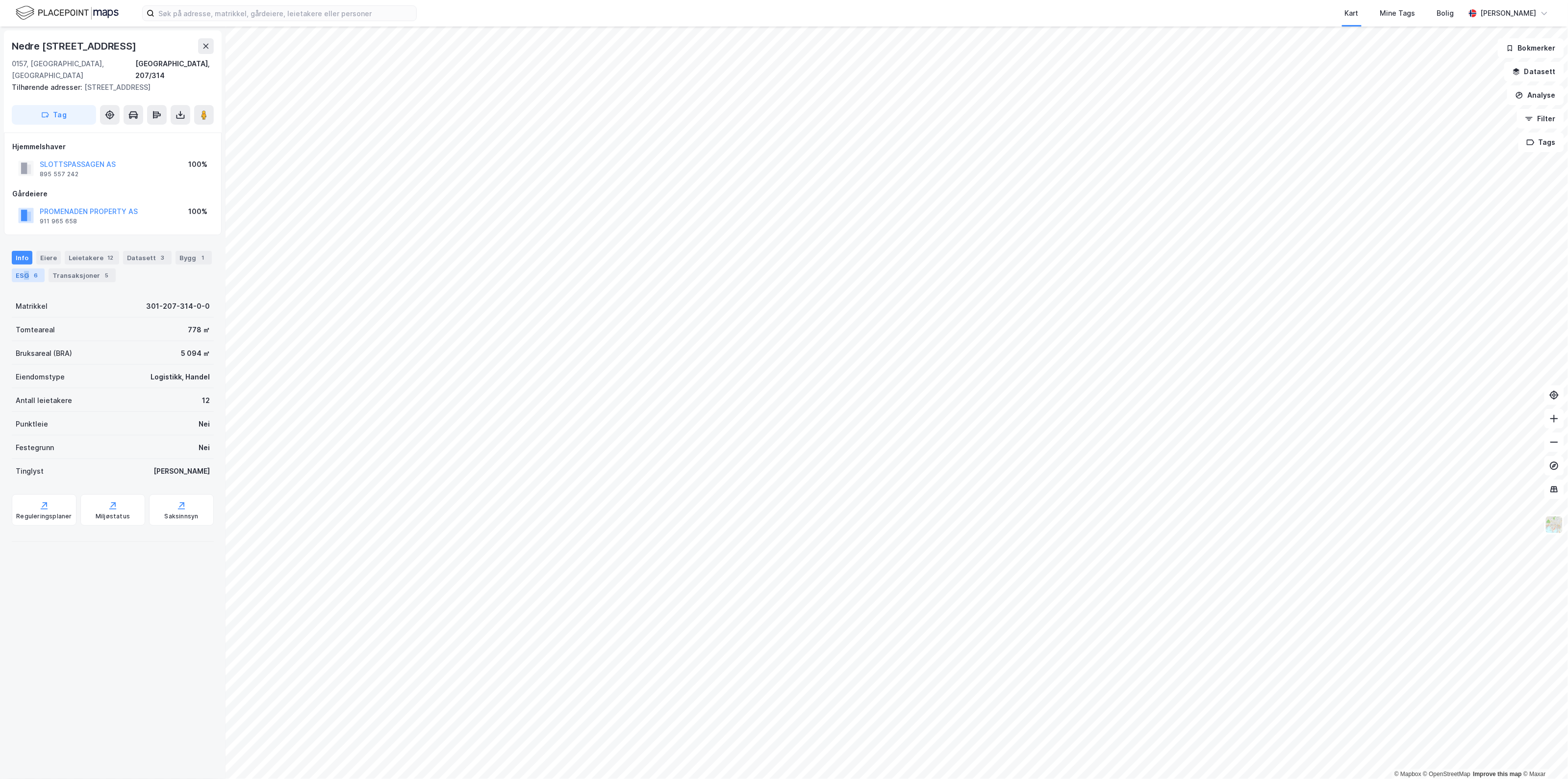
click at [26, 268] on div "ESG 6" at bounding box center [28, 275] width 33 height 14
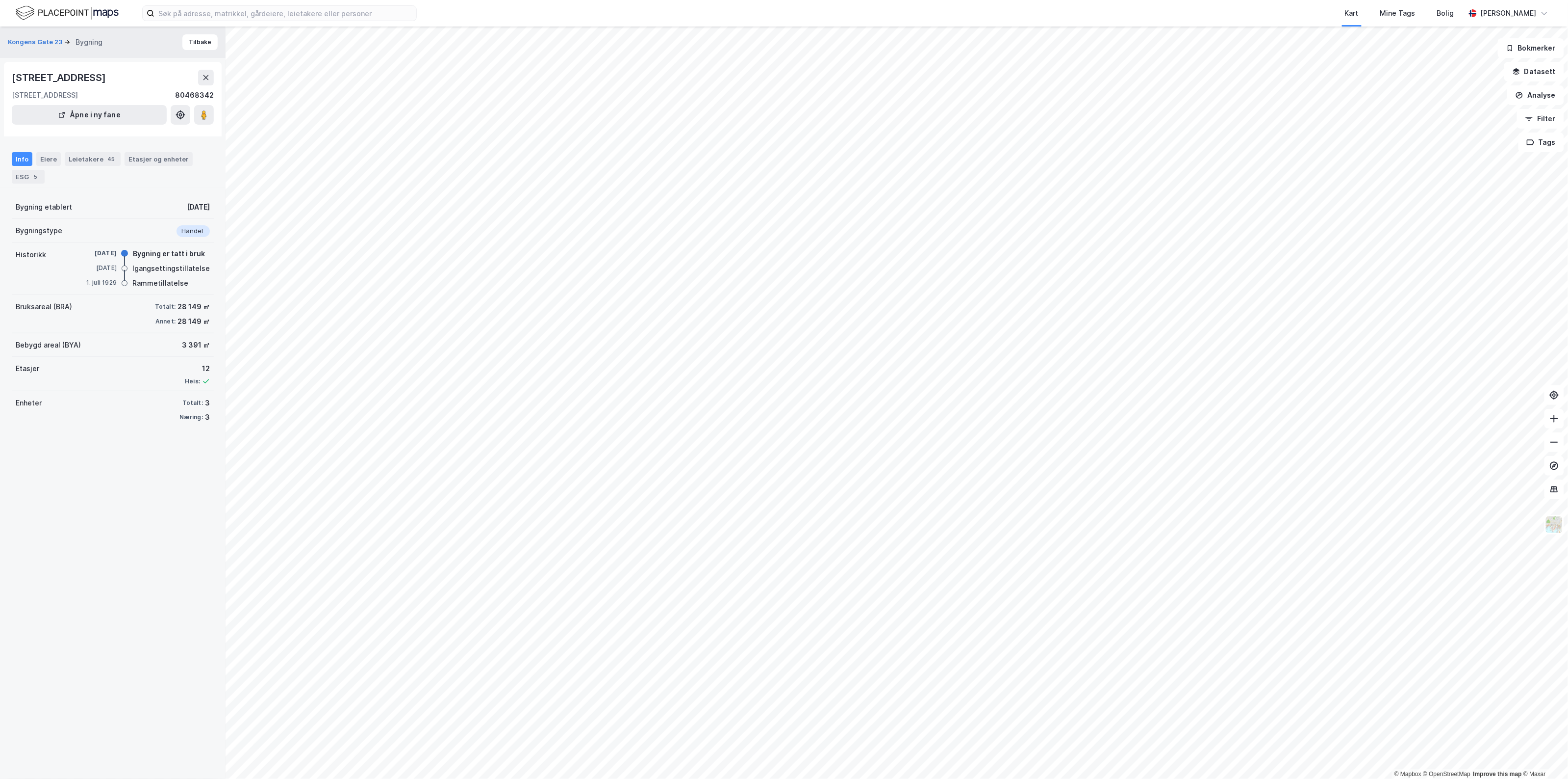
click at [22, 184] on div "Info Eiere Leietakere 45 Etasjer og enheter ESG 5" at bounding box center [113, 164] width 226 height 47
click at [28, 178] on div "ESG 5" at bounding box center [28, 176] width 33 height 14
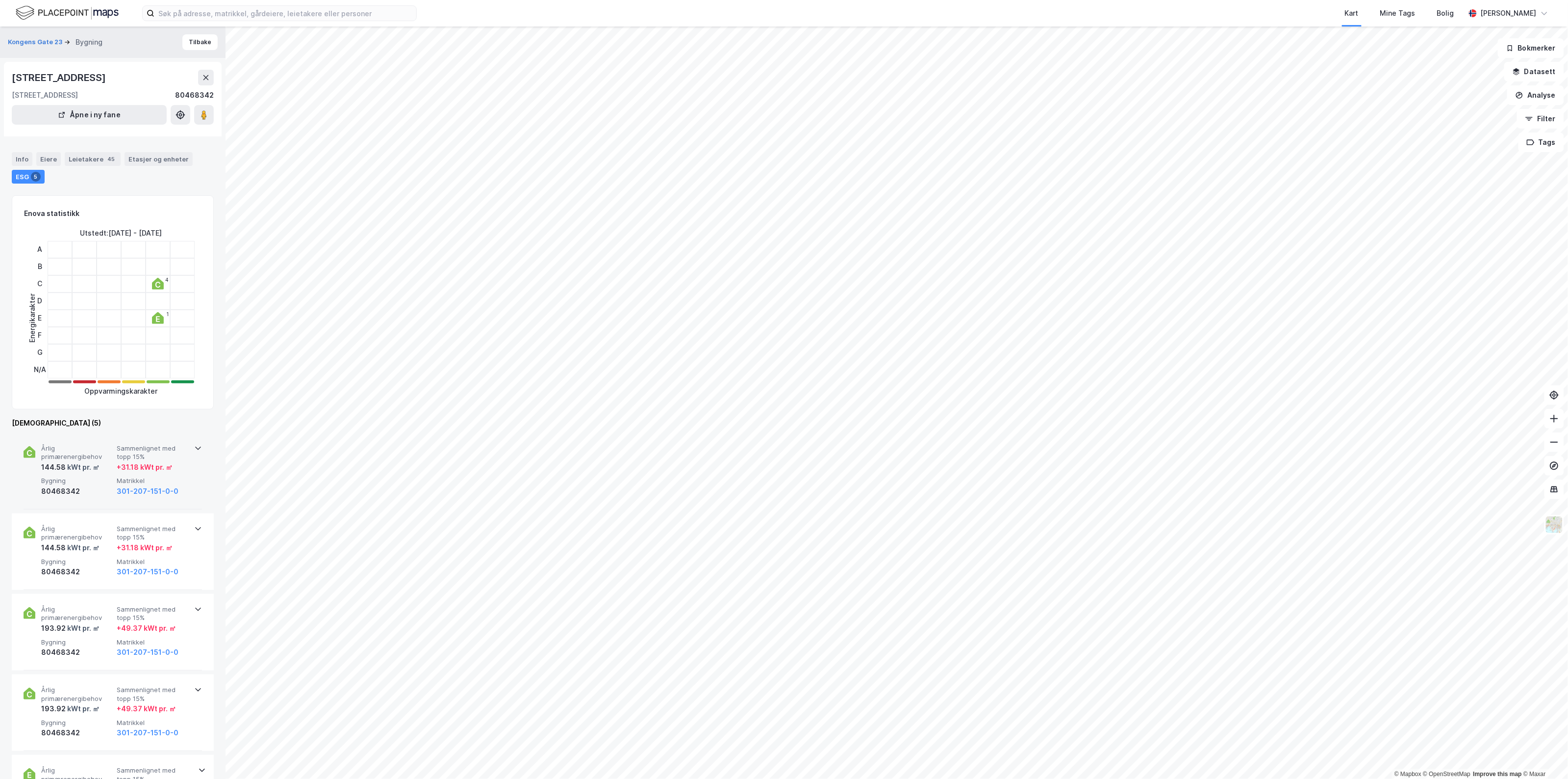
click at [101, 500] on div "Årlig primærenergibehov 144.58 kWt pr. ㎡ Sammenlignet med topp 15% + 31.18 kWt …" at bounding box center [113, 471] width 179 height 77
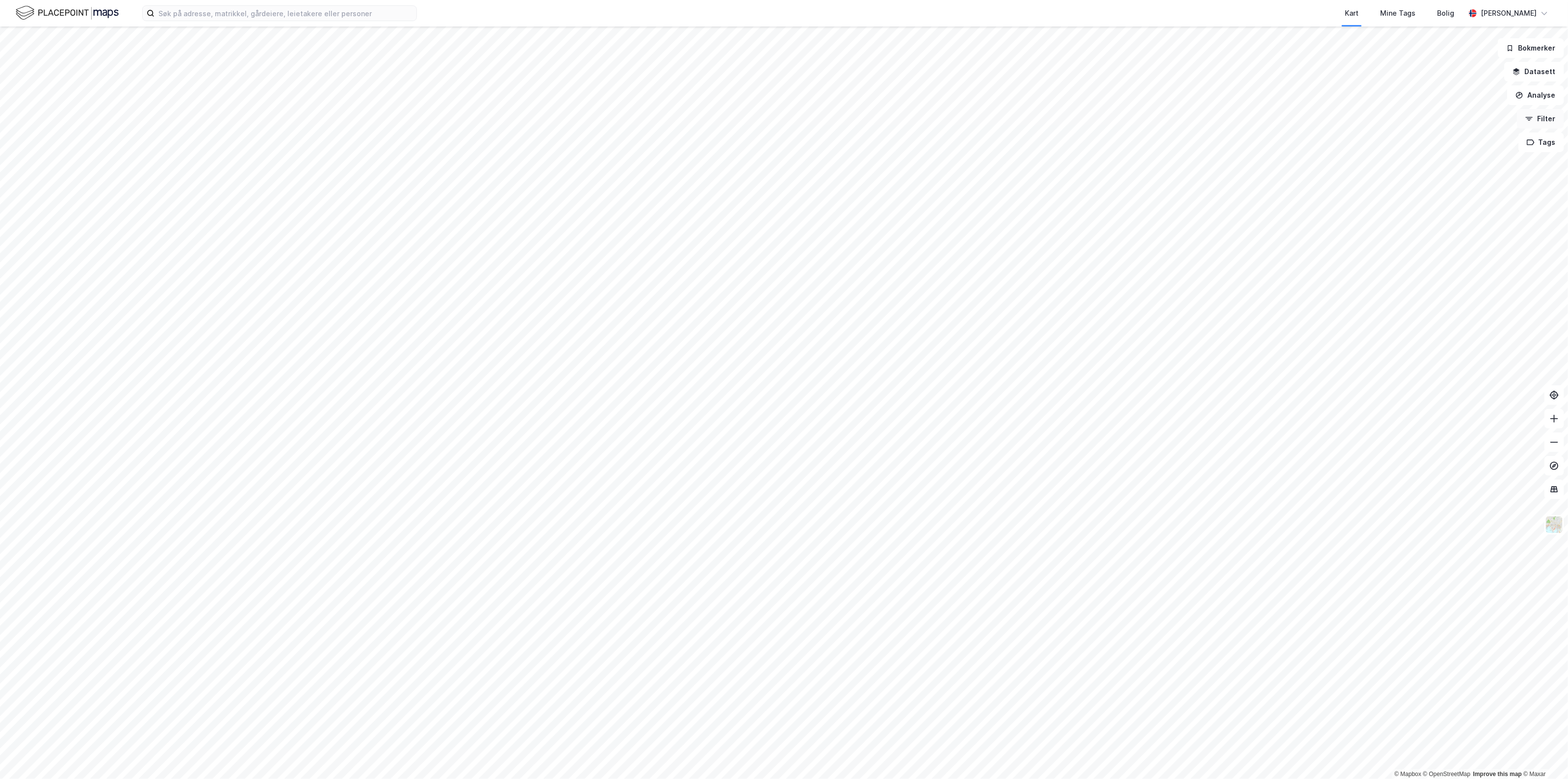
click at [1545, 119] on button "Filter" at bounding box center [1540, 119] width 47 height 19
click at [54, 201] on div "Ingen" at bounding box center [85, 203] width 155 height 25
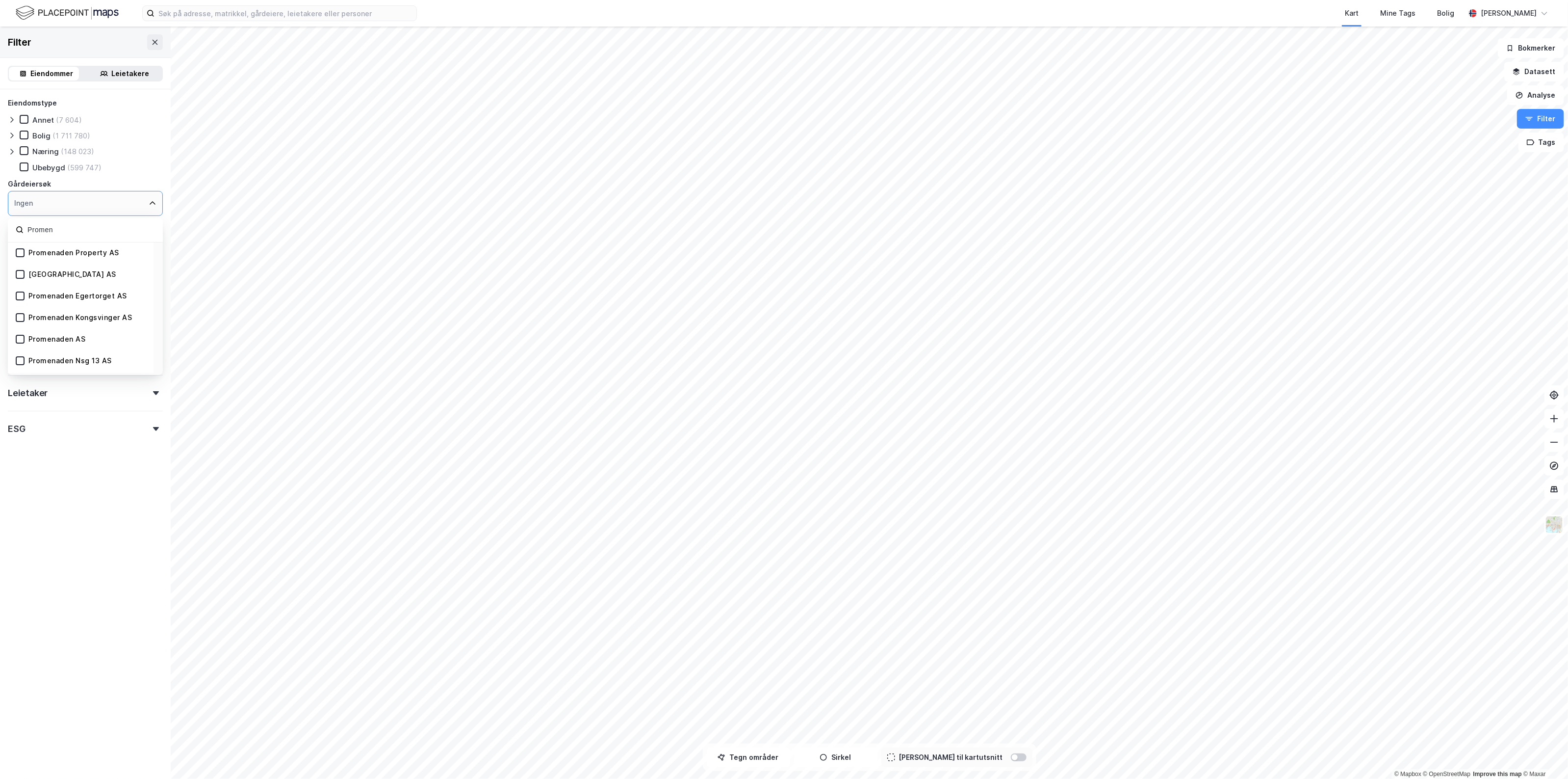
type input "Promen"
click at [64, 250] on div "Promenaden Property AS" at bounding box center [73, 253] width 91 height 9
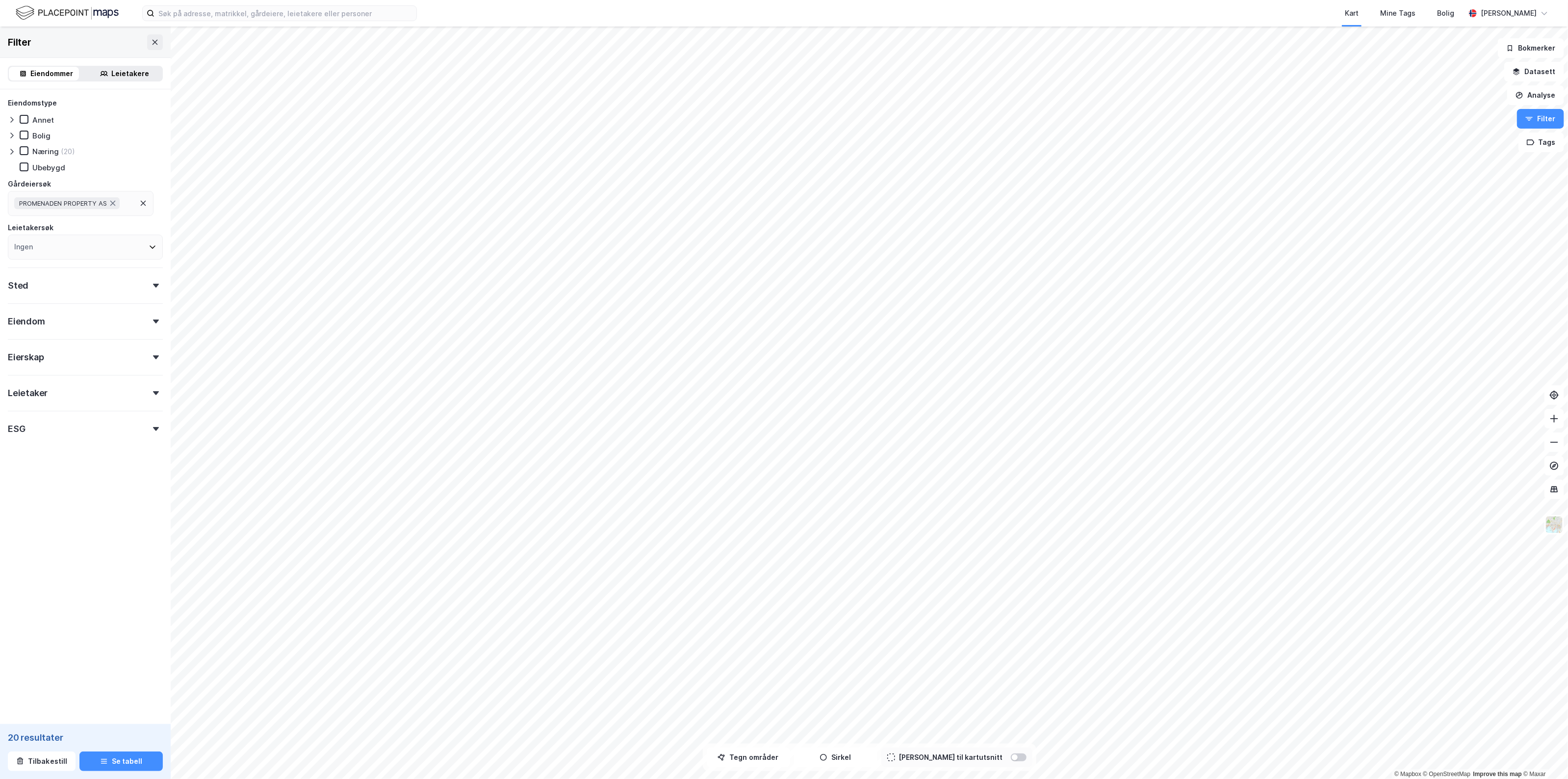
click at [64, 509] on div "Filter Eiendommer Leietakere Eiendomstype Annet Bolig Næring (20) Ubebygd Gårde…" at bounding box center [85, 402] width 171 height 752
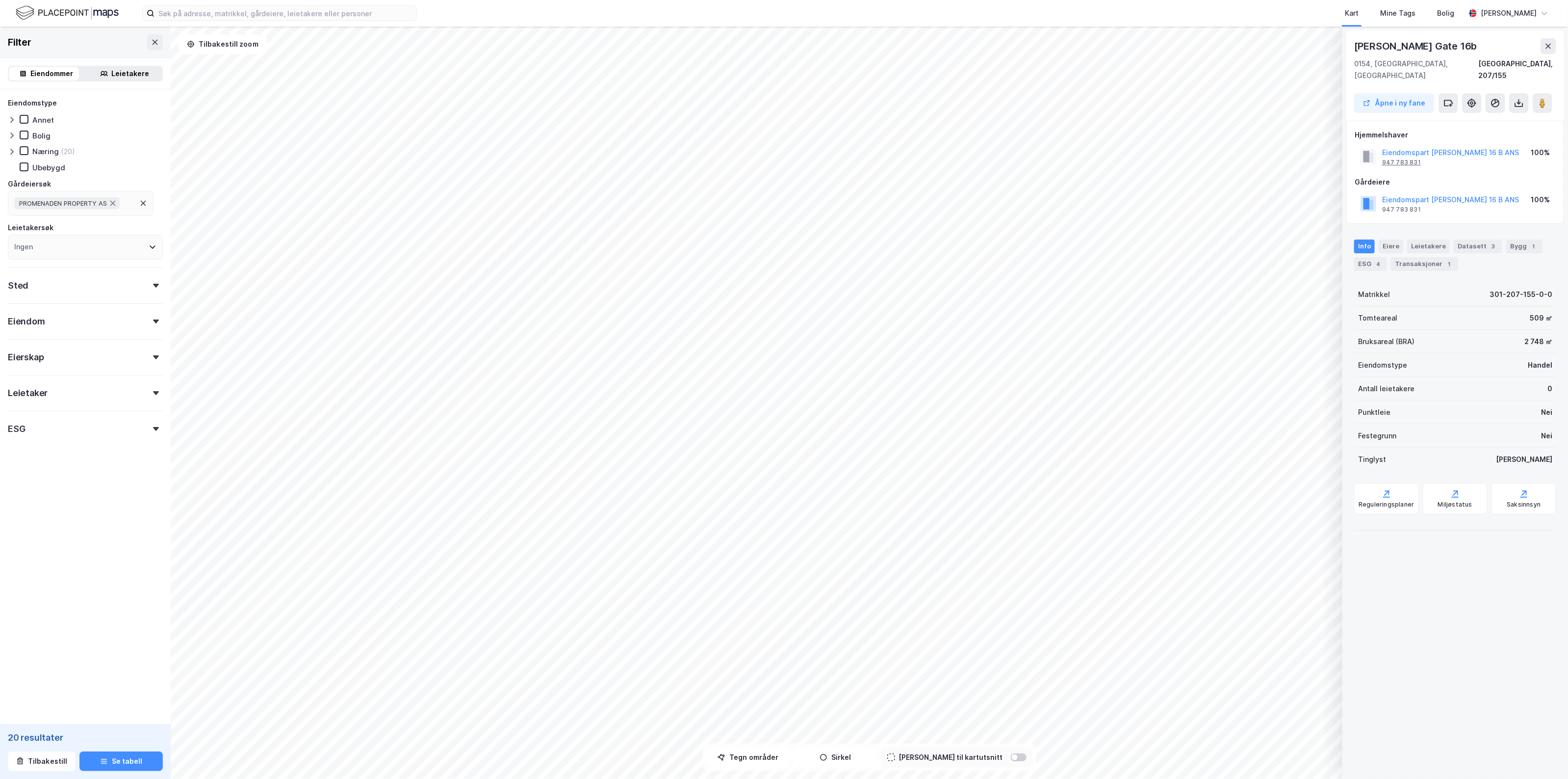
click at [1405, 159] on div "947 783 831" at bounding box center [1401, 163] width 39 height 8
click at [126, 204] on div "PROMENADEN PROPERTY AS" at bounding box center [81, 203] width 146 height 25
type input "947 783 831"
click at [44, 251] on div "ANS Eiendomspart Karl Johans Gate 16 B" at bounding box center [92, 253] width 128 height 9
click at [83, 465] on form "Eiendomstype Annet Bolig Næring (21) Ubebygd Gårdeiersøk PROMENADEN PROPERTY AS…" at bounding box center [85, 298] width 155 height 402
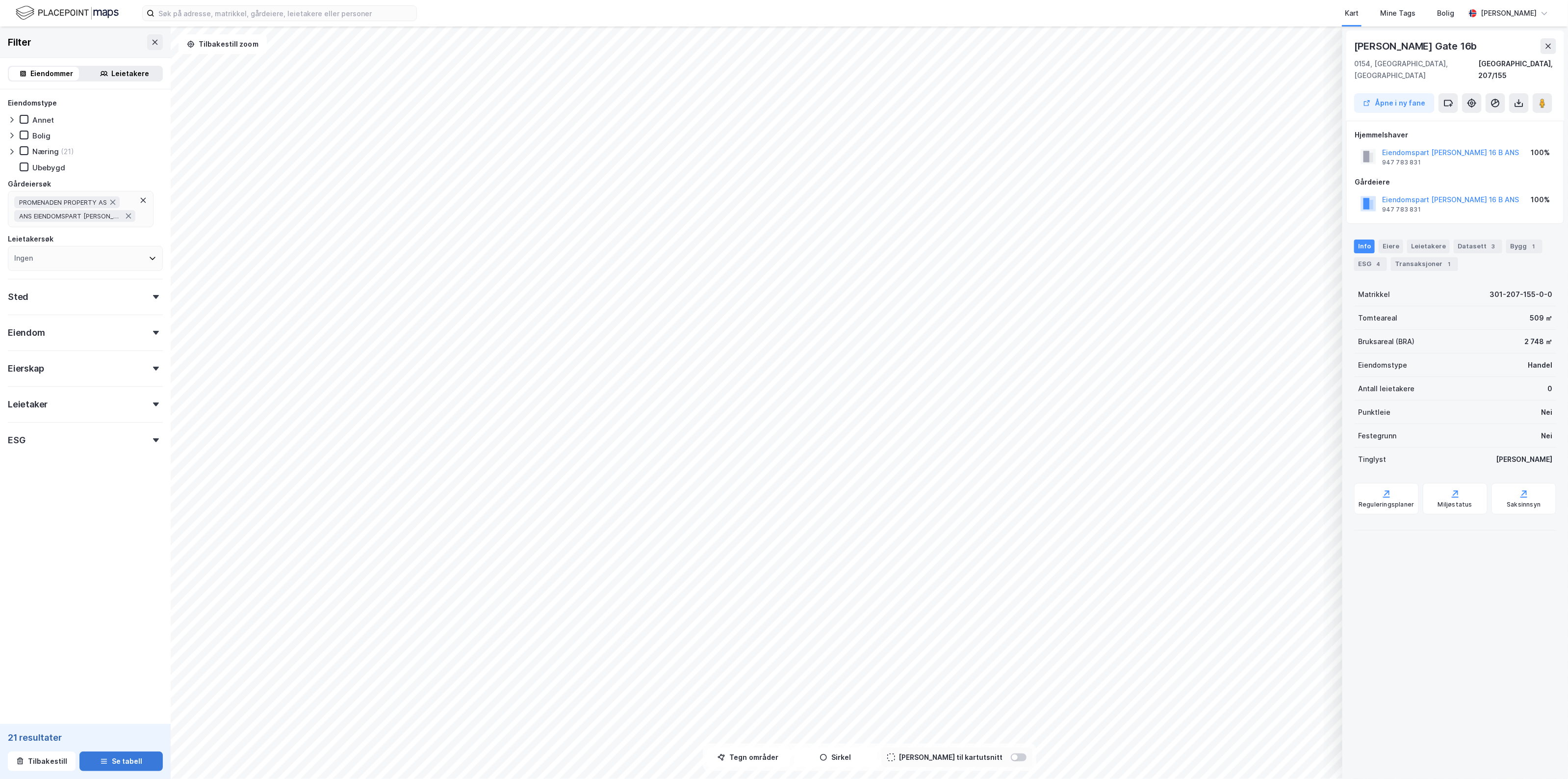
click at [116, 754] on button "Se tabell" at bounding box center [121, 761] width 83 height 19
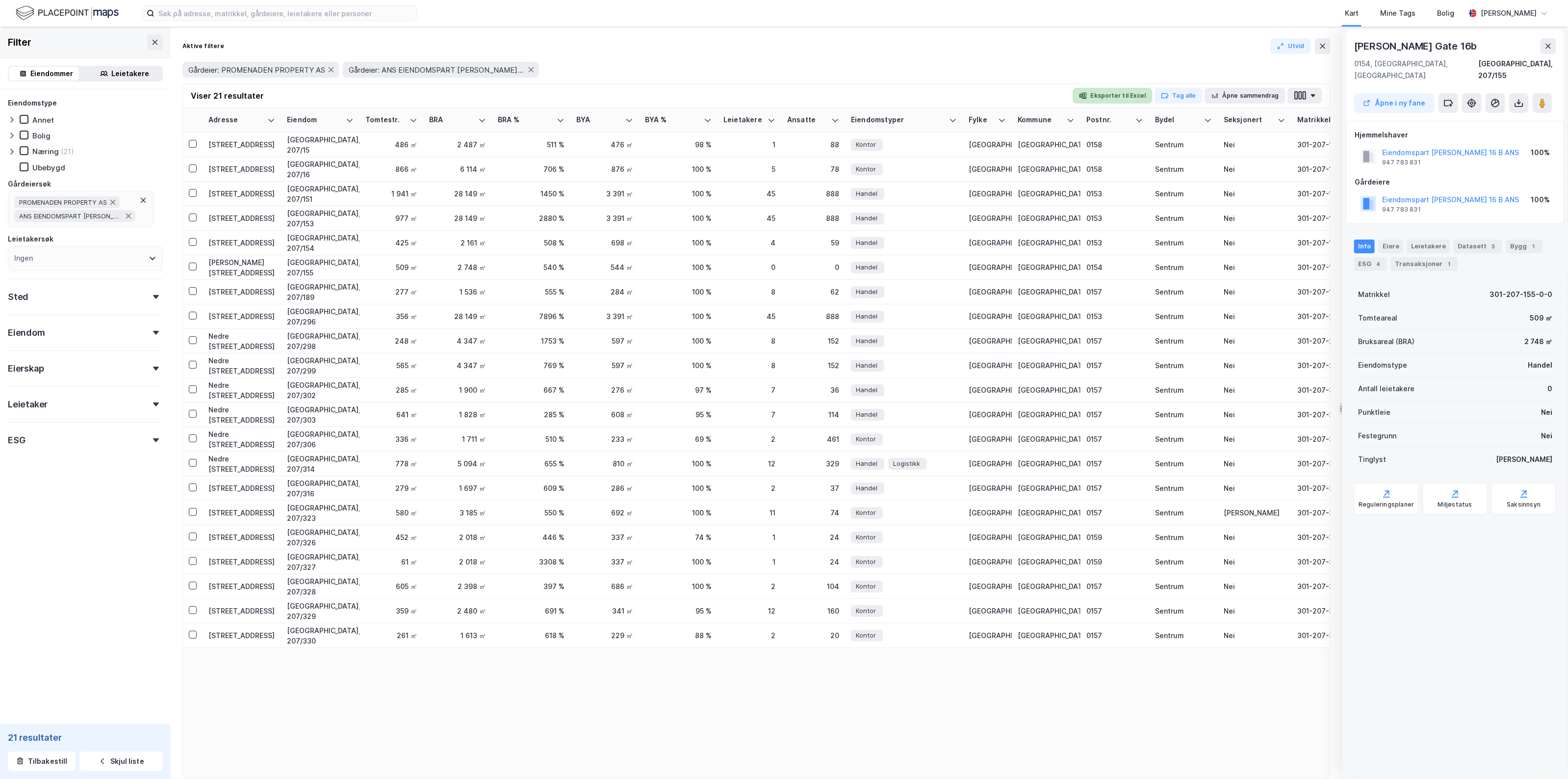
click at [1100, 94] on button "Eksporter til Excel" at bounding box center [1112, 95] width 80 height 15
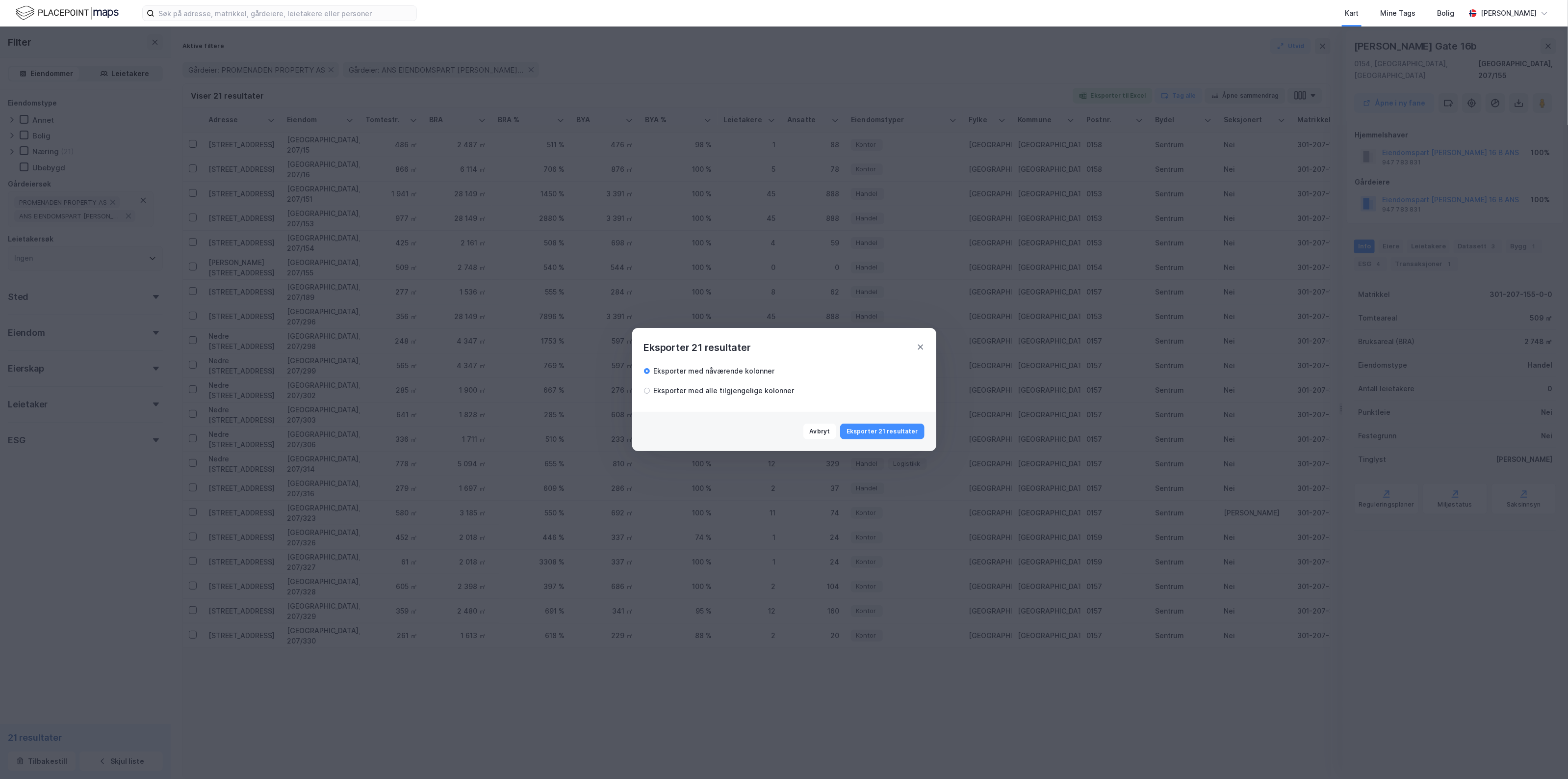
drag, startPoint x: 883, startPoint y: 432, endPoint x: 764, endPoint y: 385, distance: 127.9
click at [766, 380] on div "Eksporter 21 resultater Eksporter med nåværende kolonner Eksporter med alle til…" at bounding box center [784, 390] width 304 height 124
click at [762, 389] on div "Eksporter med alle tilgjengelige kolonner" at bounding box center [724, 391] width 140 height 12
click at [861, 418] on div "Avbryt Eksporter 21 resultater" at bounding box center [784, 431] width 304 height 39
click at [869, 430] on button "Eksporter 21 resultater" at bounding box center [882, 431] width 84 height 15
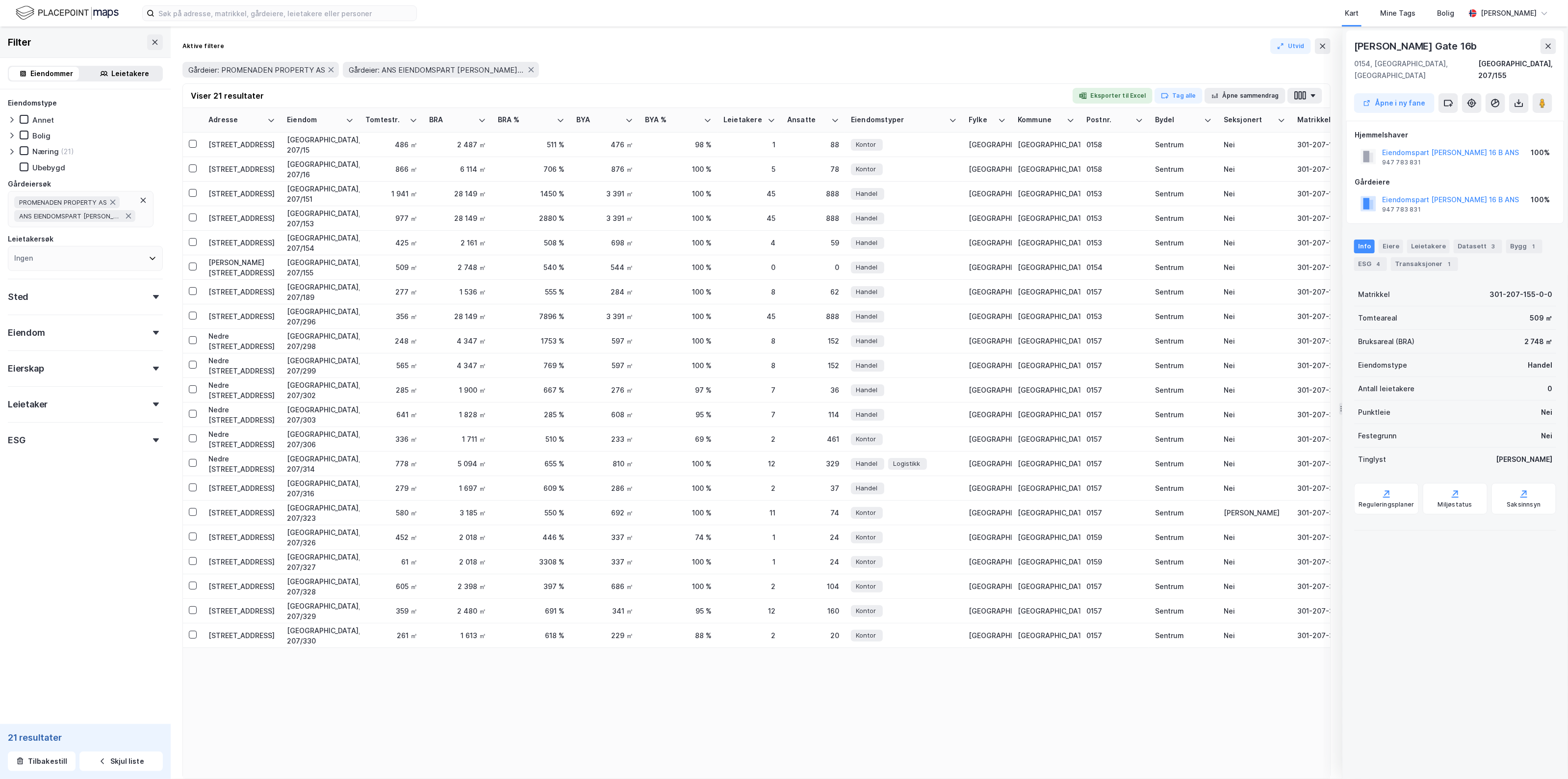
click at [1031, 736] on div "Adresse Eiendom Tomtestr. BRA BRA % BYA BYA % Leietakere Ansatte Eiendomstyper …" at bounding box center [757, 442] width 1147 height 670
